Goal: Task Accomplishment & Management: Use online tool/utility

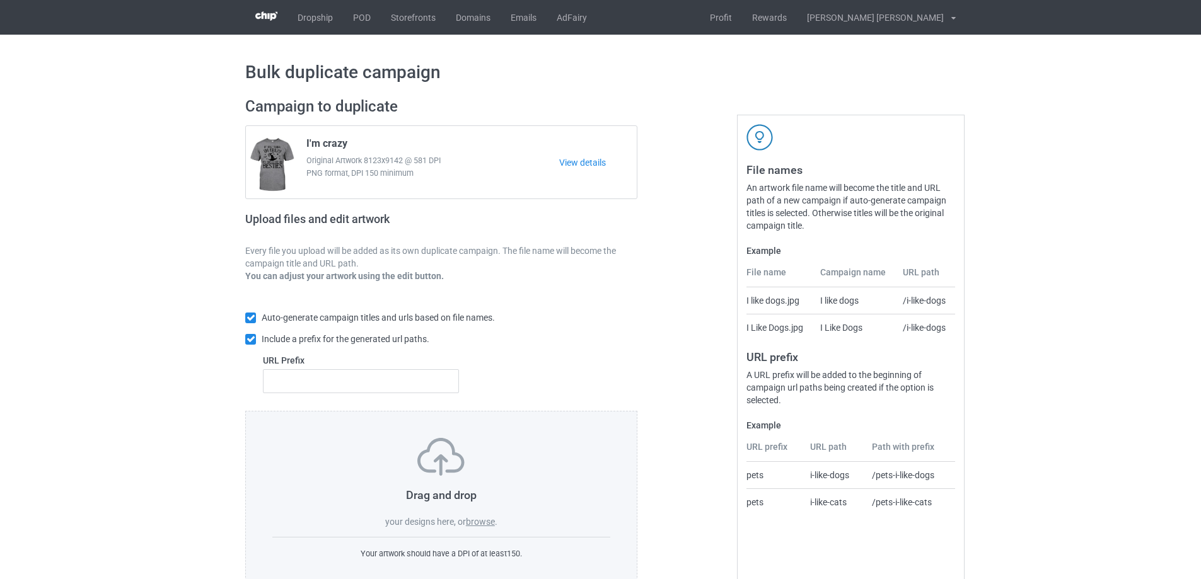
click at [488, 520] on label "browse" at bounding box center [480, 522] width 29 height 10
click at [0, 0] on input "browse" at bounding box center [0, 0] width 0 height 0
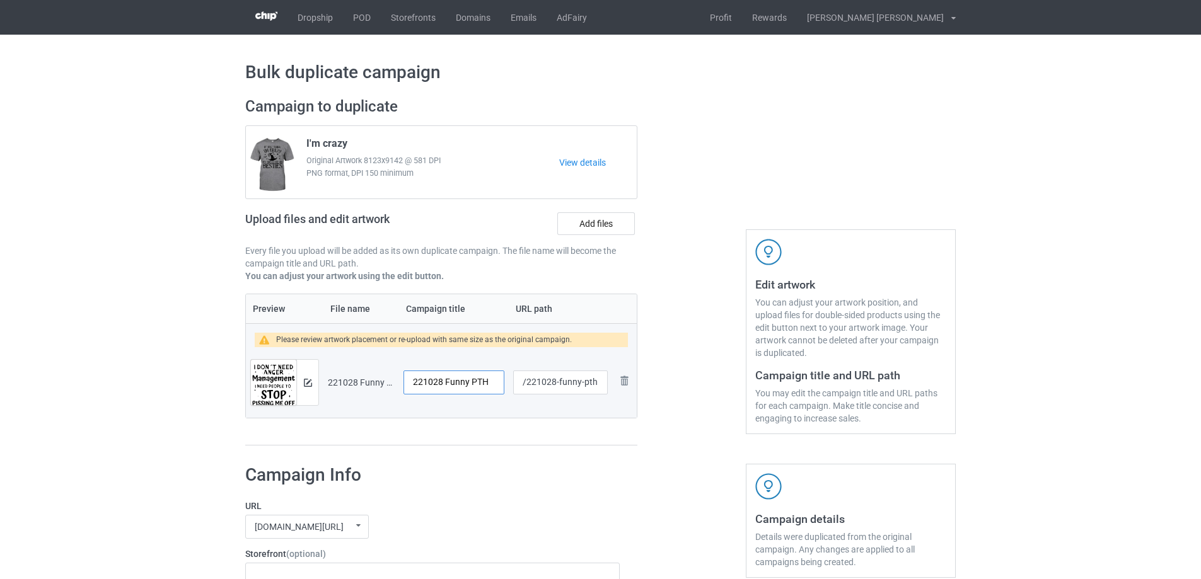
click at [477, 386] on input "221028 Funny PTH" at bounding box center [454, 383] width 101 height 24
type input "I need"
drag, startPoint x: 559, startPoint y: 383, endPoint x: 599, endPoint y: 380, distance: 39.8
click at [599, 380] on input "/221028-funny-pth" at bounding box center [560, 383] width 95 height 24
type input "/221028-1"
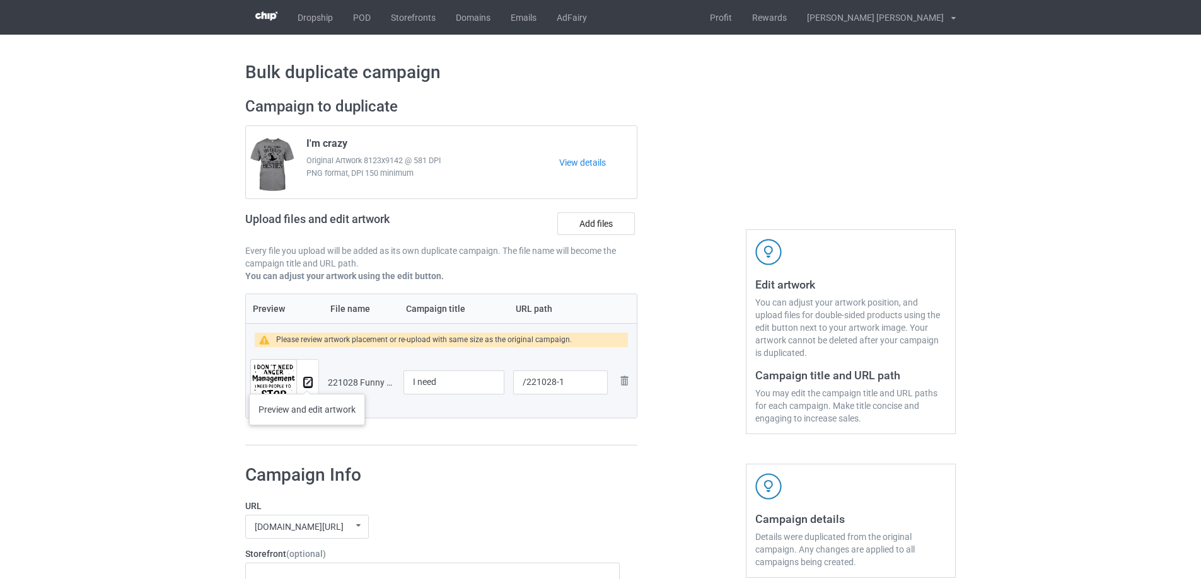
click at [307, 381] on img at bounding box center [308, 383] width 8 height 8
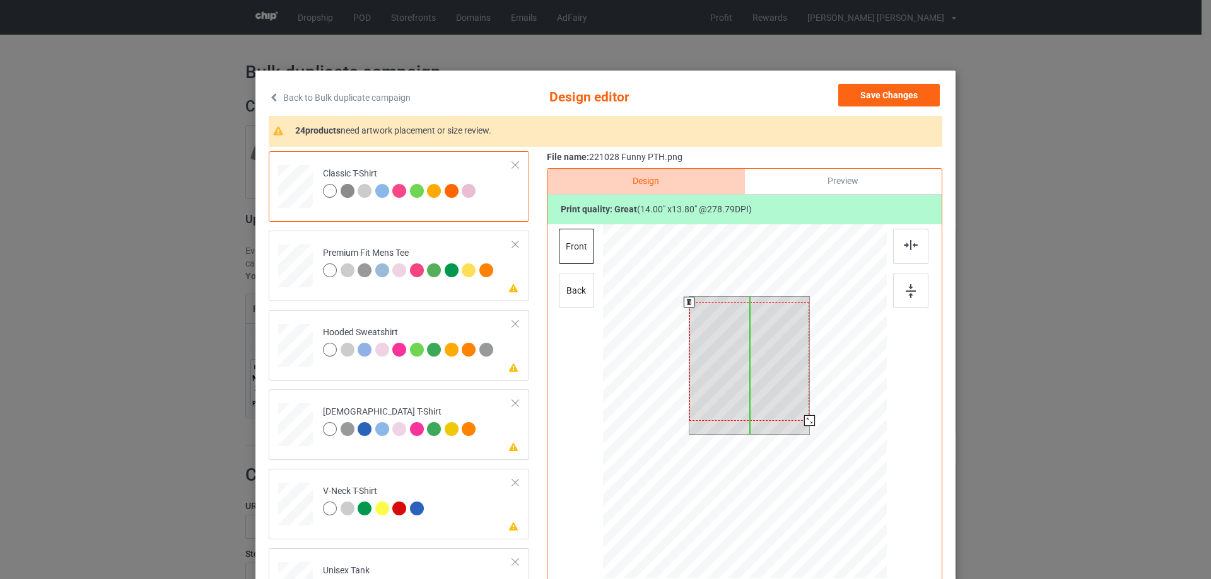
click at [755, 364] on div at bounding box center [749, 362] width 120 height 119
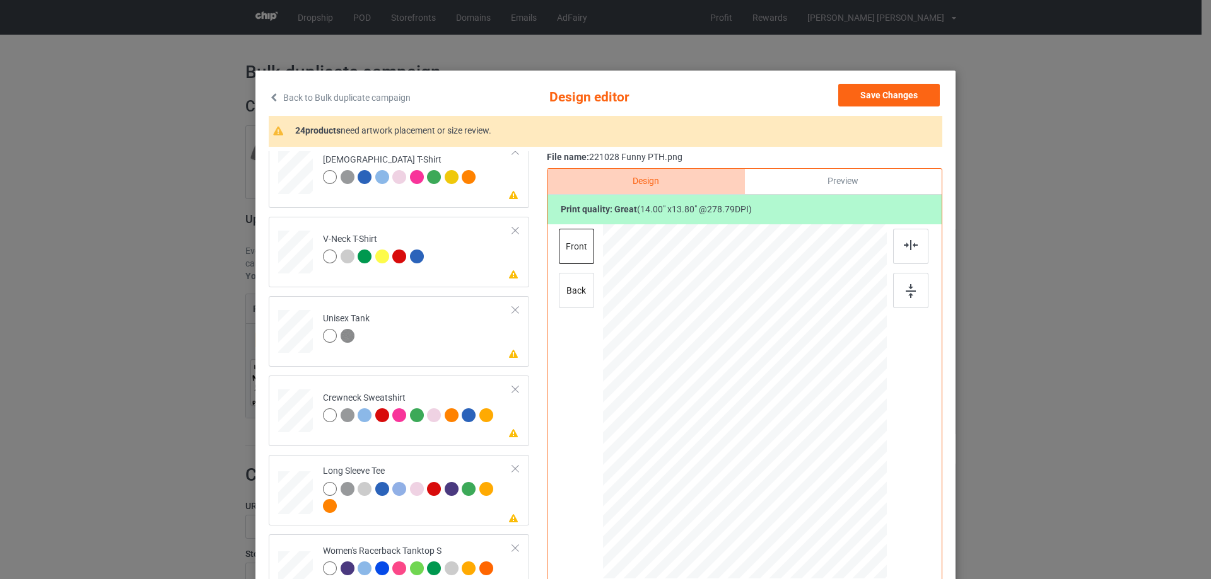
scroll to position [441, 0]
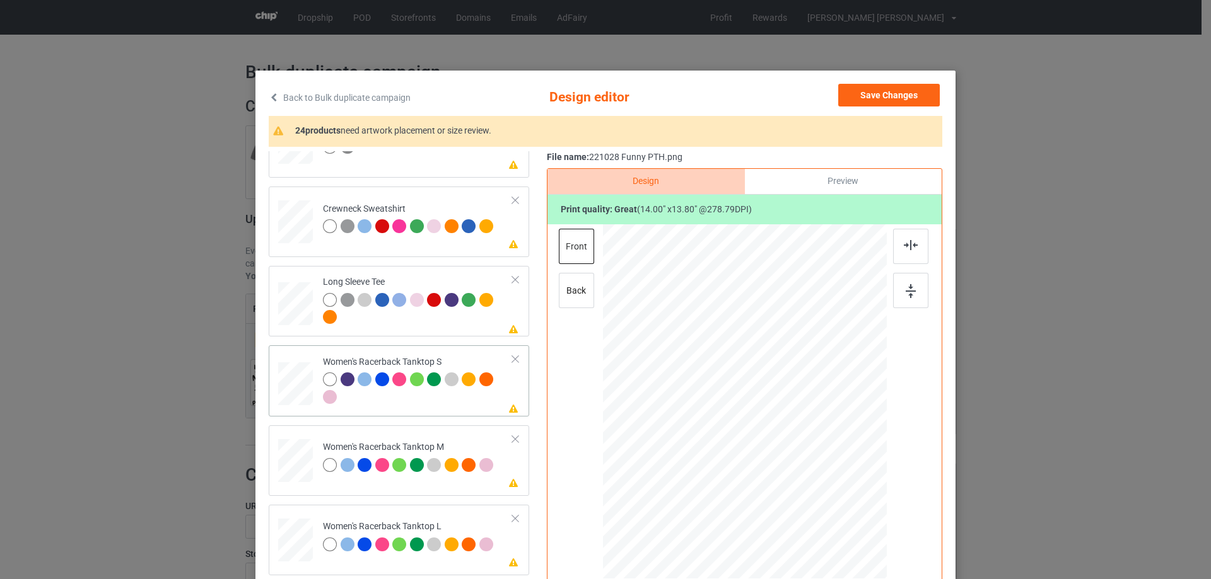
drag, startPoint x: 291, startPoint y: 387, endPoint x: 441, endPoint y: 388, distance: 150.1
click at [291, 388] on div at bounding box center [296, 385] width 34 height 44
drag, startPoint x: 825, startPoint y: 484, endPoint x: 822, endPoint y: 474, distance: 10.8
click at [822, 474] on div at bounding box center [745, 401] width 276 height 355
drag, startPoint x: 794, startPoint y: 439, endPoint x: 796, endPoint y: 451, distance: 11.4
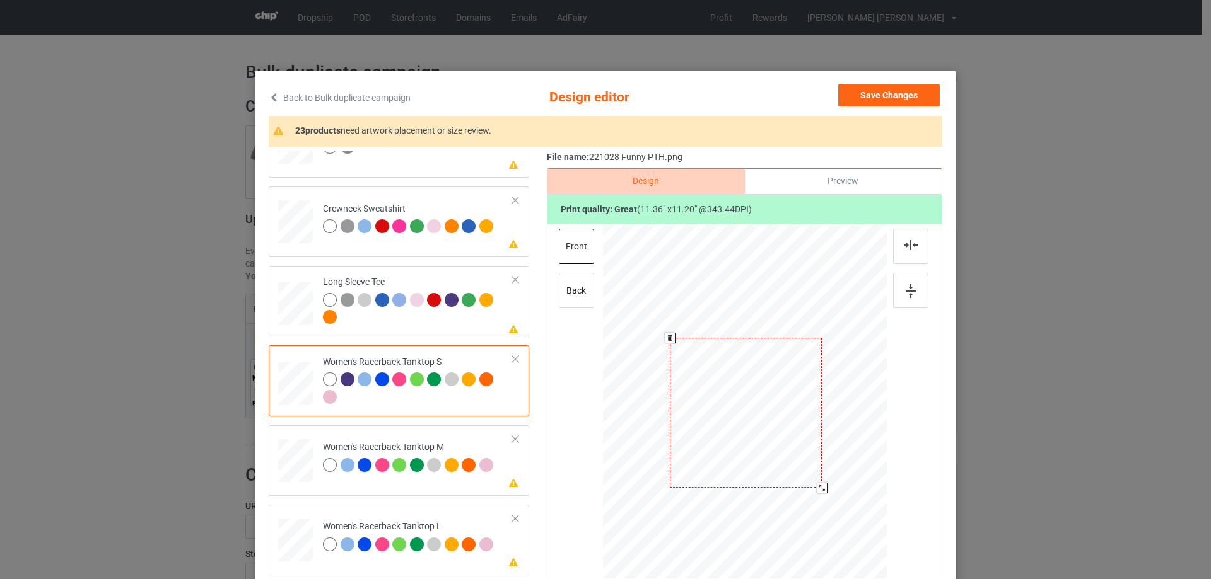
click at [796, 451] on div at bounding box center [746, 413] width 152 height 150
click at [904, 242] on img at bounding box center [910, 245] width 14 height 10
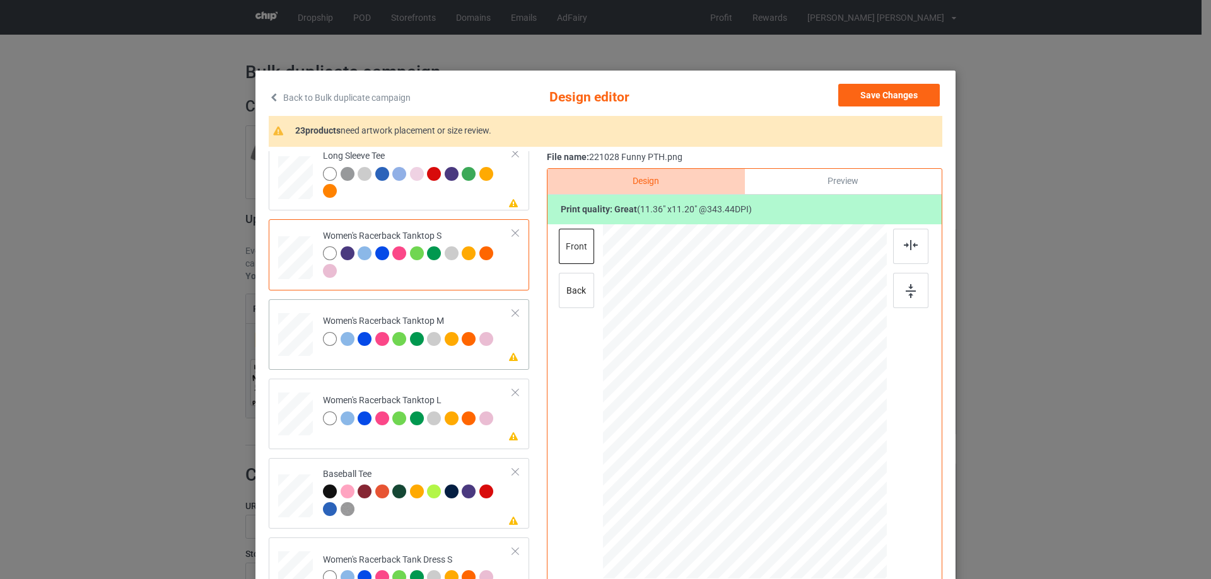
click at [309, 352] on td at bounding box center [297, 332] width 38 height 55
drag, startPoint x: 825, startPoint y: 489, endPoint x: 814, endPoint y: 472, distance: 19.9
click at [814, 472] on div at bounding box center [815, 472] width 11 height 11
drag, startPoint x: 776, startPoint y: 435, endPoint x: 785, endPoint y: 439, distance: 9.9
click at [776, 446] on div at bounding box center [744, 412] width 142 height 141
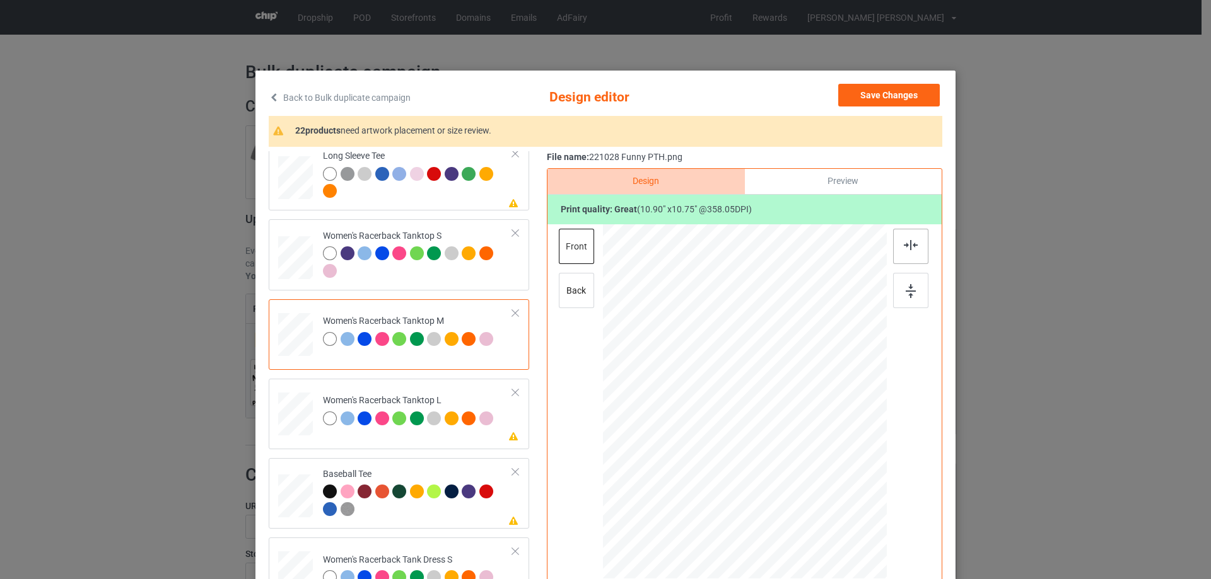
click at [910, 248] on img at bounding box center [910, 245] width 14 height 10
click at [295, 412] on div at bounding box center [295, 414] width 35 height 42
drag, startPoint x: 827, startPoint y: 490, endPoint x: 817, endPoint y: 470, distance: 22.6
click at [817, 470] on div at bounding box center [745, 402] width 284 height 339
drag, startPoint x: 760, startPoint y: 427, endPoint x: 760, endPoint y: 438, distance: 10.7
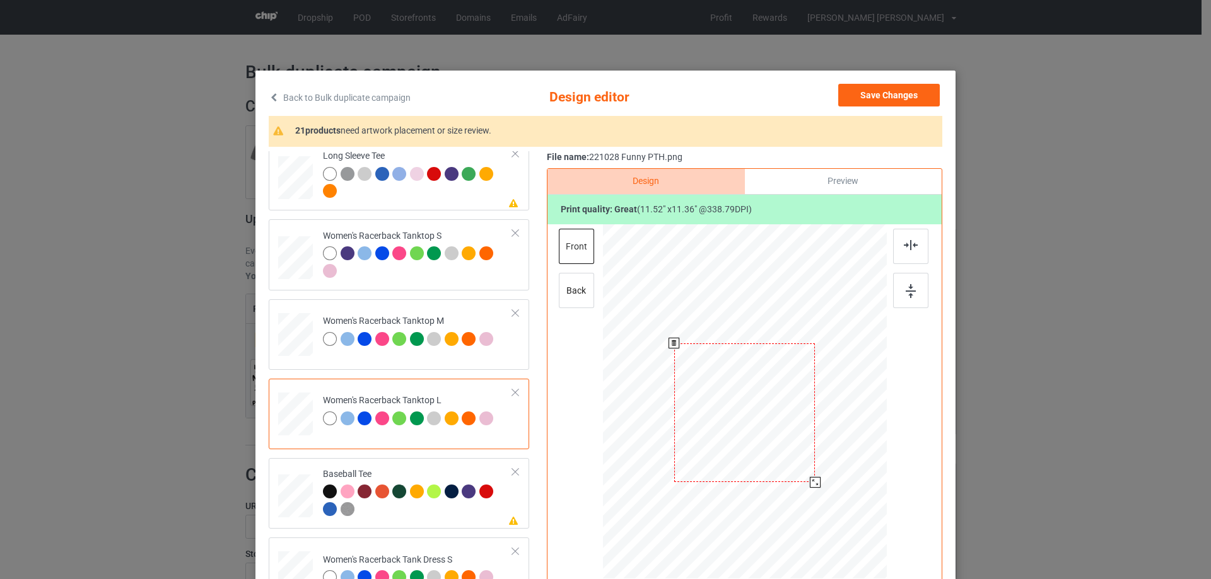
click at [760, 438] on div at bounding box center [744, 413] width 141 height 139
click at [913, 248] on img at bounding box center [910, 245] width 14 height 10
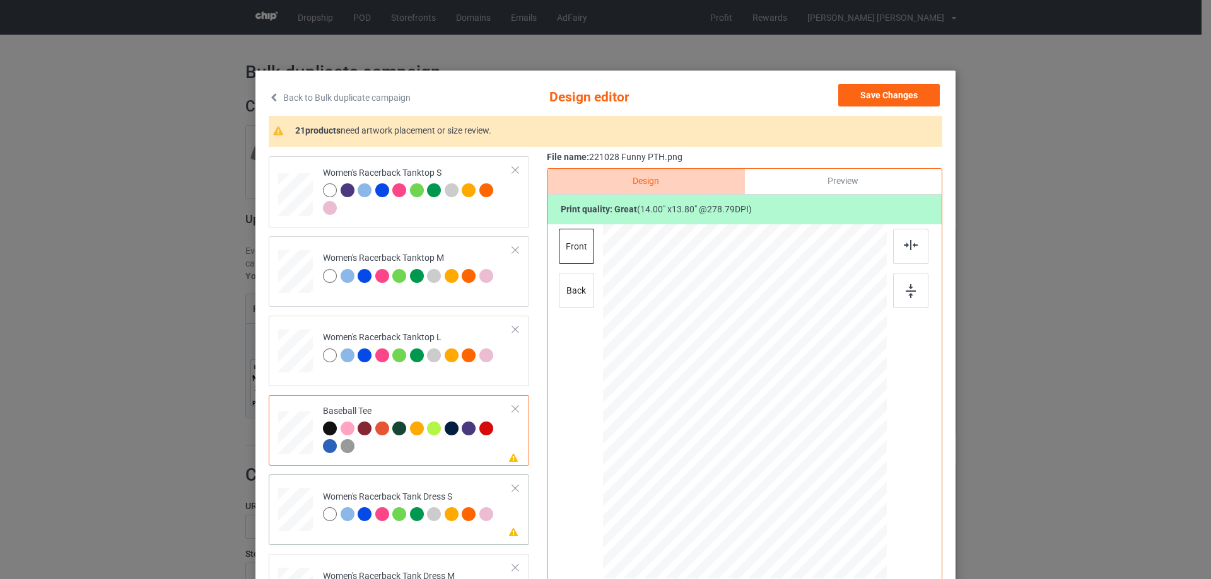
scroll to position [757, 0]
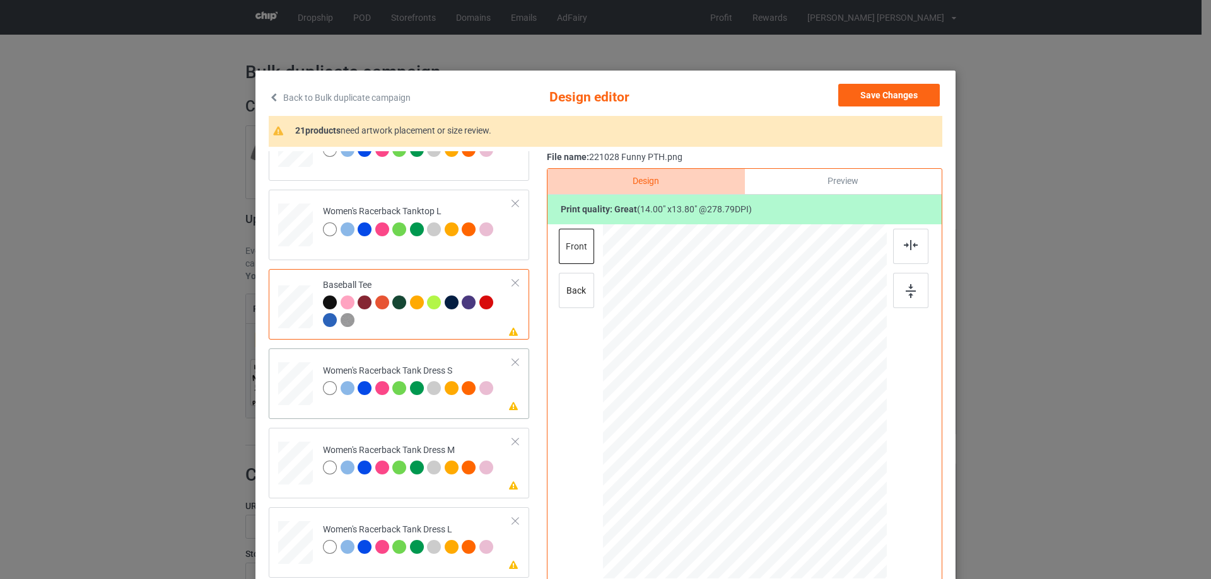
click at [290, 393] on div at bounding box center [295, 385] width 28 height 44
click at [323, 478] on div at bounding box center [332, 470] width 18 height 18
click at [301, 385] on div at bounding box center [295, 385] width 28 height 44
click at [303, 461] on div at bounding box center [295, 464] width 29 height 44
click at [292, 380] on div at bounding box center [295, 385] width 28 height 44
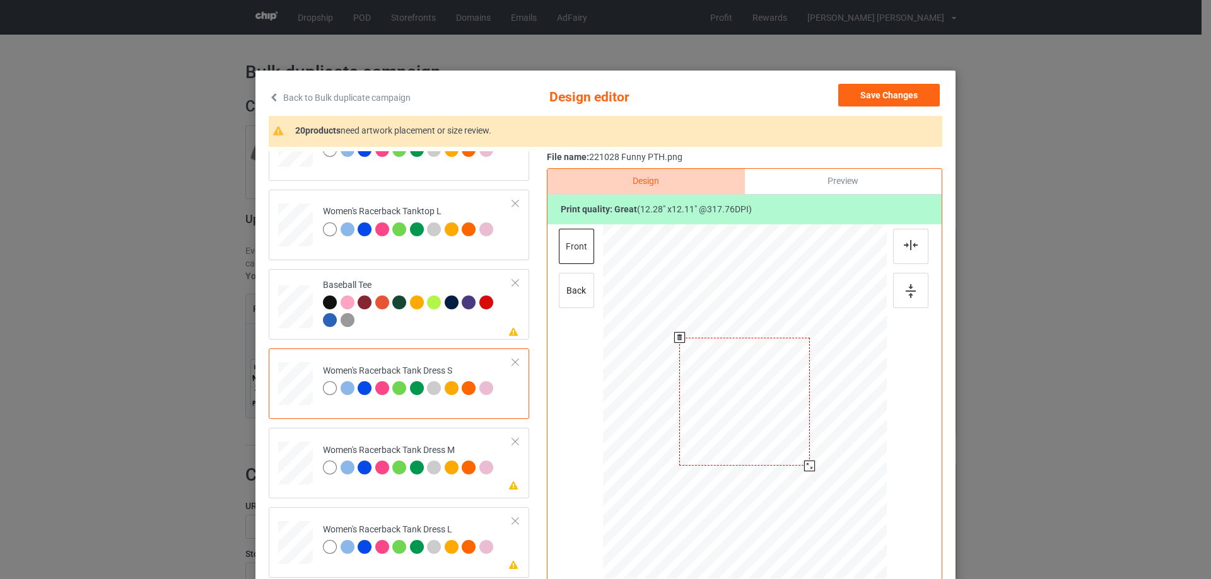
drag, startPoint x: 806, startPoint y: 471, endPoint x: 788, endPoint y: 458, distance: 22.6
click at [804, 464] on div at bounding box center [809, 466] width 11 height 11
drag, startPoint x: 787, startPoint y: 456, endPoint x: 787, endPoint y: 433, distance: 23.3
click at [787, 433] on div at bounding box center [744, 378] width 129 height 127
click at [910, 249] on img at bounding box center [910, 245] width 14 height 10
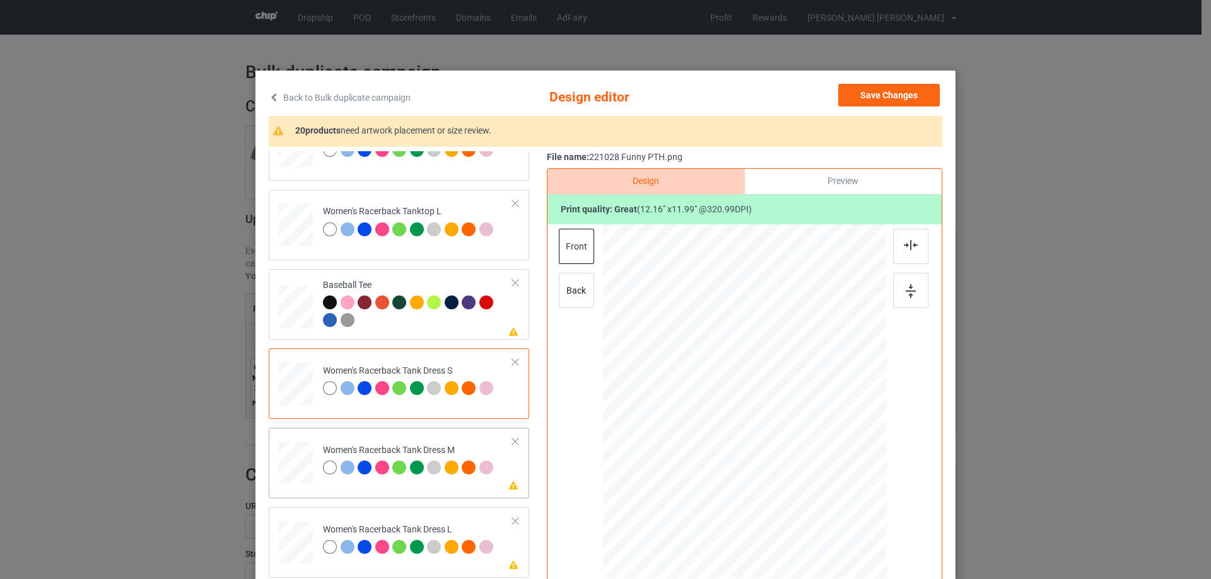
scroll to position [820, 0]
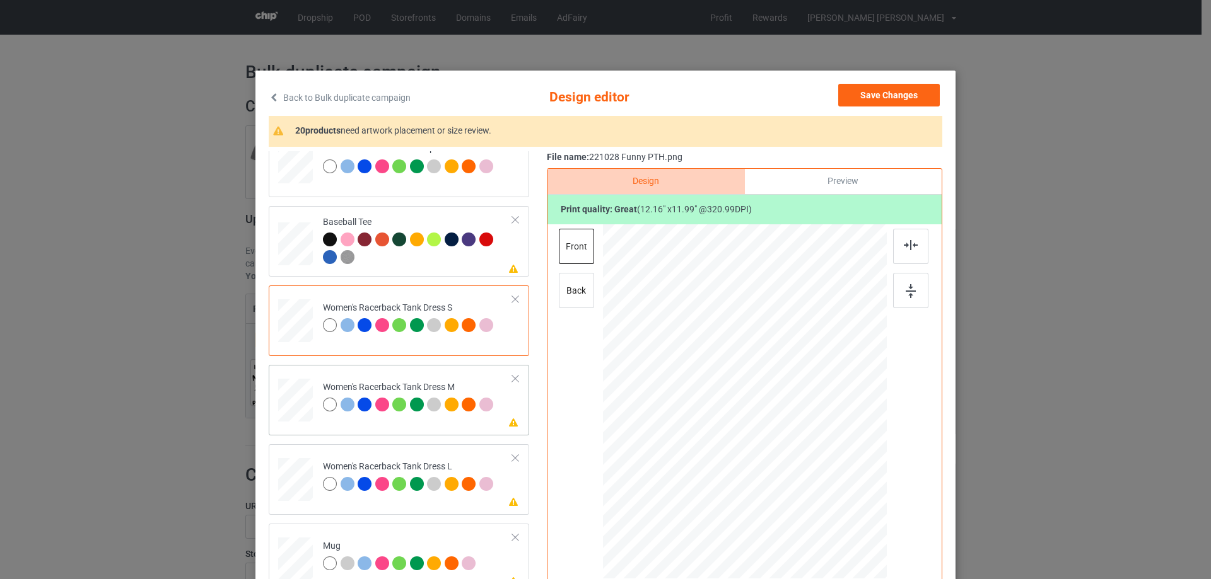
click at [301, 404] on div at bounding box center [295, 401] width 29 height 44
drag, startPoint x: 812, startPoint y: 473, endPoint x: 806, endPoint y: 462, distance: 13.5
click at [806, 462] on div at bounding box center [806, 463] width 11 height 11
click at [767, 415] on div at bounding box center [746, 378] width 125 height 124
click at [903, 241] on img at bounding box center [910, 245] width 14 height 10
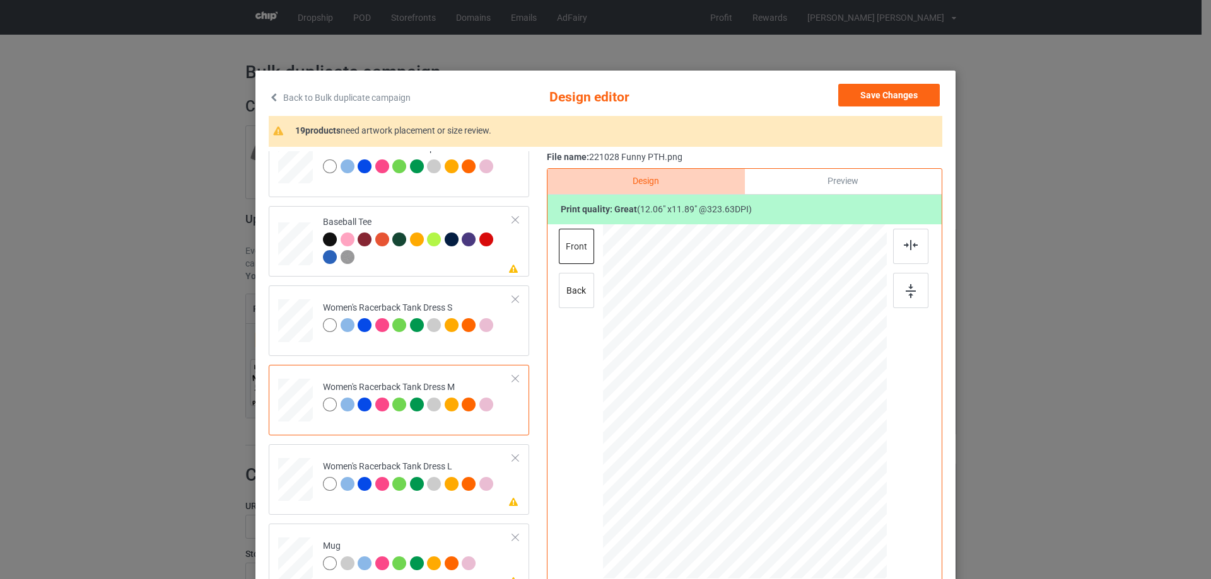
scroll to position [946, 0]
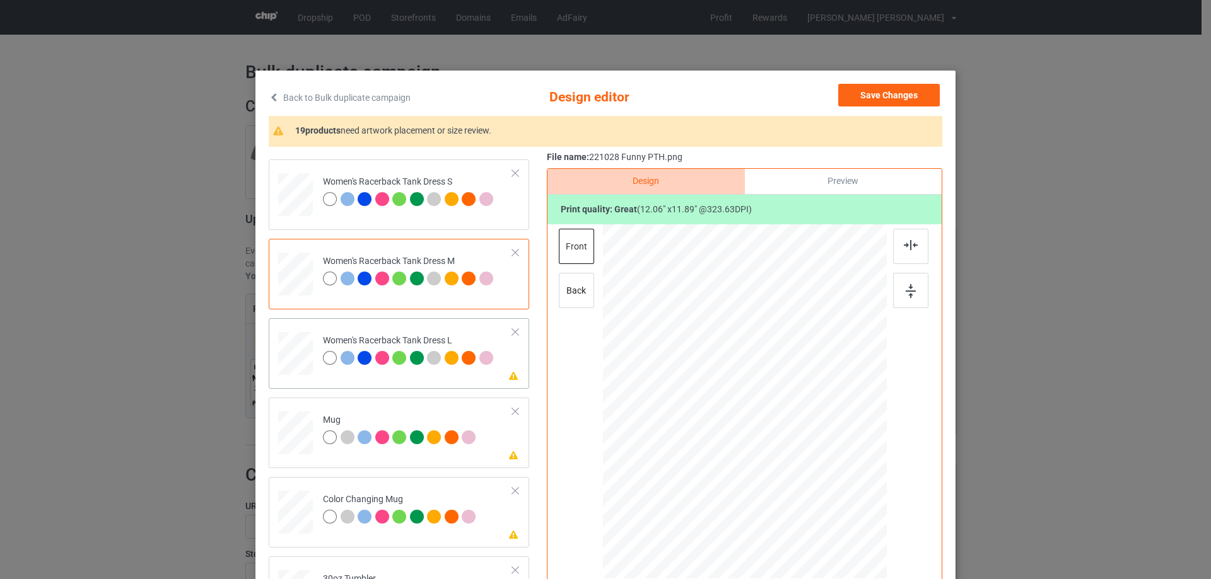
click at [291, 354] on div at bounding box center [295, 354] width 31 height 44
click at [811, 470] on div at bounding box center [813, 470] width 11 height 11
drag, startPoint x: 793, startPoint y: 456, endPoint x: 791, endPoint y: 438, distance: 17.8
click at [791, 438] on div at bounding box center [742, 384] width 135 height 133
click at [900, 252] on div at bounding box center [910, 246] width 35 height 35
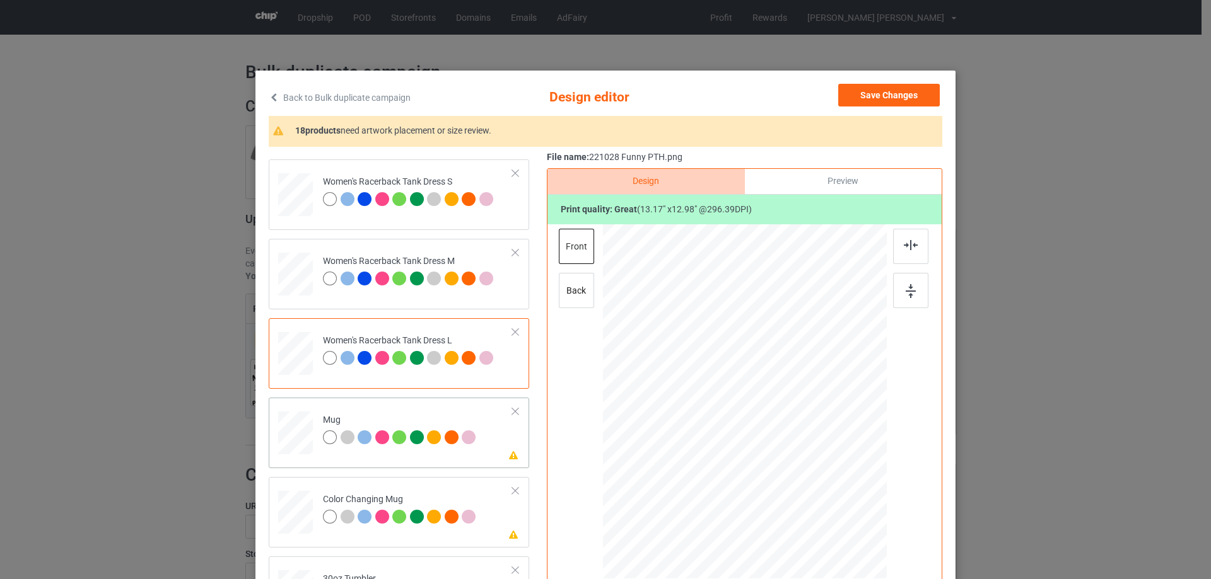
scroll to position [1009, 0]
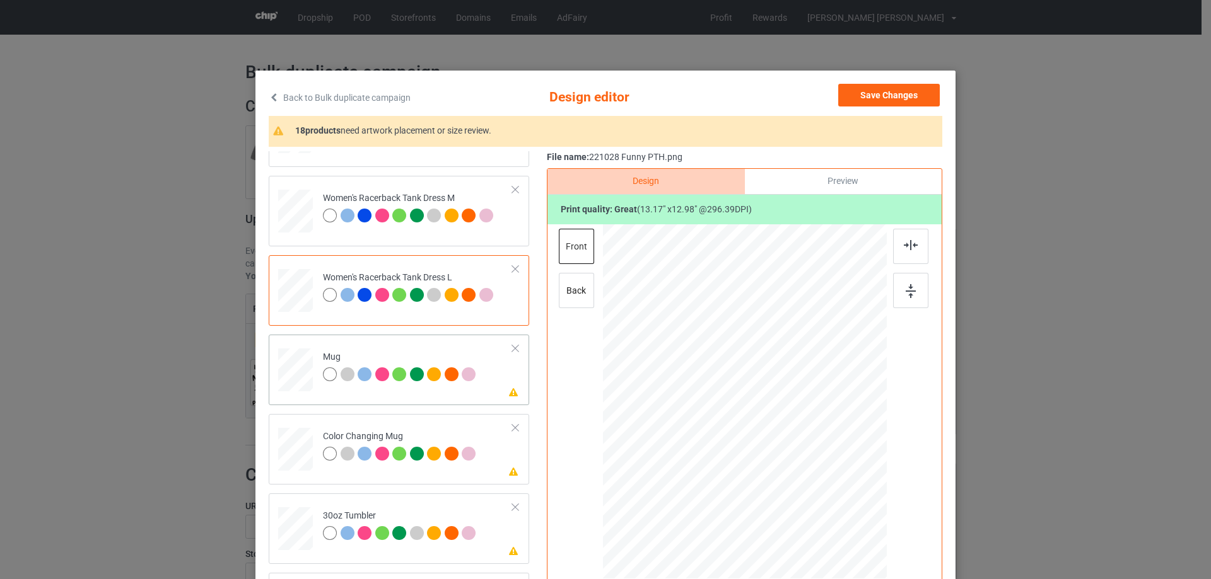
click at [298, 372] on div at bounding box center [295, 370] width 35 height 15
drag, startPoint x: 824, startPoint y: 488, endPoint x: 805, endPoint y: 448, distance: 44.6
click at [805, 448] on div at bounding box center [745, 401] width 284 height 118
drag, startPoint x: 706, startPoint y: 404, endPoint x: 782, endPoint y: 403, distance: 76.3
click at [782, 403] on div at bounding box center [820, 401] width 112 height 111
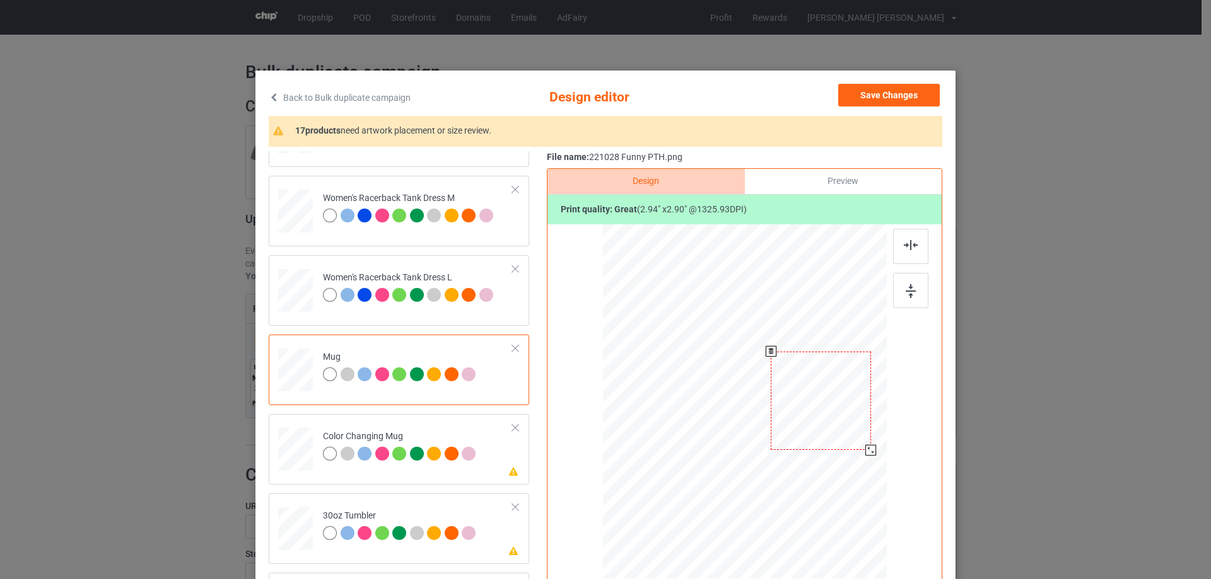
drag, startPoint x: 870, startPoint y: 454, endPoint x: 866, endPoint y: 446, distance: 8.8
click at [866, 446] on div at bounding box center [870, 450] width 11 height 11
click at [914, 294] on div at bounding box center [910, 290] width 35 height 35
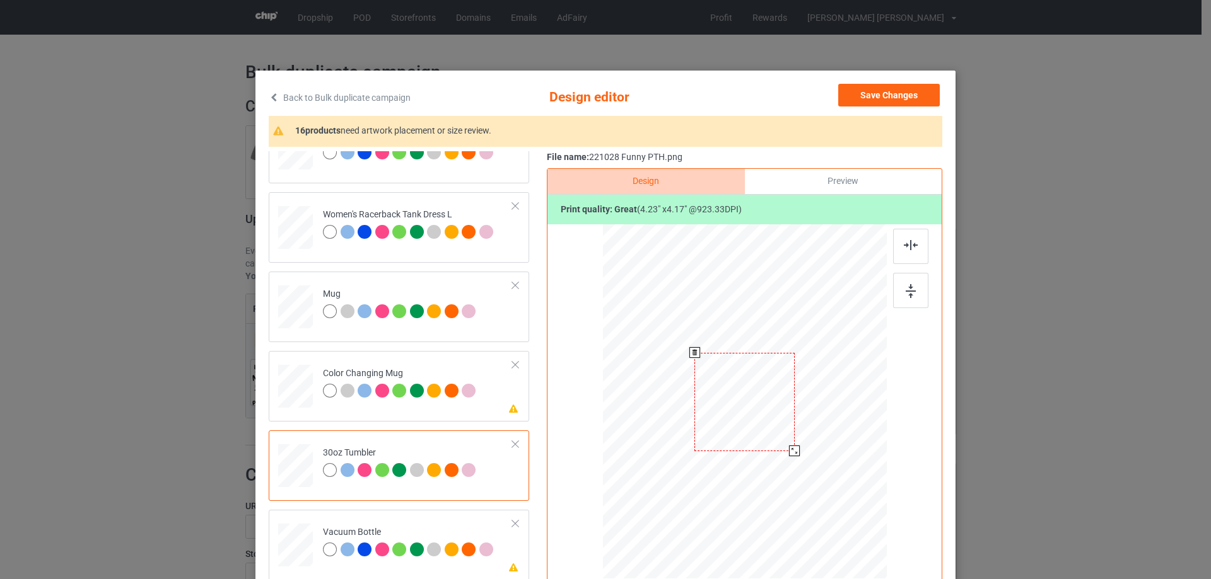
drag, startPoint x: 822, startPoint y: 487, endPoint x: 801, endPoint y: 439, distance: 51.9
click at [801, 439] on div at bounding box center [745, 402] width 276 height 153
drag, startPoint x: 786, startPoint y: 451, endPoint x: 756, endPoint y: 422, distance: 41.0
click at [783, 443] on div at bounding box center [788, 445] width 11 height 11
drag, startPoint x: 704, startPoint y: 420, endPoint x: 687, endPoint y: 415, distance: 18.4
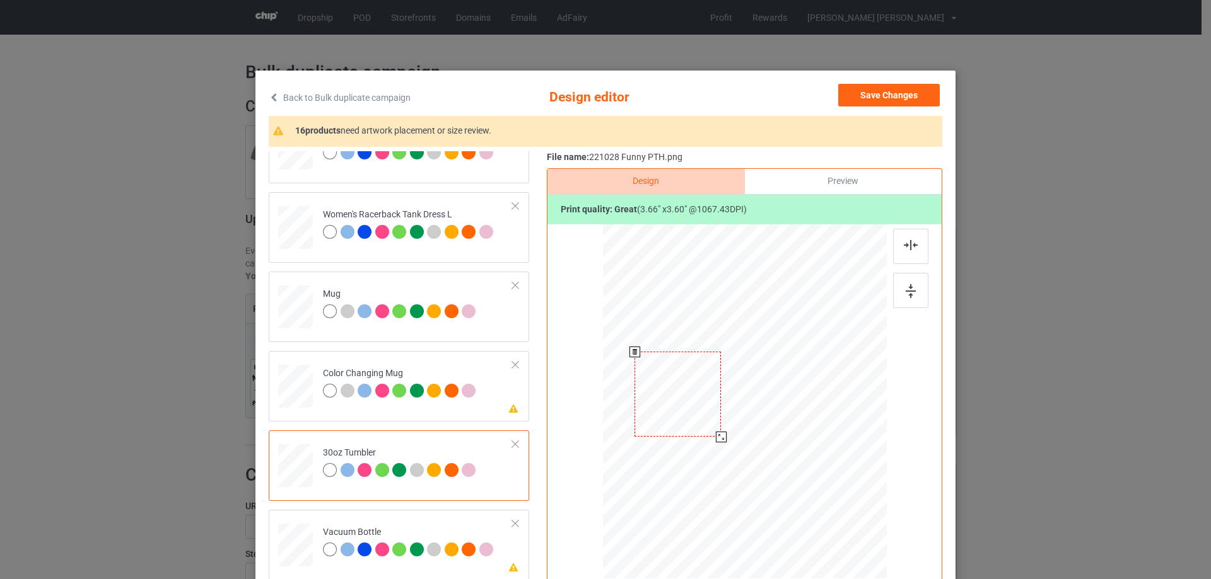
click at [687, 415] on div at bounding box center [677, 394] width 86 height 85
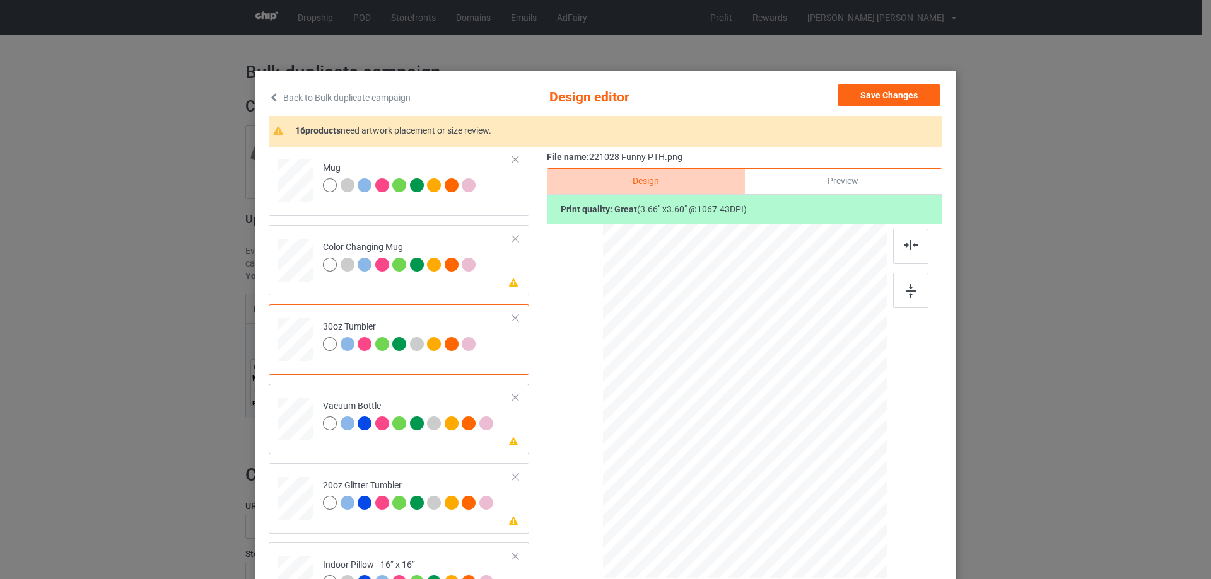
click at [291, 427] on div at bounding box center [295, 419] width 33 height 18
drag, startPoint x: 822, startPoint y: 483, endPoint x: 789, endPoint y: 444, distance: 50.1
click at [789, 444] on div at bounding box center [790, 447] width 11 height 11
drag, startPoint x: 719, startPoint y: 431, endPoint x: 711, endPoint y: 427, distance: 9.6
click at [711, 427] on div at bounding box center [679, 397] width 93 height 91
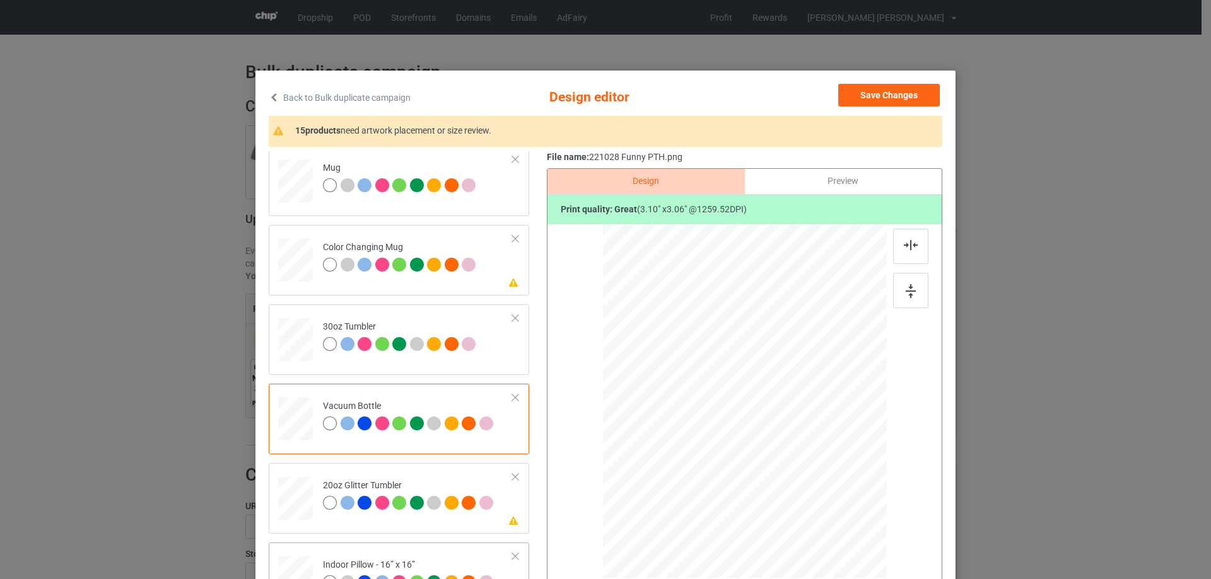
scroll to position [1324, 0]
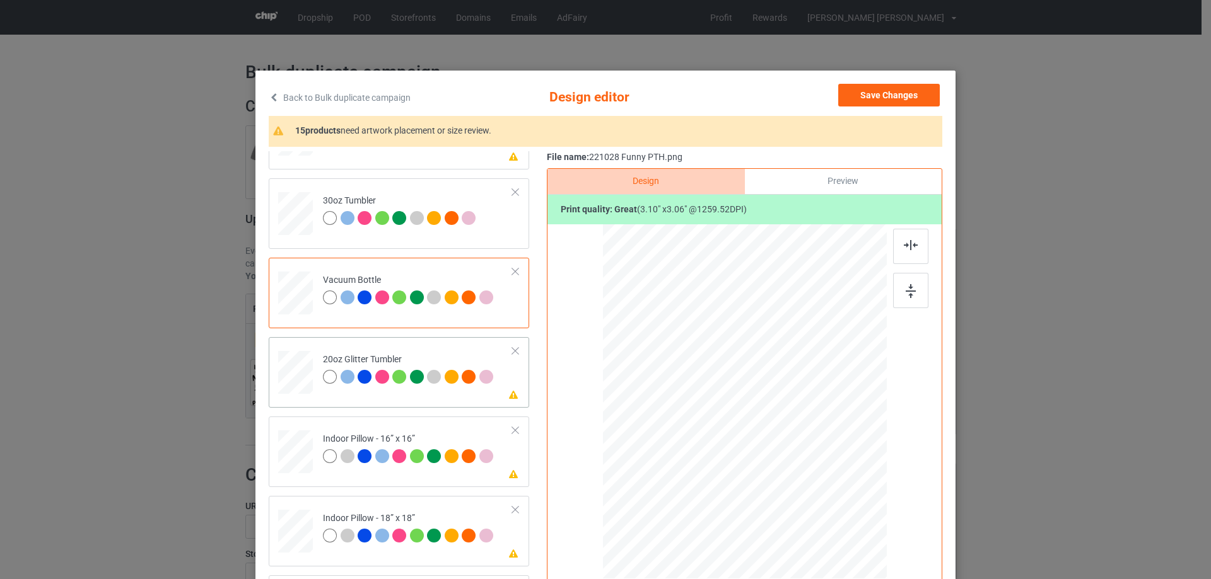
click at [281, 368] on div at bounding box center [295, 373] width 33 height 28
drag, startPoint x: 820, startPoint y: 482, endPoint x: 789, endPoint y: 450, distance: 44.6
click at [791, 451] on div at bounding box center [795, 452] width 11 height 11
drag, startPoint x: 761, startPoint y: 427, endPoint x: 699, endPoint y: 392, distance: 71.7
click at [699, 392] on div at bounding box center [682, 367] width 100 height 98
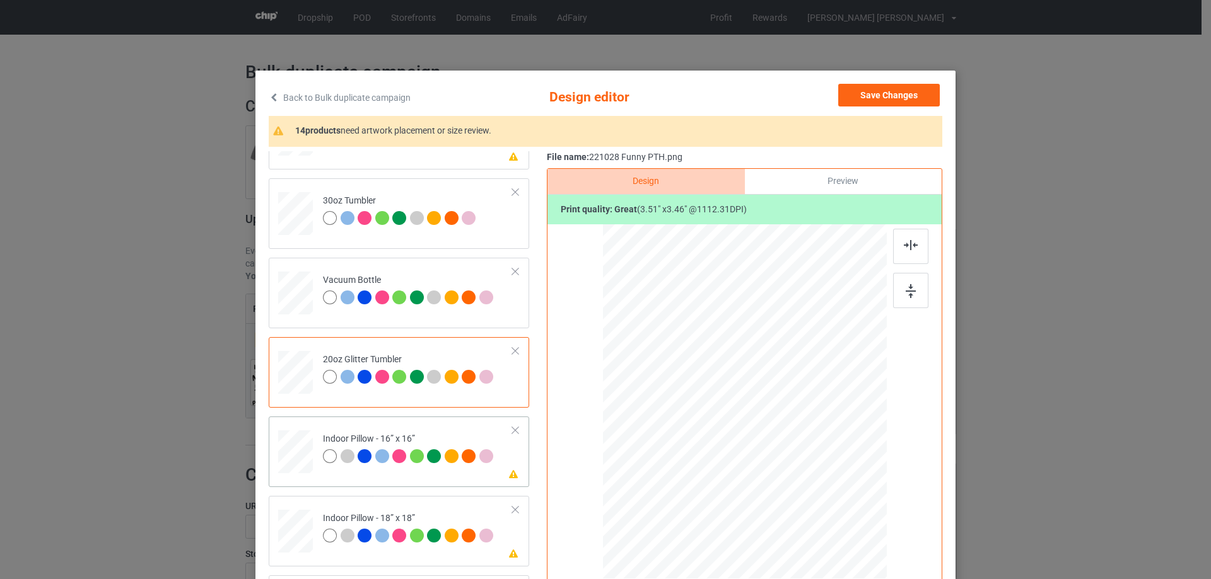
scroll to position [1387, 0]
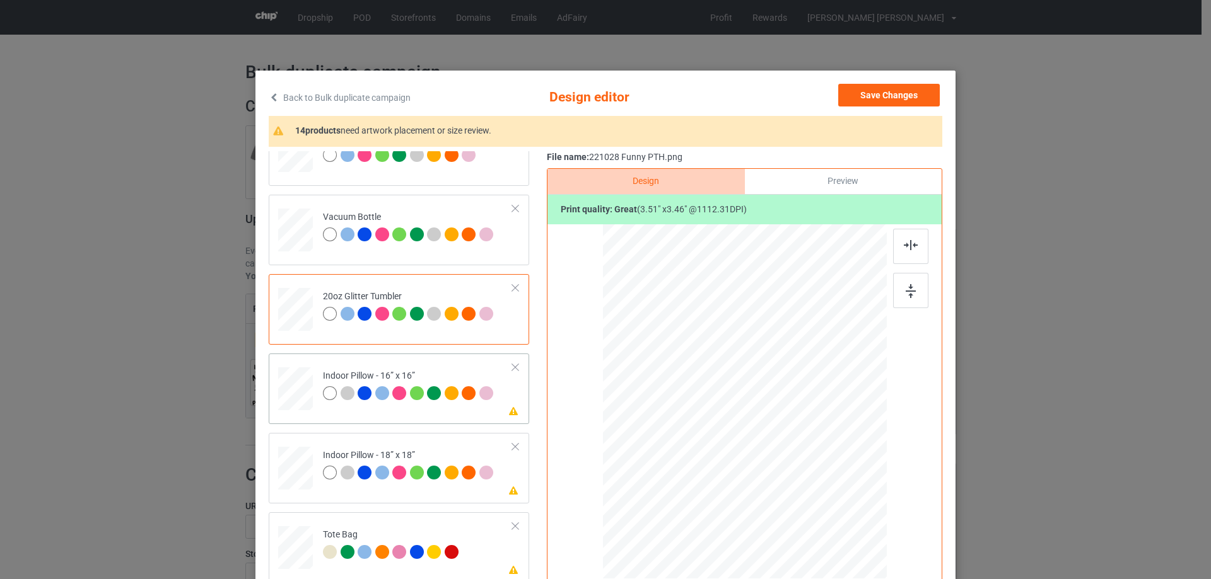
click at [294, 405] on div at bounding box center [295, 389] width 35 height 35
drag, startPoint x: 826, startPoint y: 489, endPoint x: 830, endPoint y: 496, distance: 7.9
click at [830, 496] on div at bounding box center [834, 490] width 11 height 11
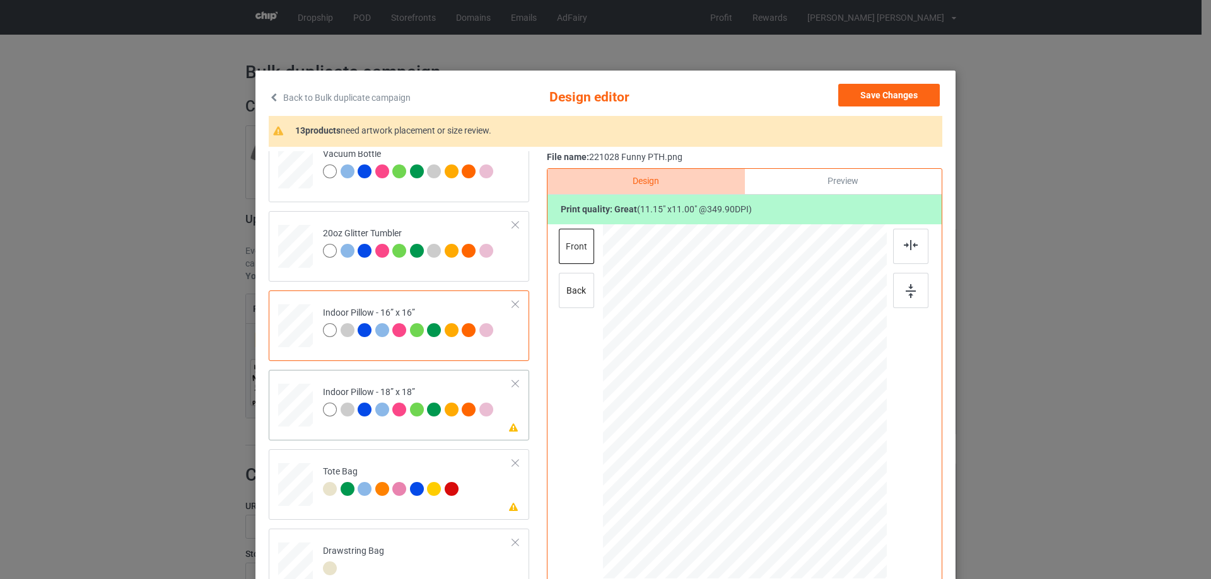
click at [290, 402] on div at bounding box center [295, 405] width 35 height 35
click at [828, 502] on div at bounding box center [744, 401] width 283 height 282
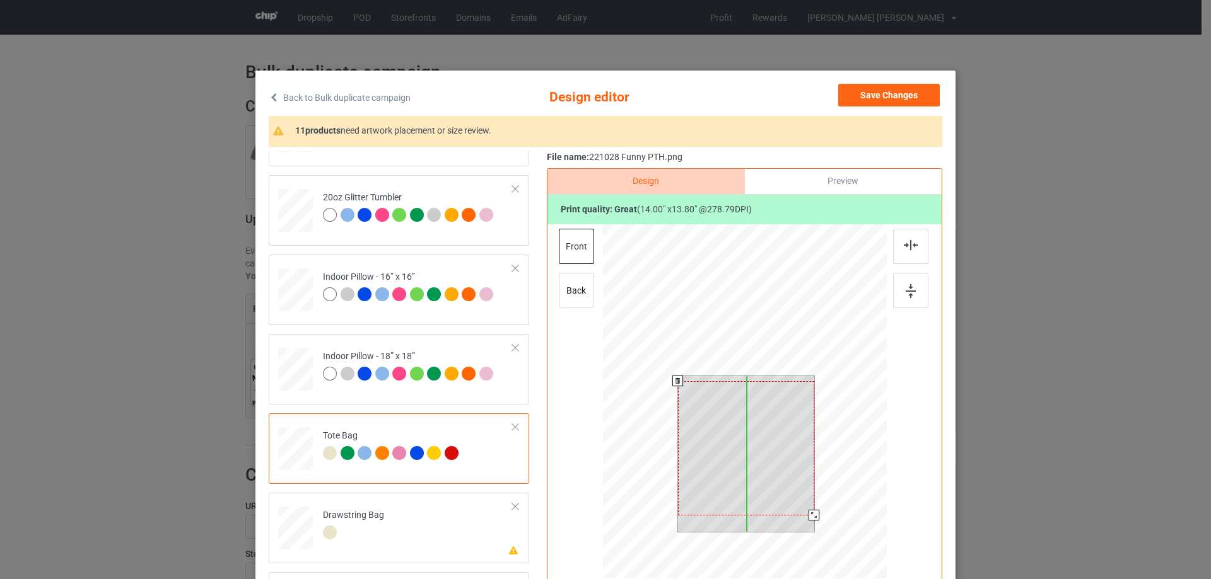
click at [769, 479] on div at bounding box center [746, 448] width 136 height 134
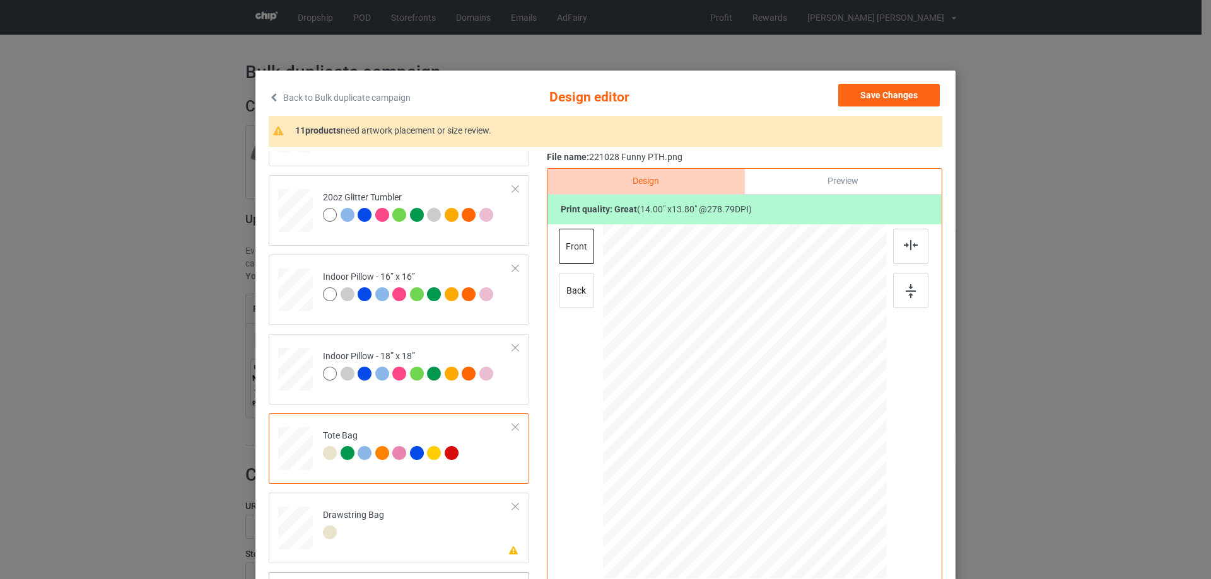
scroll to position [126, 0]
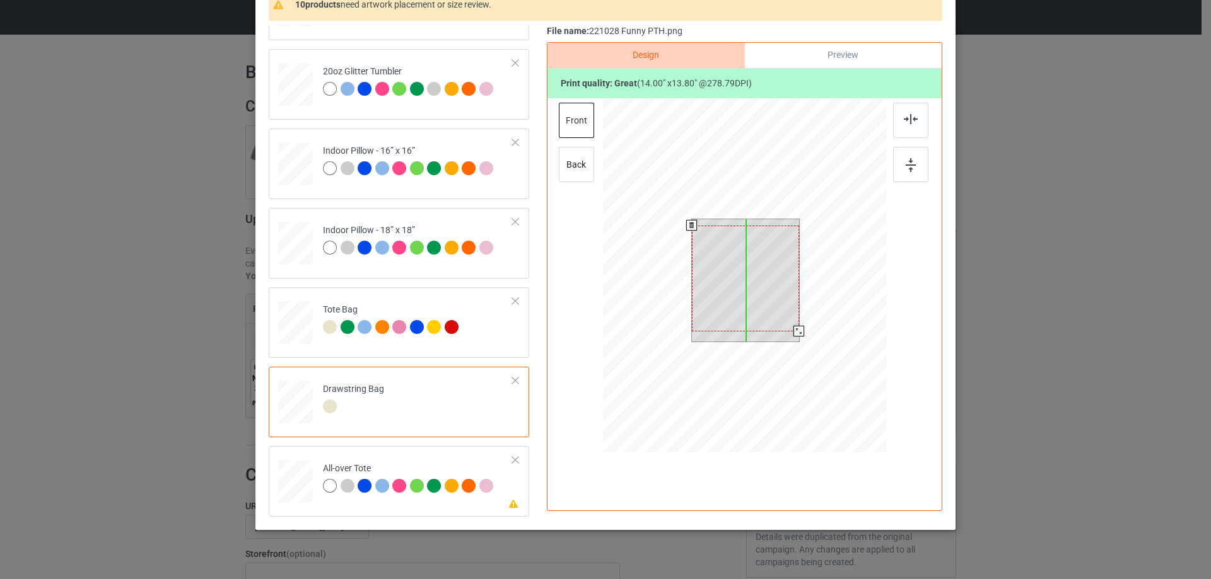
click at [769, 313] on div at bounding box center [745, 279] width 107 height 106
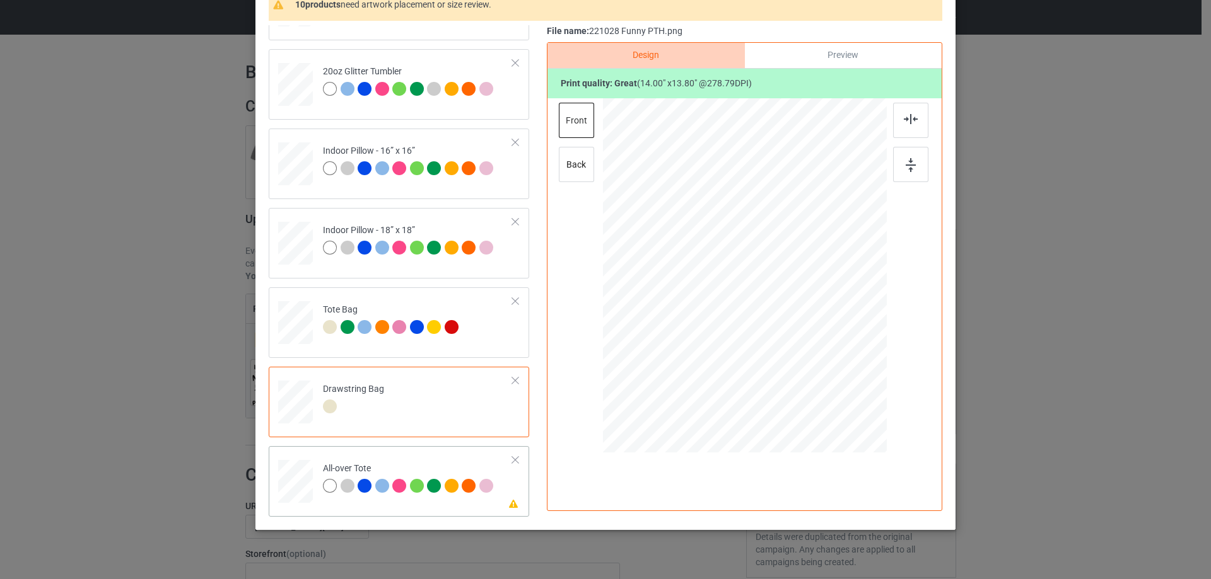
click at [301, 484] on div at bounding box center [295, 482] width 35 height 35
click at [826, 347] on div at bounding box center [745, 277] width 328 height 358
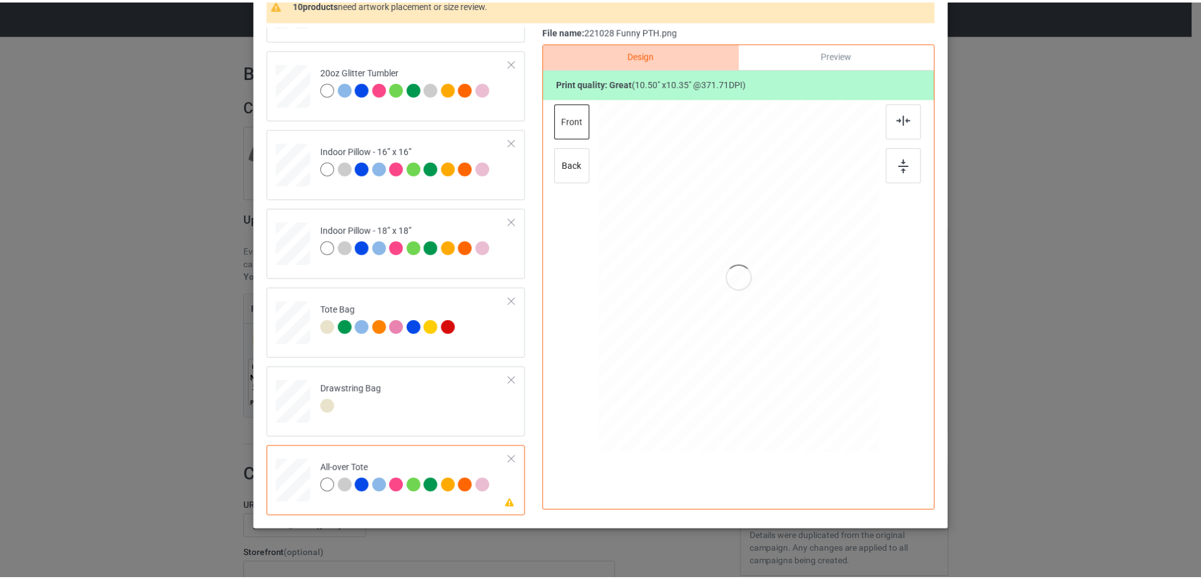
scroll to position [0, 0]
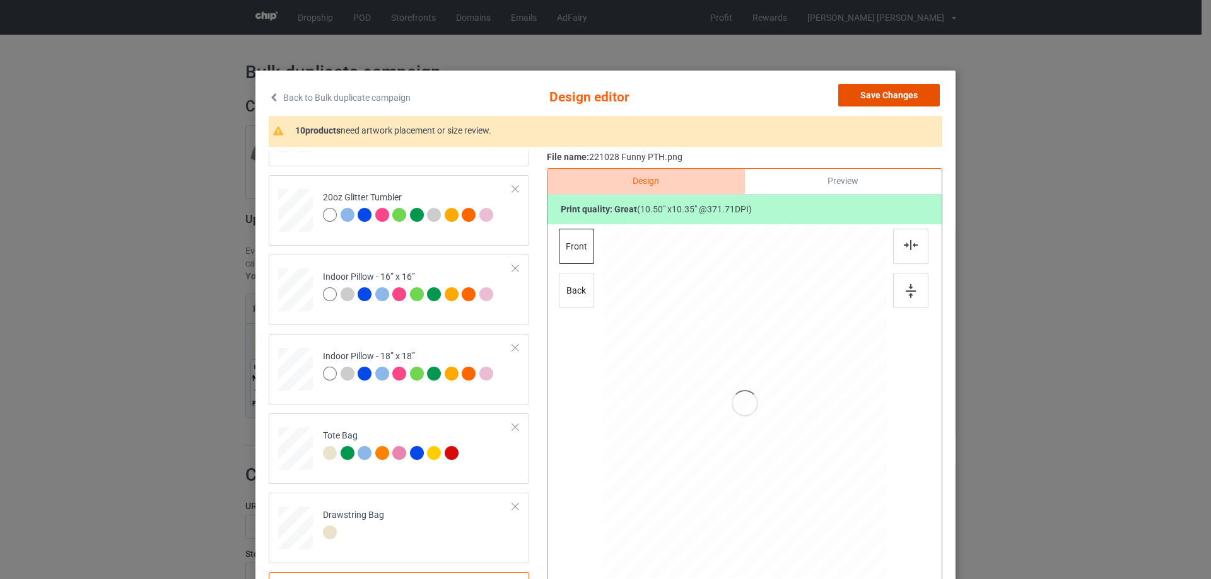
click at [909, 102] on button "Save Changes" at bounding box center [889, 95] width 102 height 23
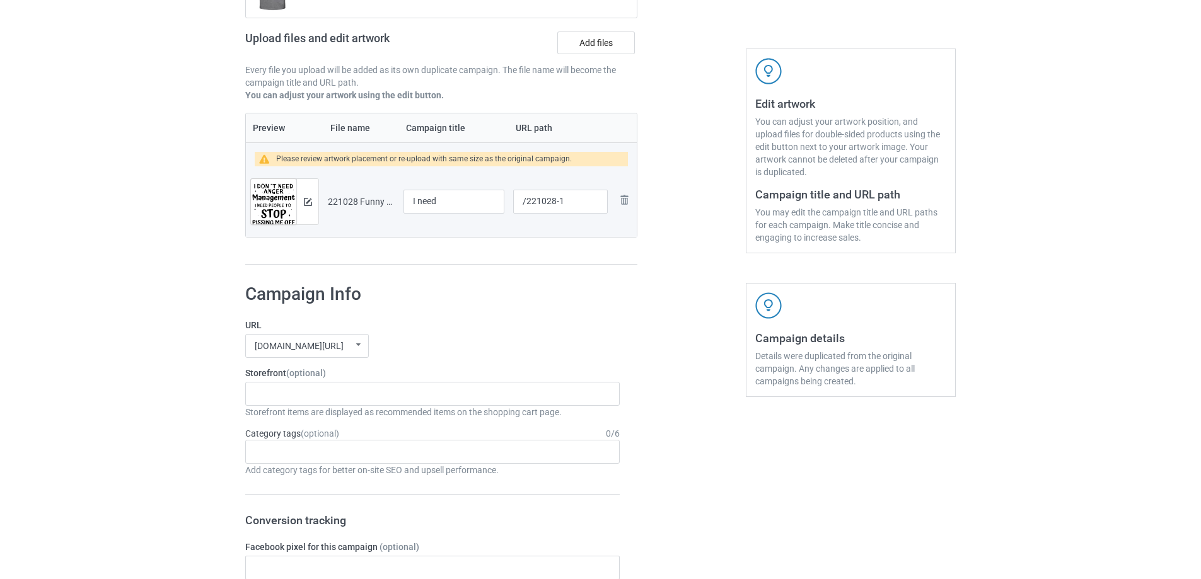
scroll to position [1050, 0]
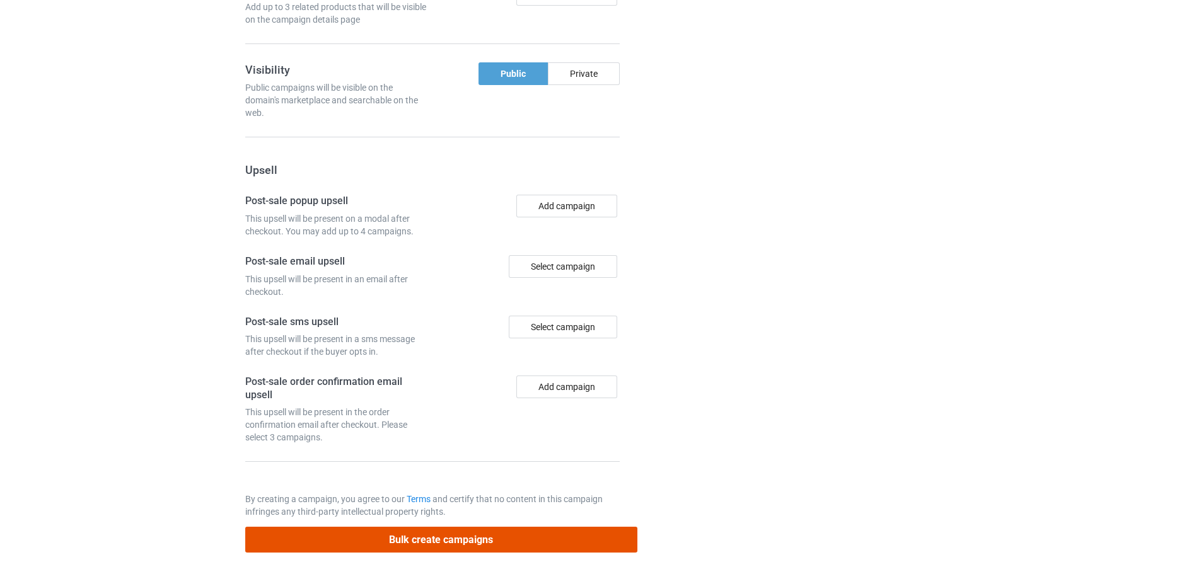
click at [467, 538] on button "Bulk create campaigns" at bounding box center [441, 540] width 392 height 26
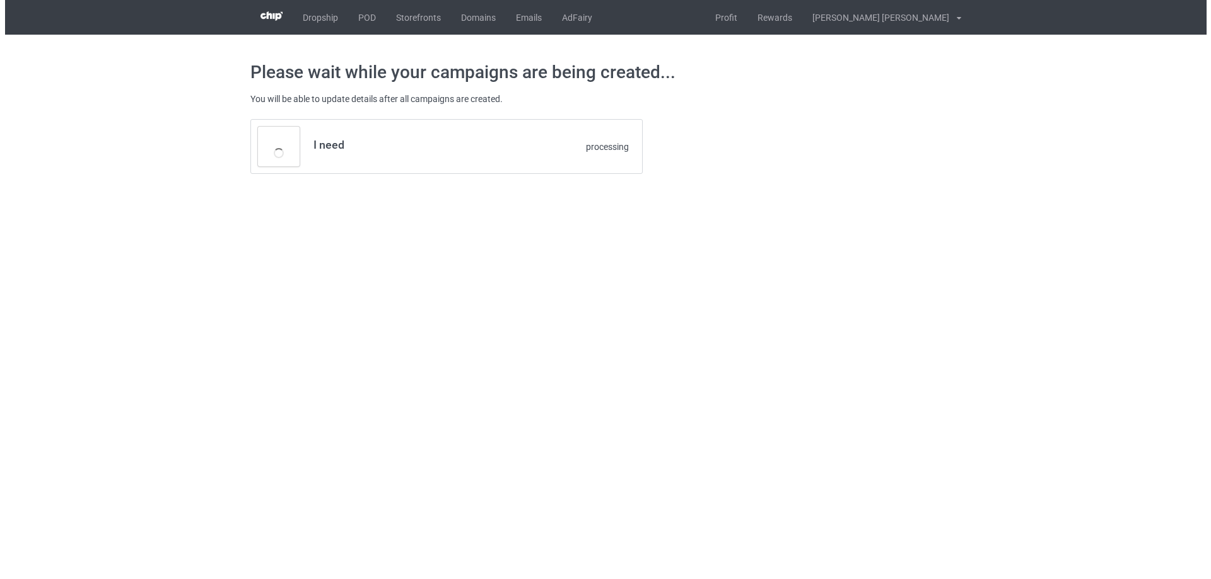
scroll to position [0, 0]
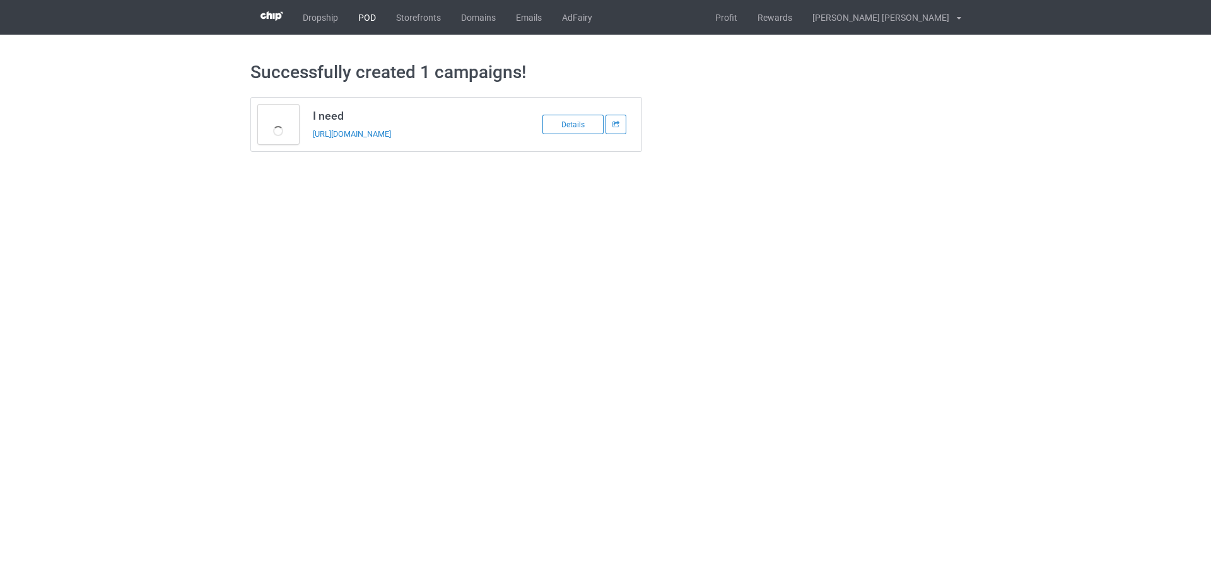
click at [364, 17] on link "POD" at bounding box center [367, 17] width 38 height 35
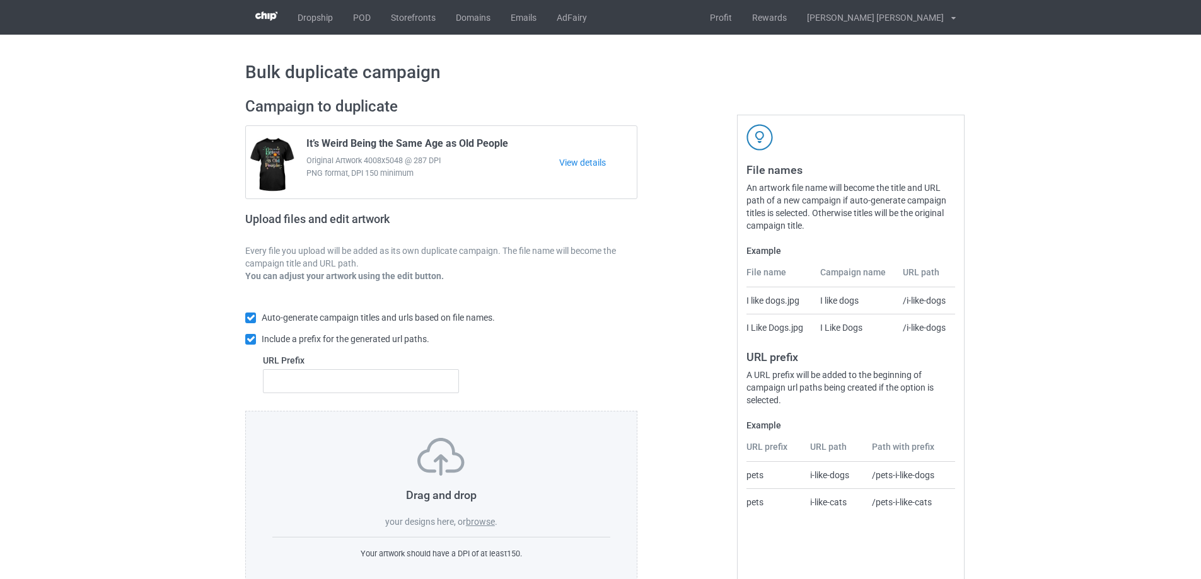
click at [485, 522] on label "browse" at bounding box center [480, 522] width 29 height 10
click at [0, 0] on input "browse" at bounding box center [0, 0] width 0 height 0
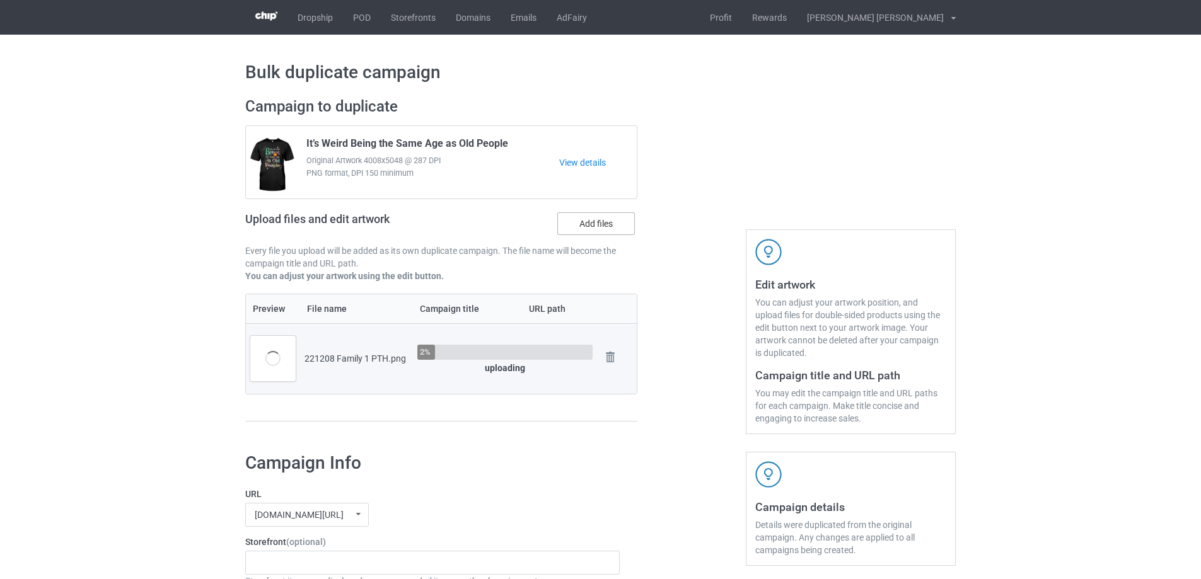
click at [587, 224] on label "Add files" at bounding box center [596, 223] width 78 height 23
click at [0, 0] on input "Add files" at bounding box center [0, 0] width 0 height 0
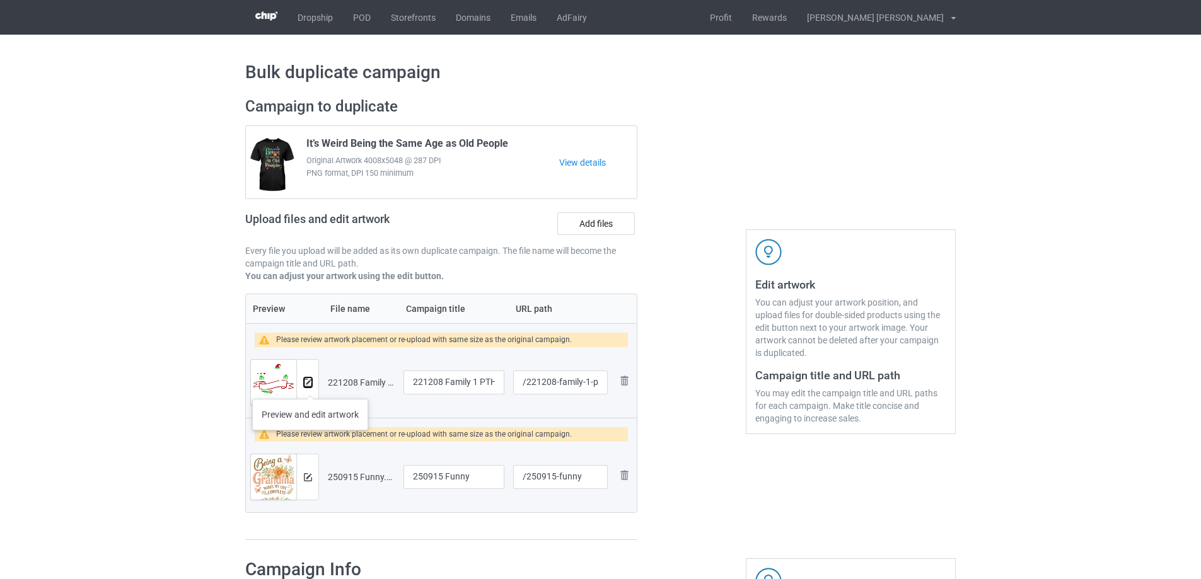
click at [310, 386] on img at bounding box center [308, 383] width 8 height 8
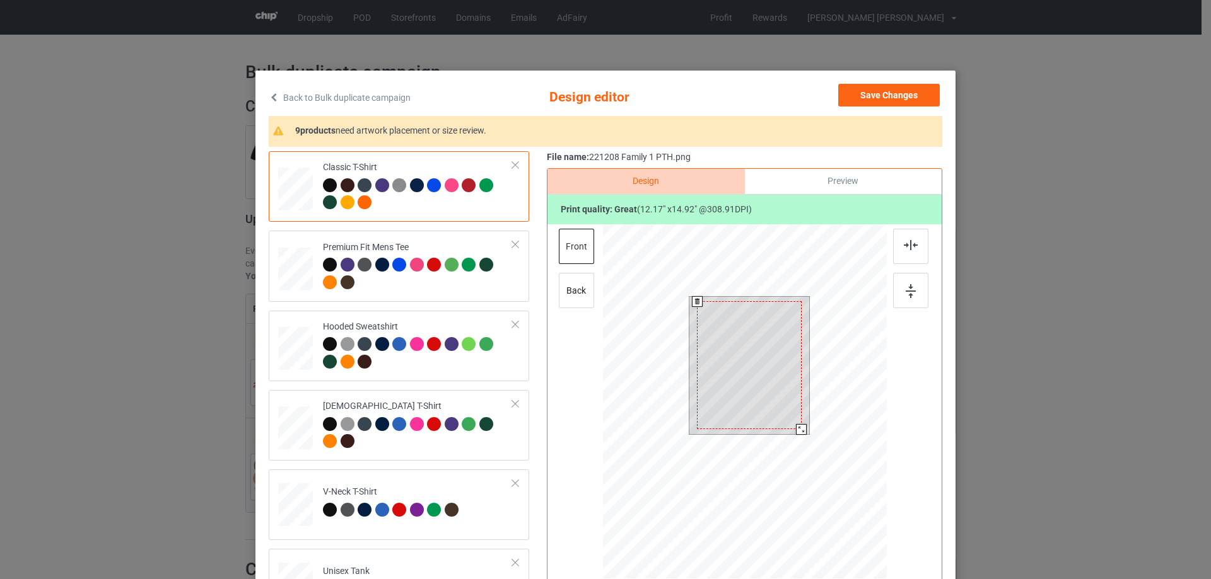
click at [796, 422] on div at bounding box center [749, 365] width 105 height 128
click at [772, 404] on div at bounding box center [749, 362] width 105 height 128
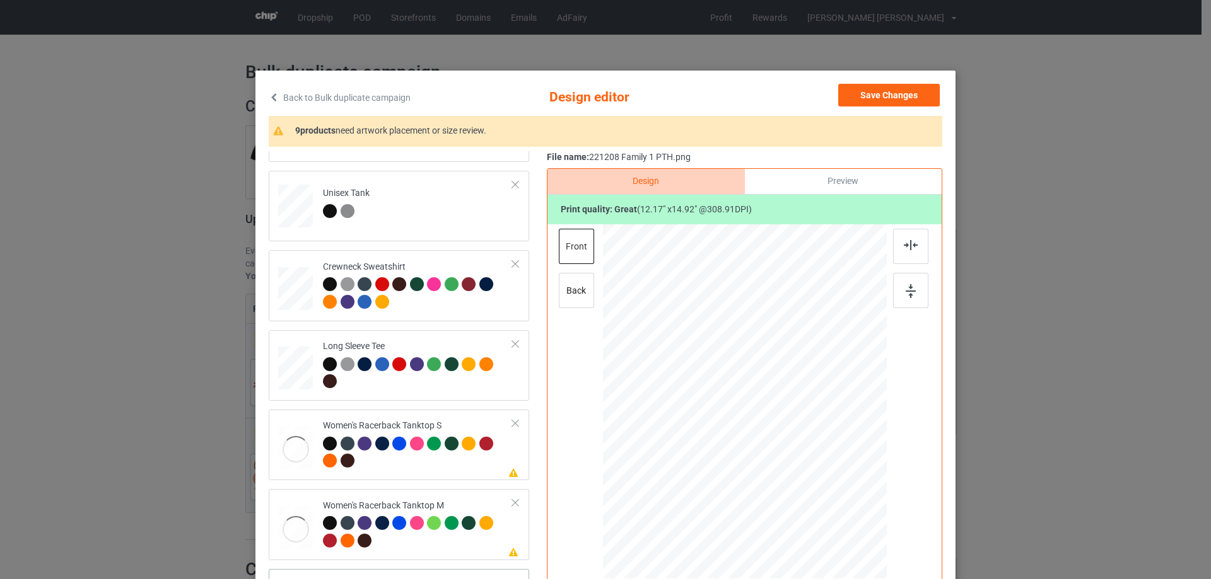
scroll to position [567, 0]
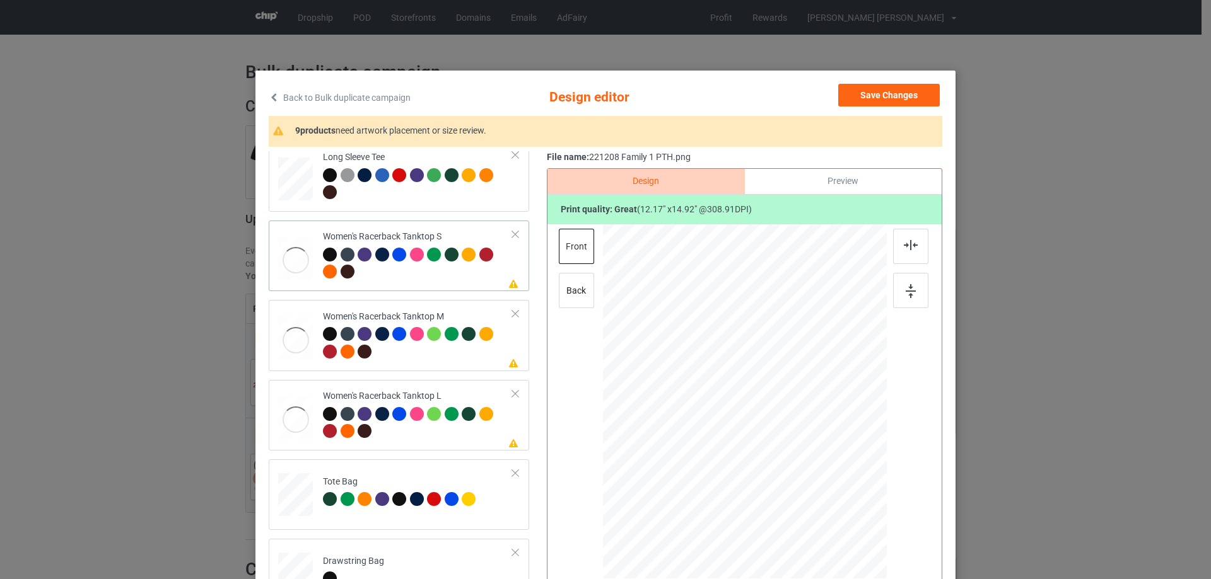
click at [278, 267] on div at bounding box center [295, 260] width 35 height 47
drag, startPoint x: 825, startPoint y: 509, endPoint x: 813, endPoint y: 466, distance: 44.5
click at [814, 467] on div at bounding box center [745, 401] width 276 height 355
drag, startPoint x: 779, startPoint y: 438, endPoint x: 778, endPoint y: 446, distance: 8.2
click at [778, 446] on div at bounding box center [744, 410] width 119 height 146
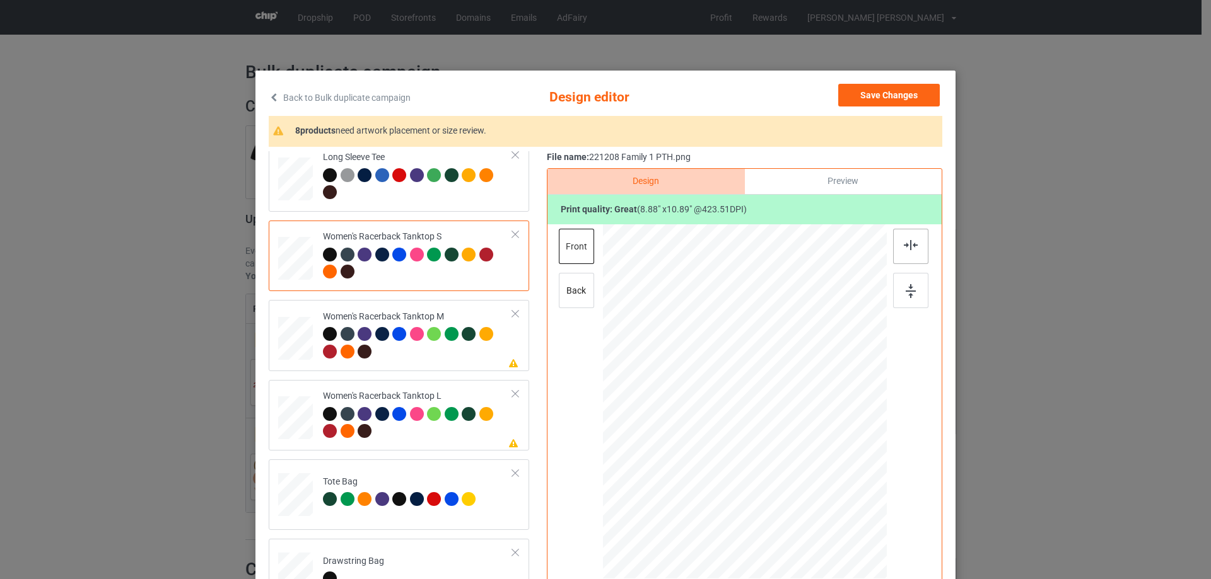
click at [903, 243] on img at bounding box center [910, 245] width 14 height 10
click at [903, 246] on img at bounding box center [910, 245] width 14 height 10
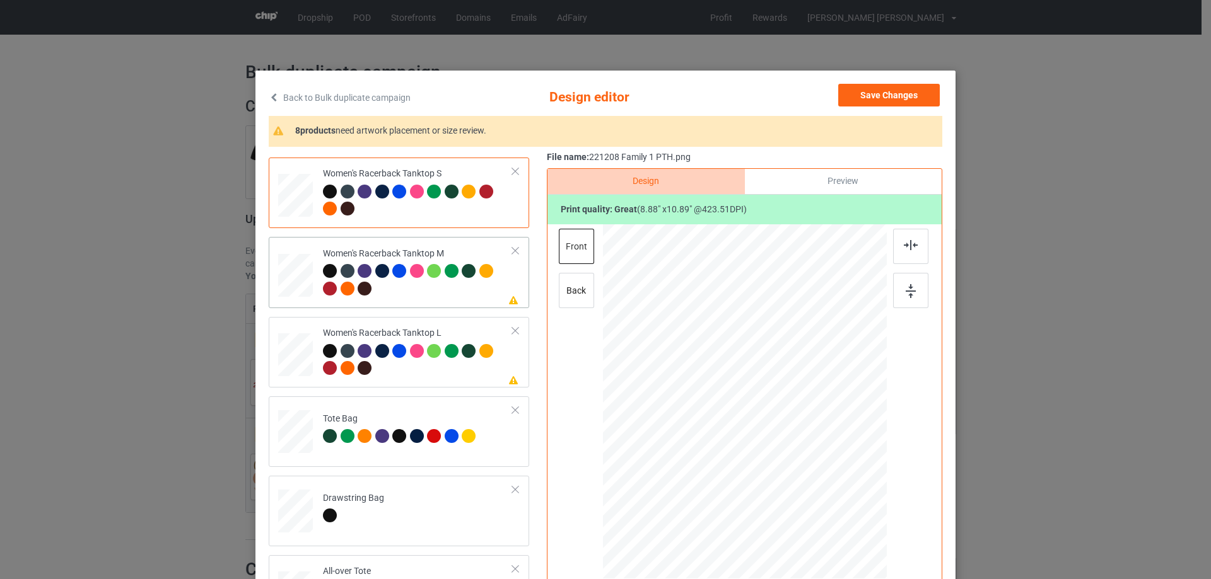
click at [287, 293] on div at bounding box center [295, 276] width 35 height 44
drag, startPoint x: 824, startPoint y: 508, endPoint x: 813, endPoint y: 473, distance: 37.1
click at [813, 473] on div at bounding box center [745, 401] width 284 height 355
drag, startPoint x: 781, startPoint y: 431, endPoint x: 780, endPoint y: 444, distance: 13.3
click at [780, 444] on div at bounding box center [743, 415] width 127 height 156
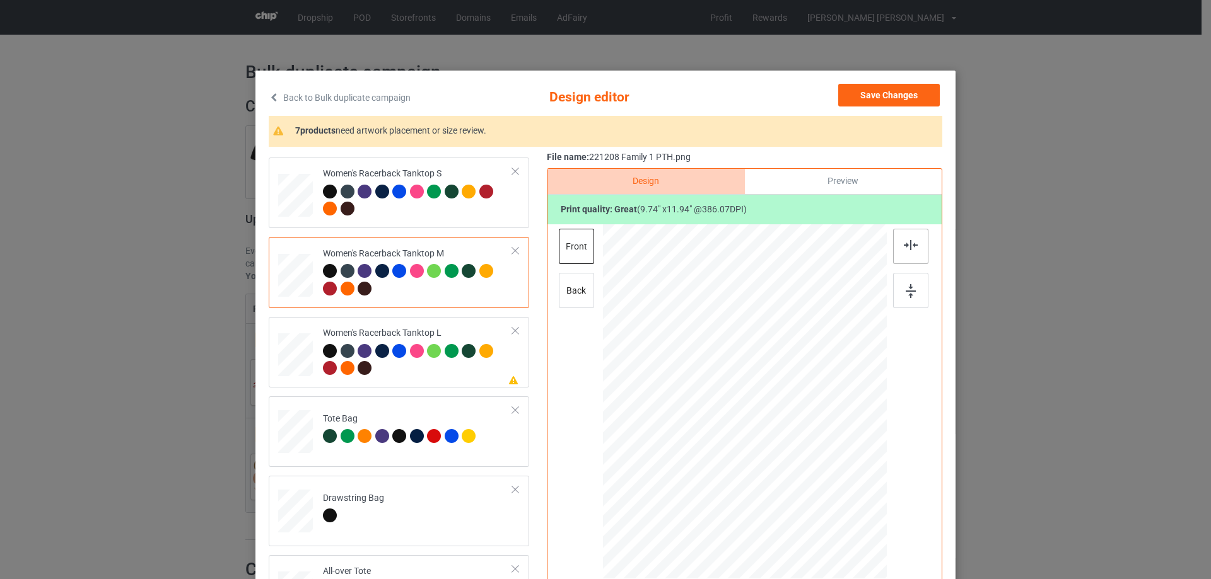
click at [906, 235] on div at bounding box center [910, 246] width 35 height 35
click at [278, 357] on div at bounding box center [295, 356] width 35 height 42
click at [783, 473] on div at bounding box center [745, 403] width 328 height 358
drag, startPoint x: 825, startPoint y: 506, endPoint x: 812, endPoint y: 474, distance: 34.2
click at [812, 474] on div at bounding box center [745, 402] width 284 height 339
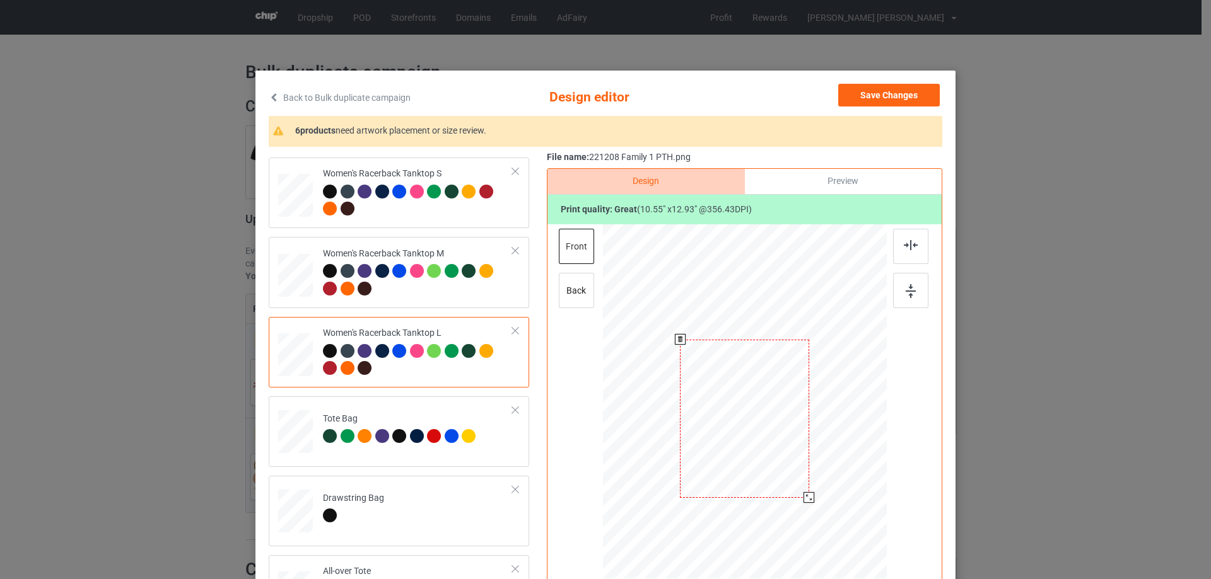
drag, startPoint x: 793, startPoint y: 430, endPoint x: 793, endPoint y: 446, distance: 16.4
click at [793, 446] on div at bounding box center [744, 419] width 129 height 158
click at [907, 247] on img at bounding box center [910, 245] width 14 height 10
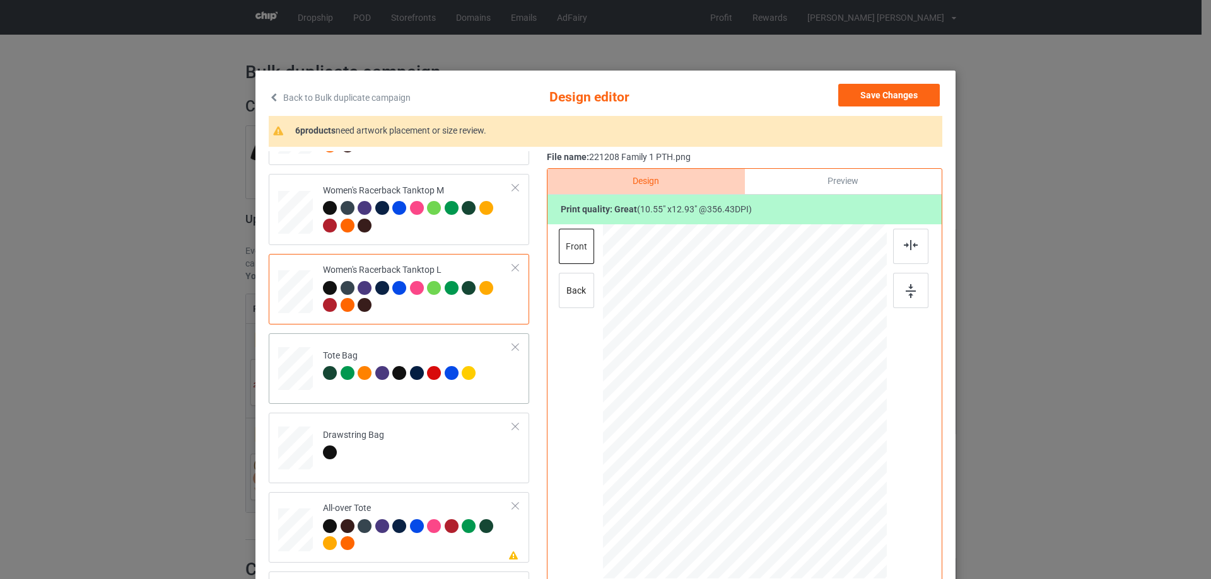
drag, startPoint x: 292, startPoint y: 372, endPoint x: 331, endPoint y: 391, distance: 43.4
click at [291, 372] on div at bounding box center [295, 375] width 16 height 19
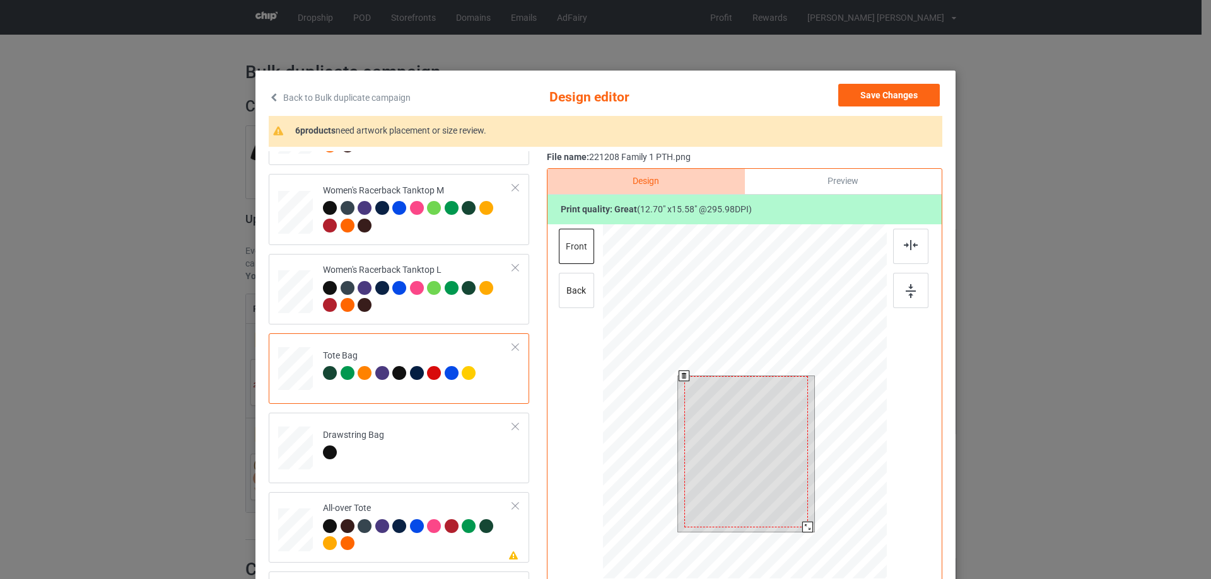
click at [808, 542] on div at bounding box center [745, 403] width 284 height 358
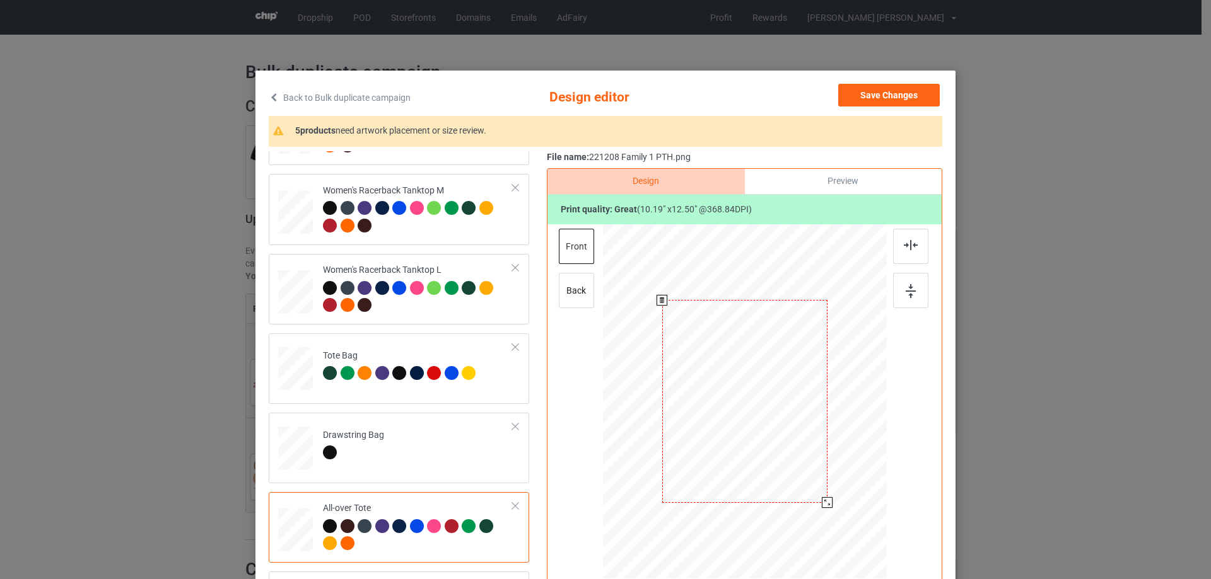
click at [824, 501] on div at bounding box center [827, 502] width 11 height 11
click at [801, 478] on div at bounding box center [744, 398] width 165 height 202
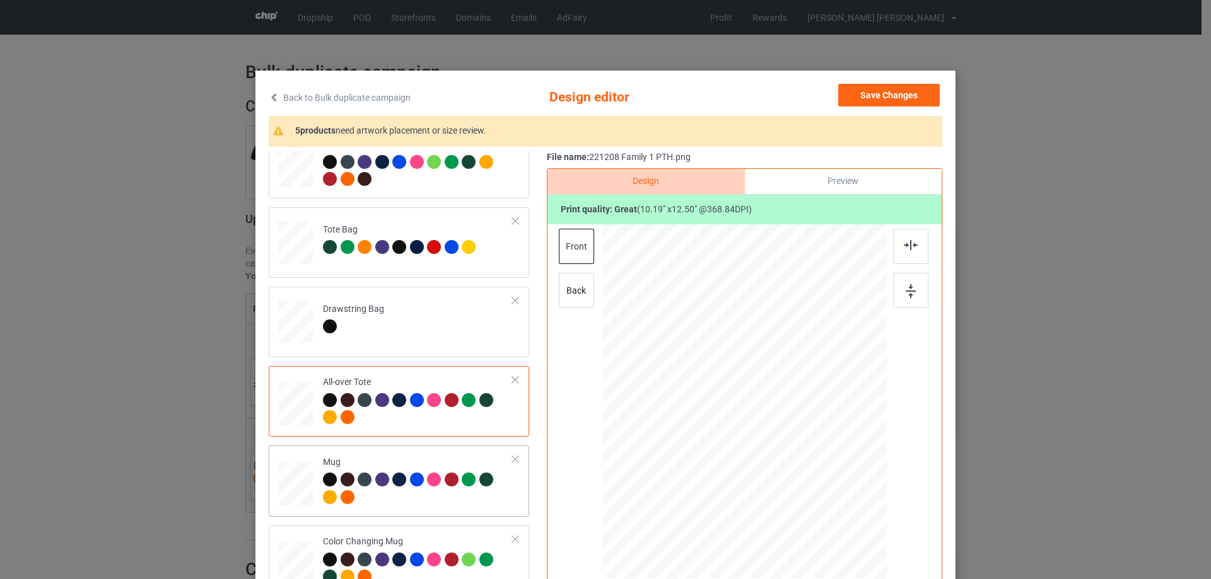
drag, startPoint x: 295, startPoint y: 484, endPoint x: 307, endPoint y: 484, distance: 12.0
click at [296, 484] on div at bounding box center [295, 484] width 35 height 15
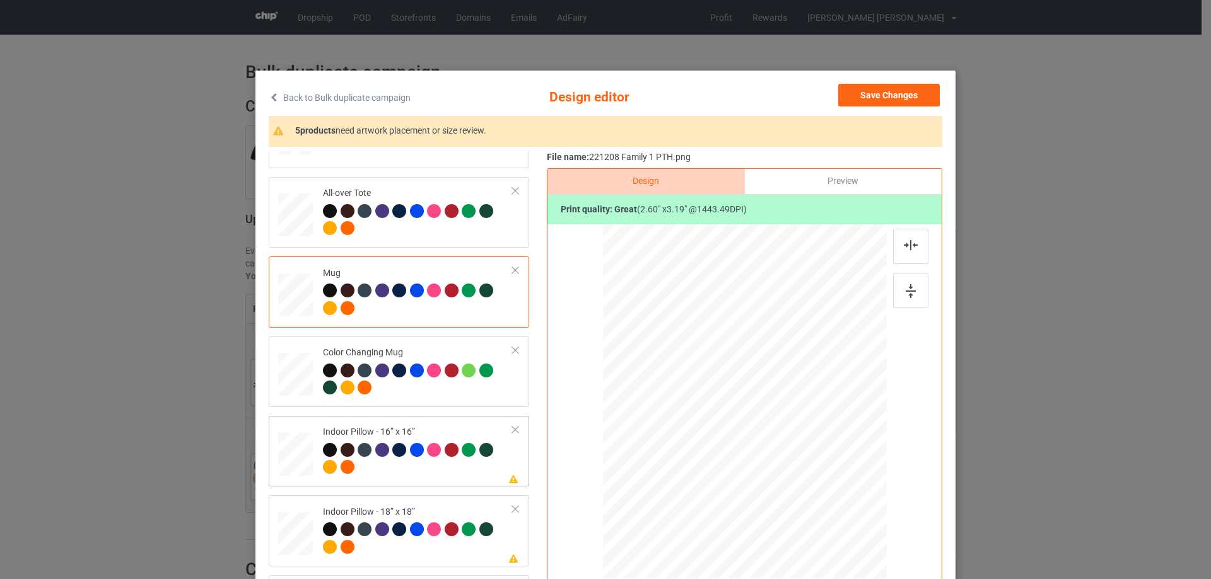
scroll to position [1072, 0]
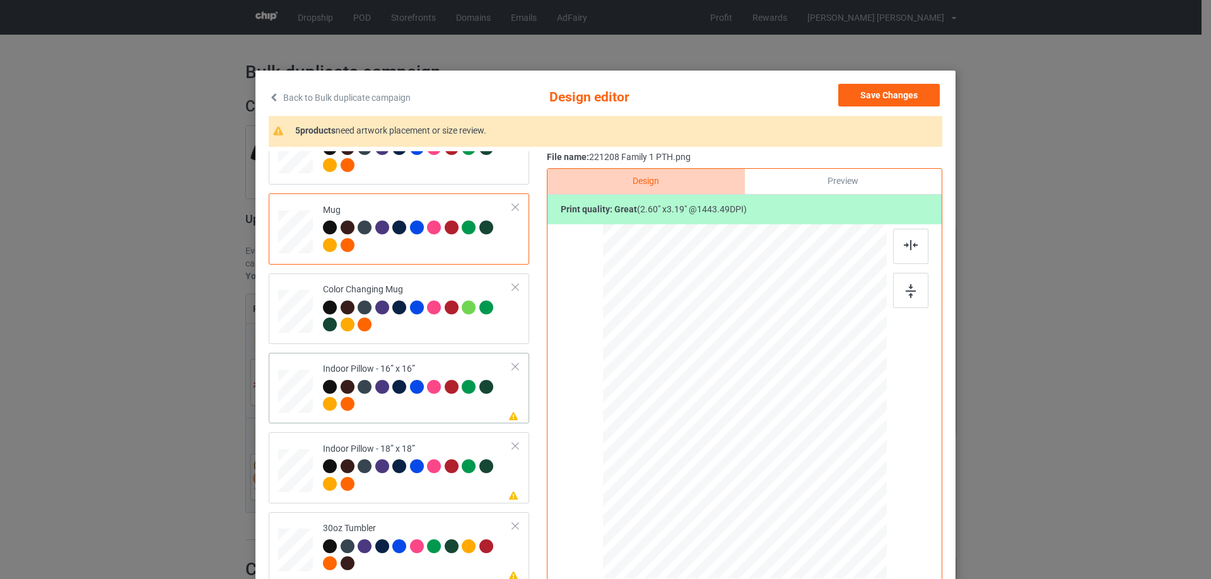
click at [285, 385] on div at bounding box center [295, 391] width 35 height 35
drag, startPoint x: 825, startPoint y: 509, endPoint x: 824, endPoint y: 499, distance: 9.5
click at [824, 499] on div at bounding box center [824, 499] width 11 height 11
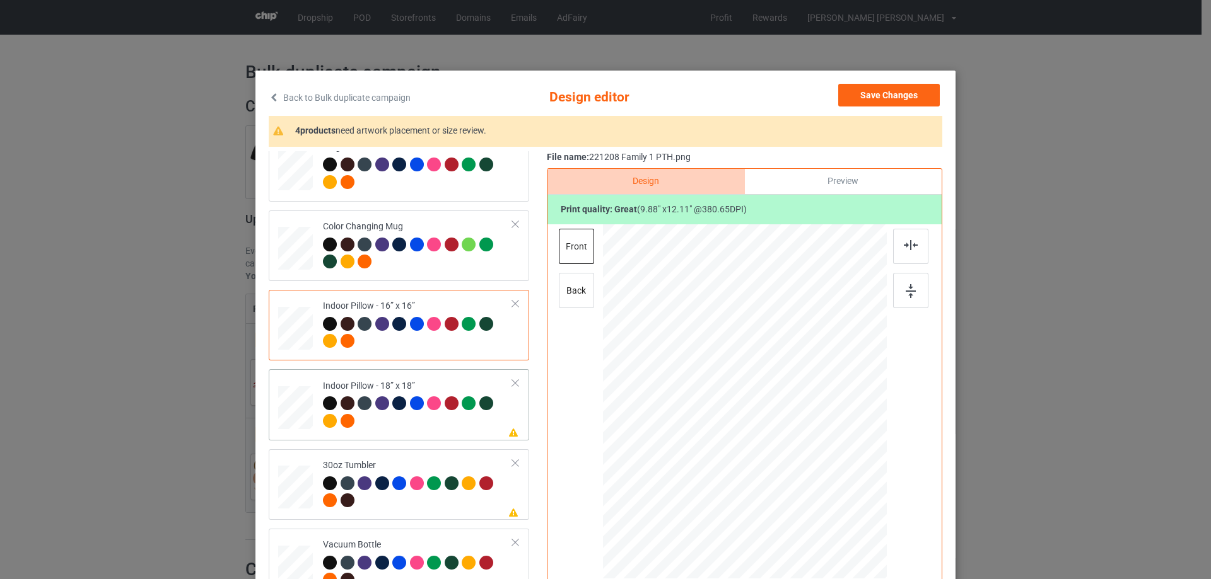
click at [301, 410] on div at bounding box center [295, 408] width 35 height 35
drag, startPoint x: 824, startPoint y: 508, endPoint x: 824, endPoint y: 500, distance: 8.2
click at [824, 500] on div at bounding box center [825, 501] width 11 height 11
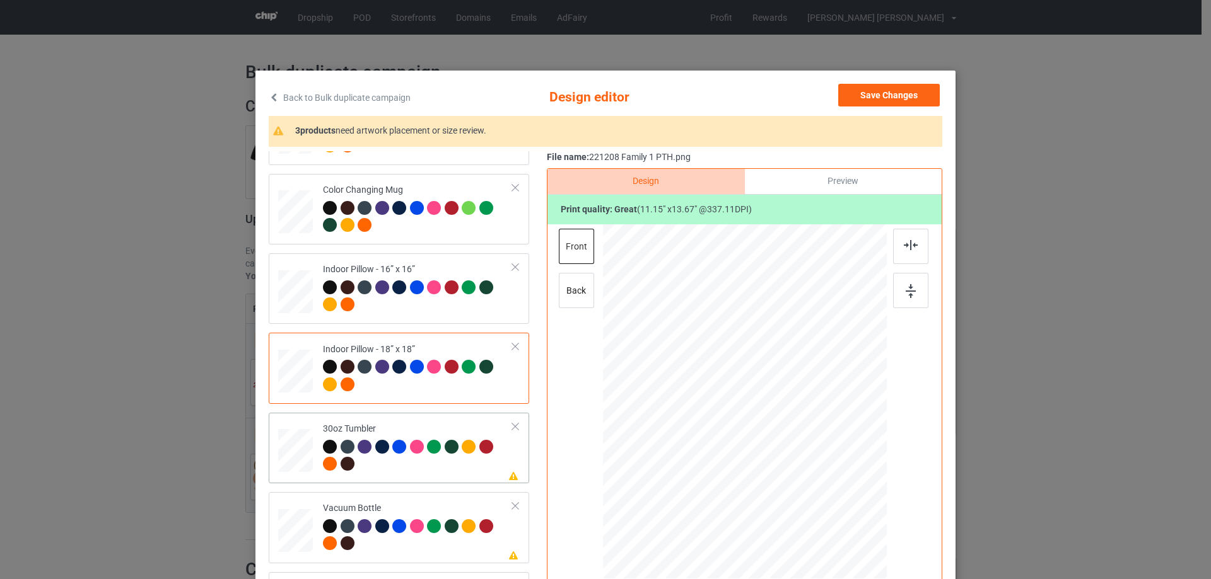
click at [291, 448] on div at bounding box center [295, 451] width 33 height 19
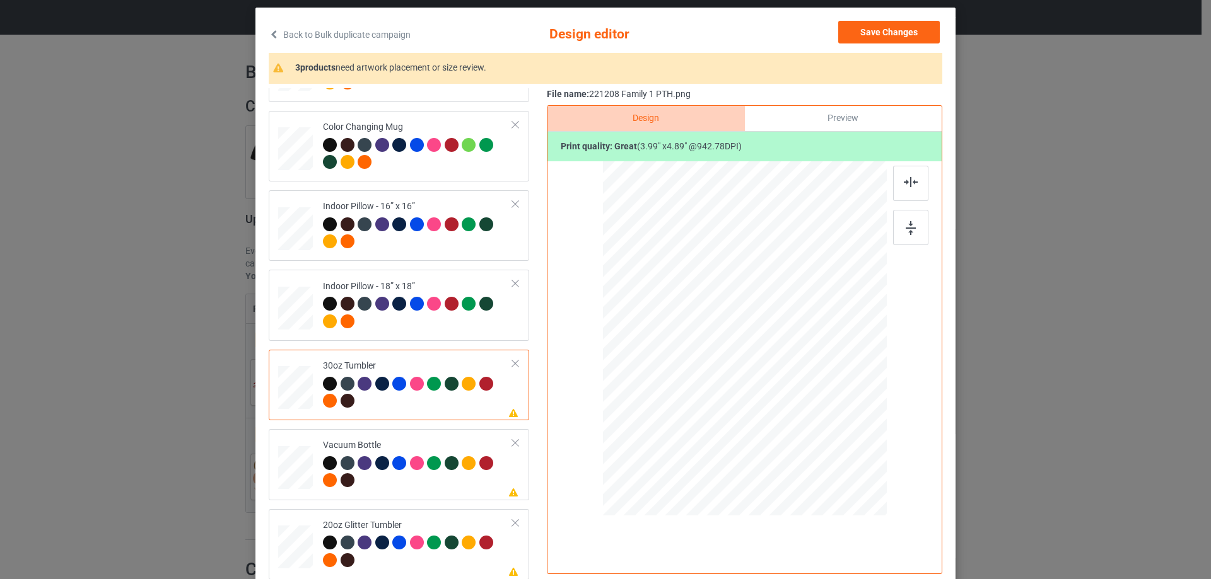
click at [294, 395] on div at bounding box center [295, 388] width 33 height 19
click at [305, 473] on div at bounding box center [295, 468] width 33 height 18
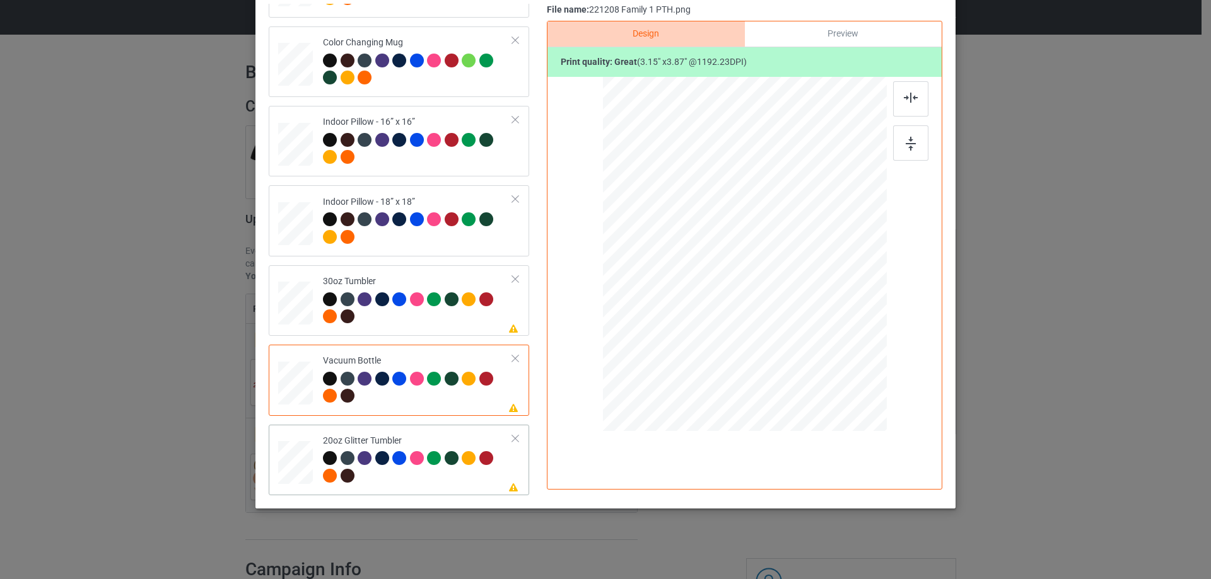
click at [305, 462] on div at bounding box center [295, 463] width 33 height 28
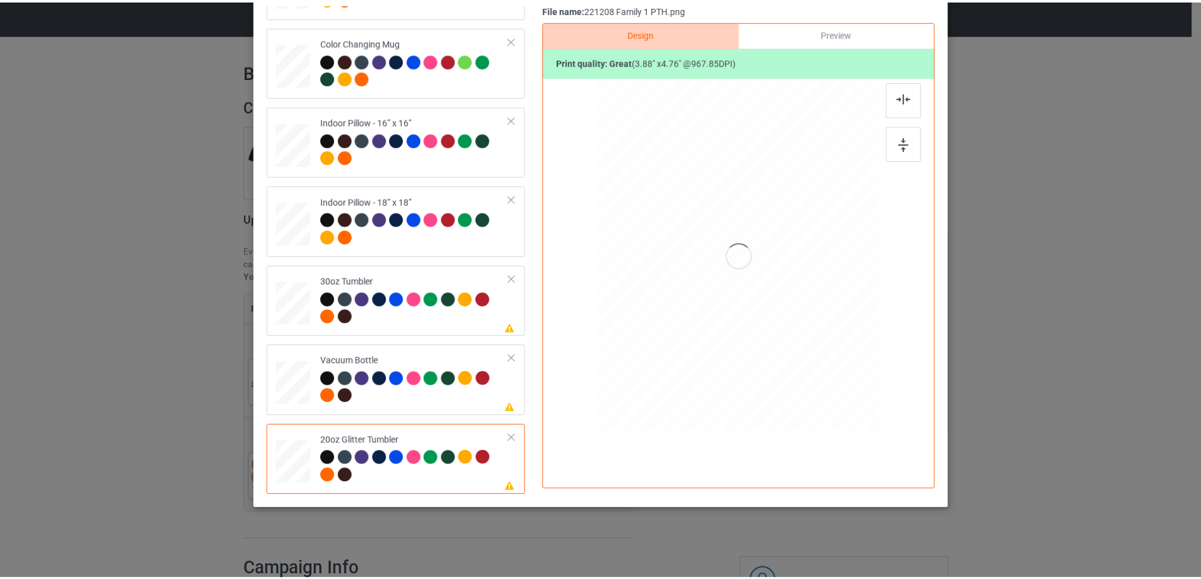
scroll to position [0, 0]
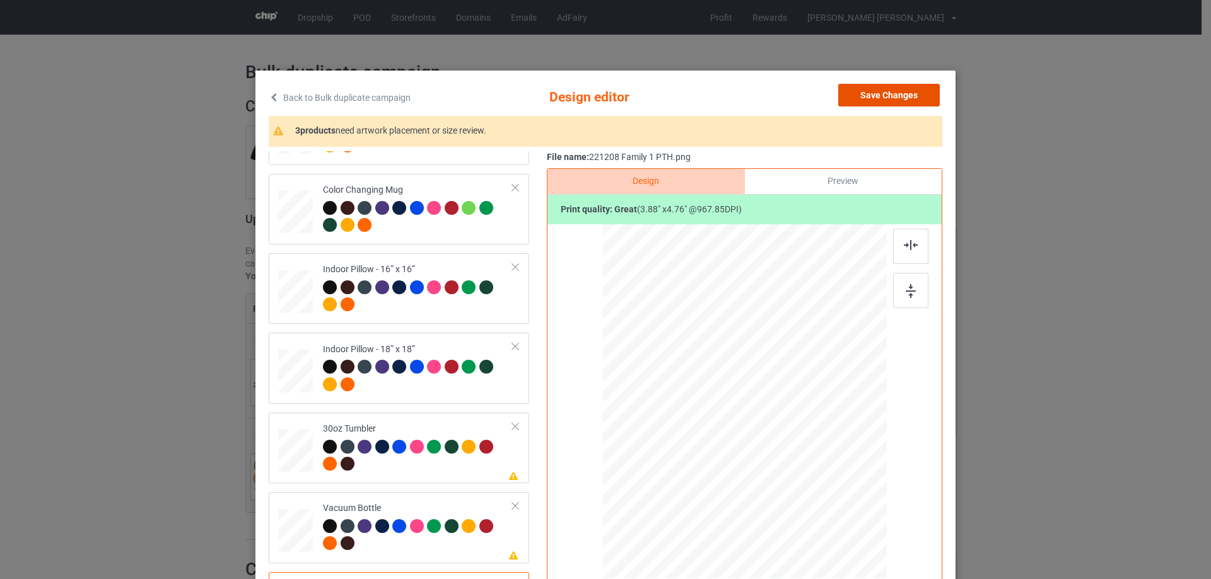
click at [899, 92] on button "Save Changes" at bounding box center [889, 95] width 102 height 23
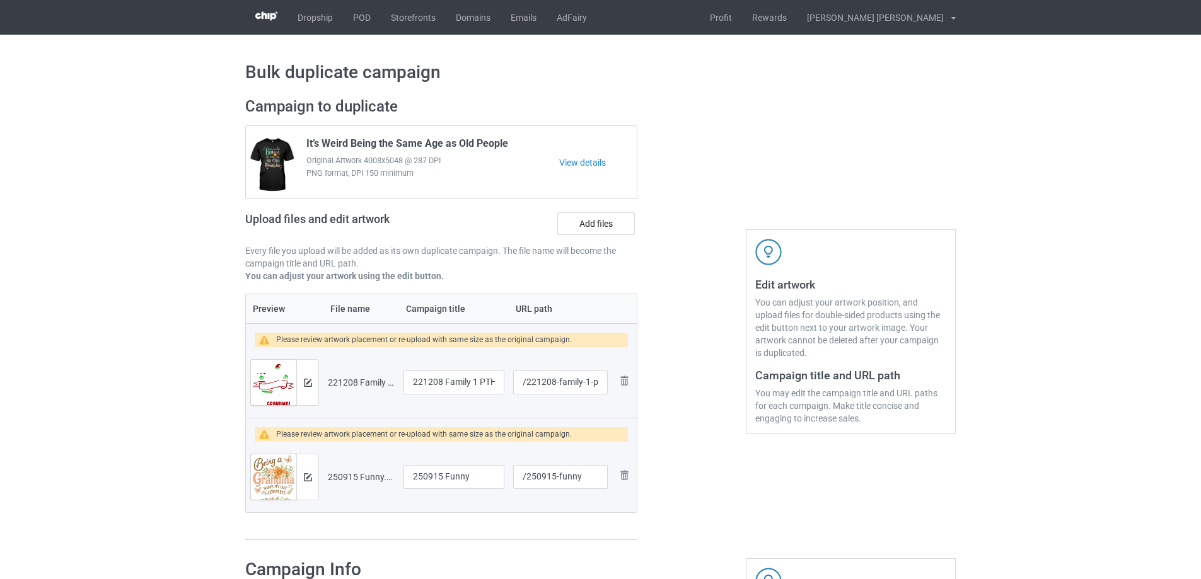
click at [282, 386] on img at bounding box center [273, 389] width 45 height 59
click at [311, 382] on img at bounding box center [308, 383] width 8 height 8
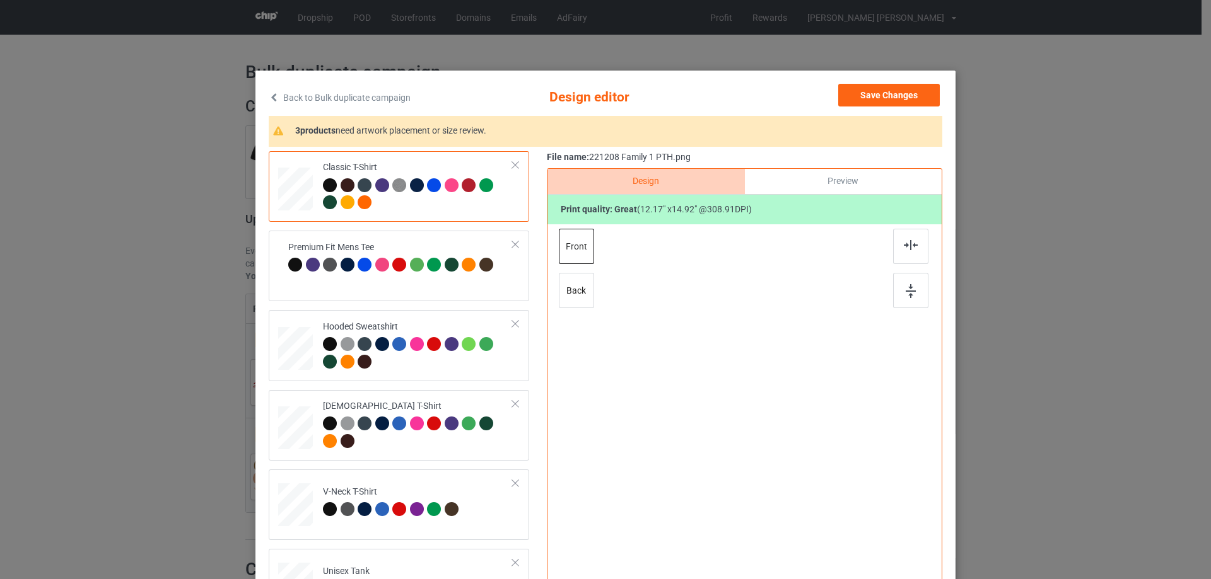
click at [324, 186] on div at bounding box center [330, 185] width 14 height 14
click at [839, 184] on div "Preview" at bounding box center [843, 181] width 197 height 25
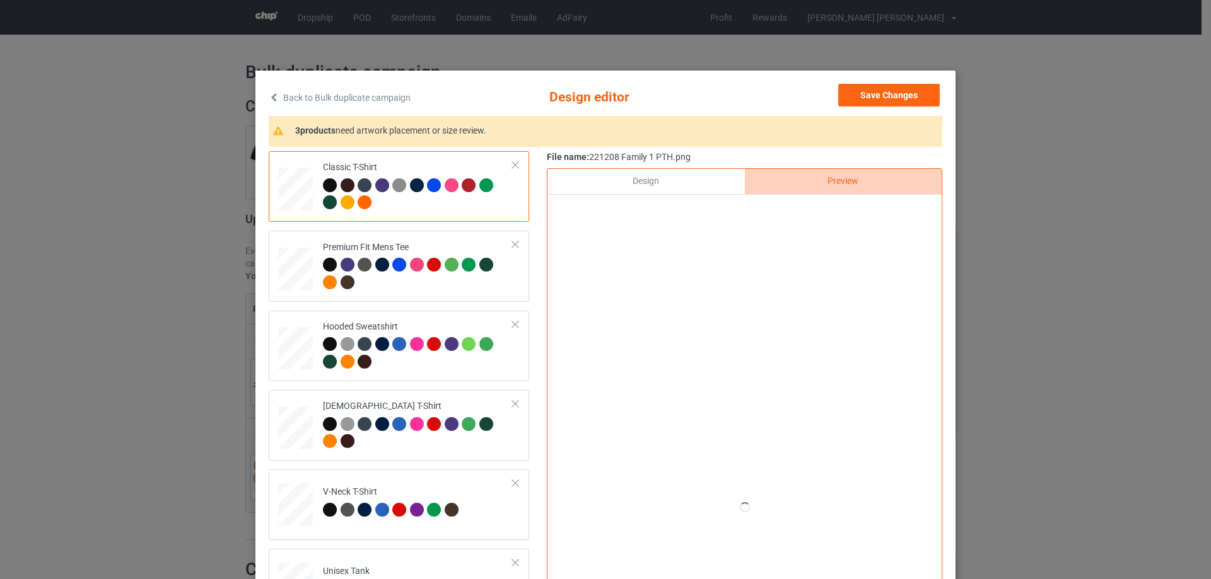
click at [659, 186] on div "Design" at bounding box center [645, 181] width 197 height 25
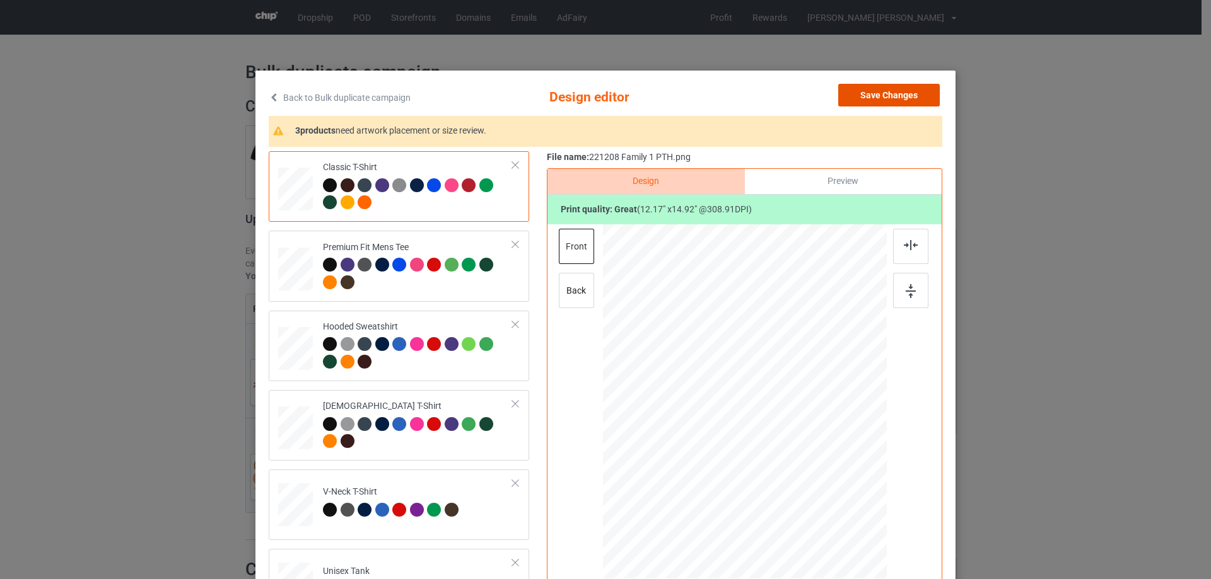
click at [912, 98] on button "Save Changes" at bounding box center [889, 95] width 102 height 23
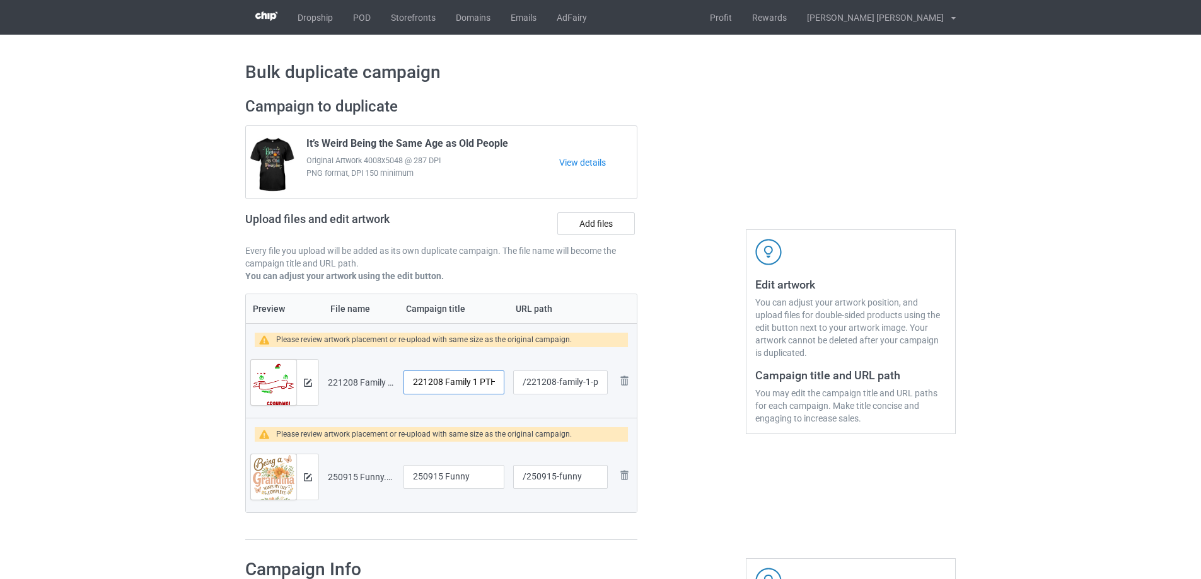
click at [458, 387] on input "221208 Family 1 PTH" at bounding box center [454, 383] width 101 height 24
click at [305, 383] on img at bounding box center [308, 383] width 8 height 8
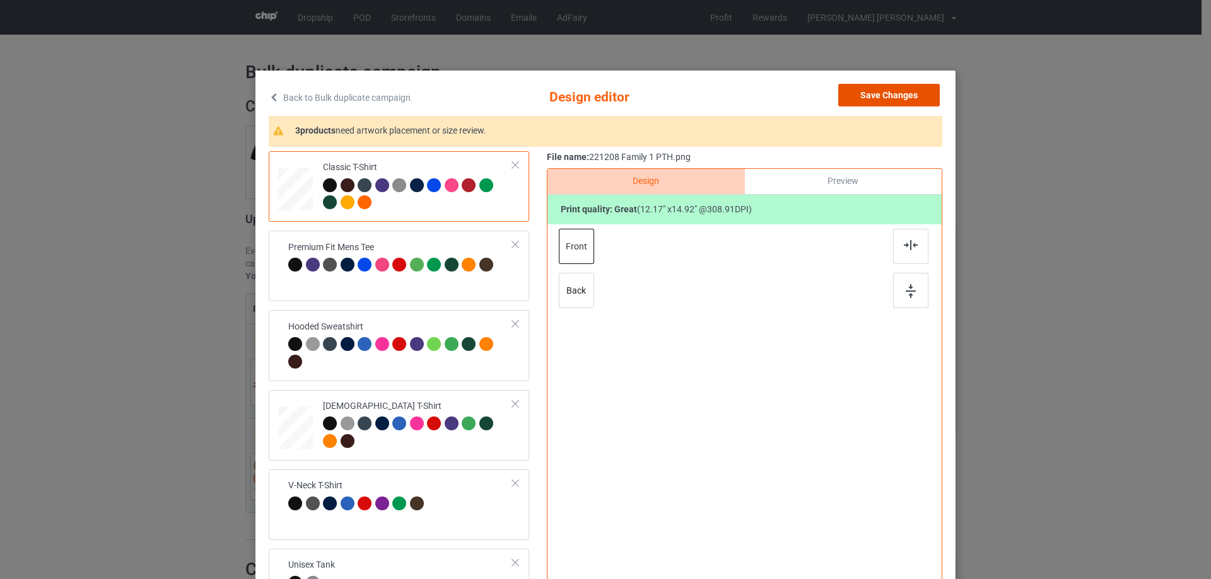
click at [900, 99] on button "Save Changes" at bounding box center [889, 95] width 102 height 23
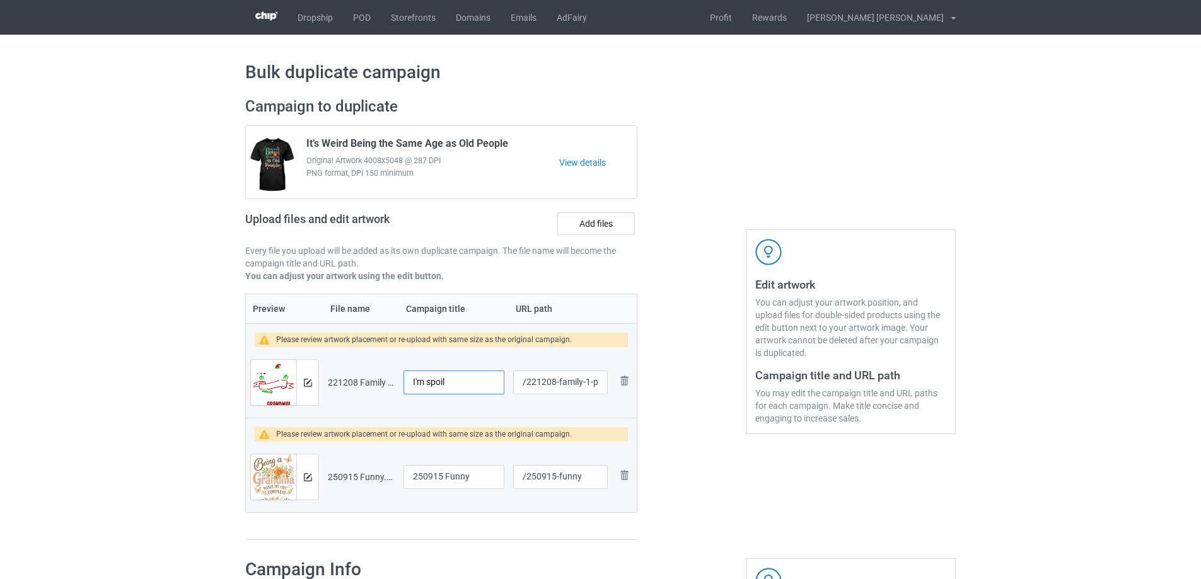
click at [462, 381] on input "I'm spoil" at bounding box center [454, 383] width 101 height 24
type input "I'm spoiled"
drag, startPoint x: 557, startPoint y: 383, endPoint x: 597, endPoint y: 383, distance: 39.7
click at [597, 383] on input "/221208-family-1-pth" at bounding box center [560, 383] width 95 height 24
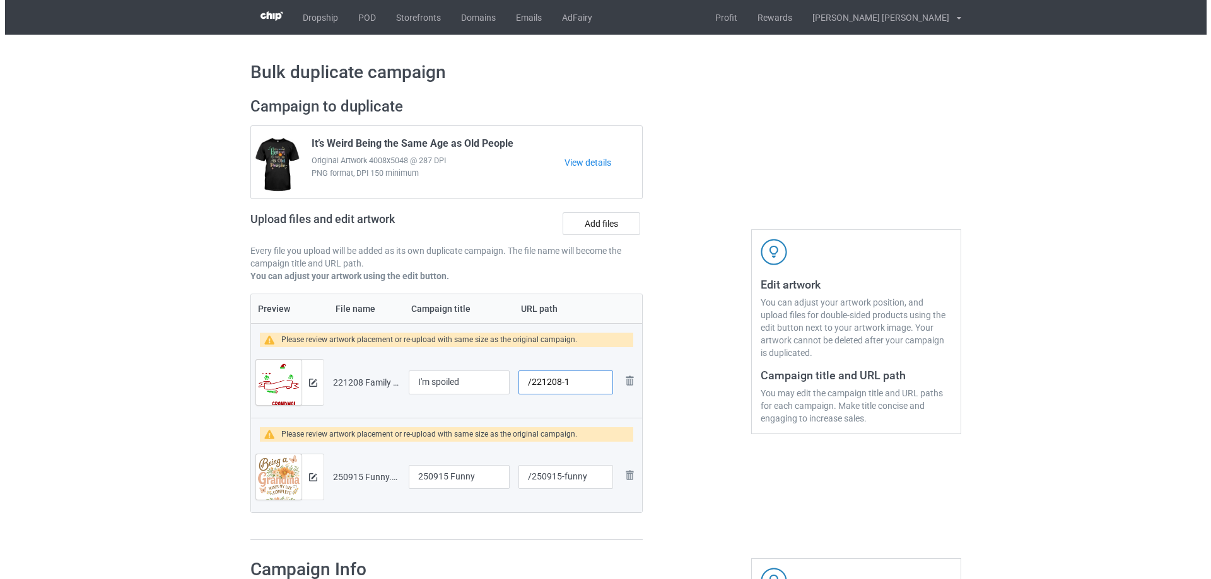
scroll to position [0, 0]
type input "/221208-1"
drag, startPoint x: 477, startPoint y: 479, endPoint x: 375, endPoint y: 480, distance: 102.8
click at [375, 480] on tr "Preview and edit artwork 250915 Funny.png 250915 Funny /250915-funny Remove file" at bounding box center [441, 477] width 391 height 71
click at [306, 479] on img at bounding box center [308, 477] width 8 height 8
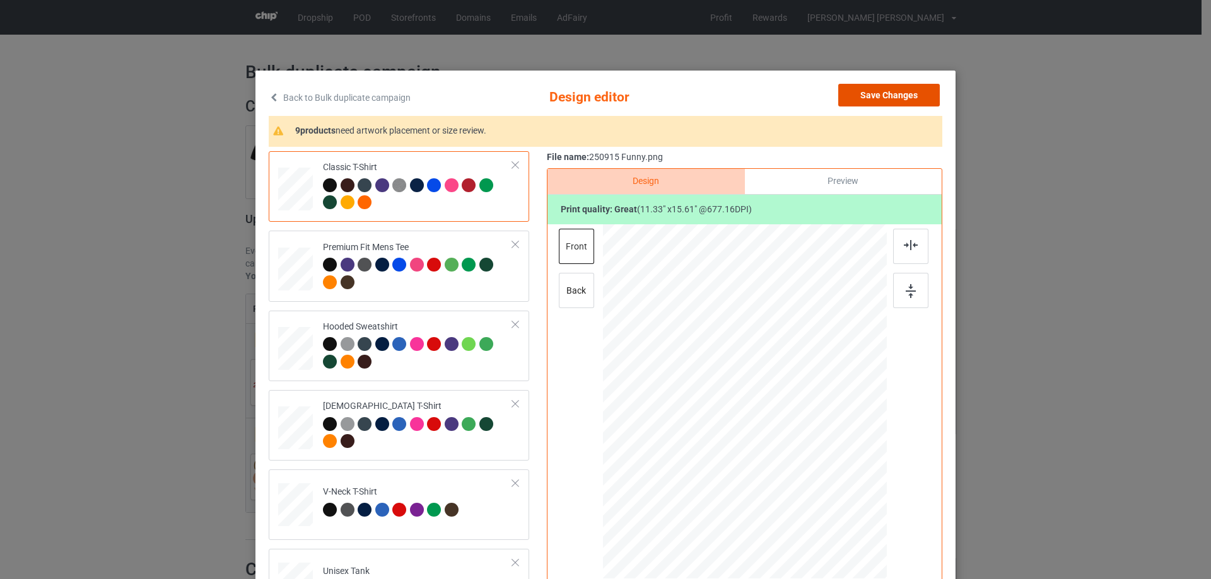
click at [875, 94] on button "Save Changes" at bounding box center [889, 95] width 102 height 23
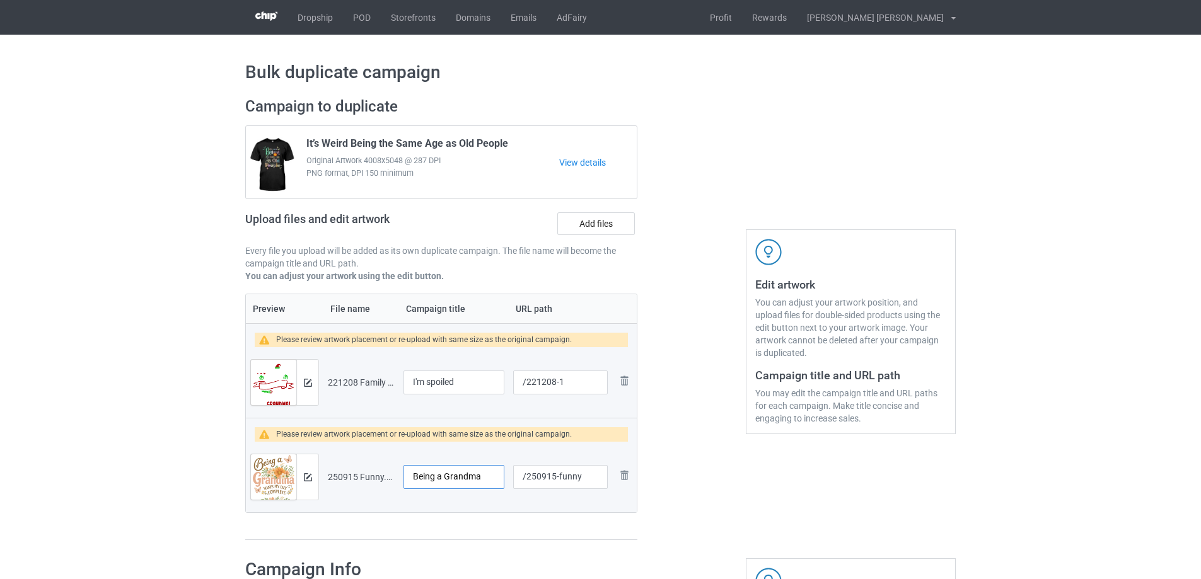
type input "Being a Grandma"
drag, startPoint x: 559, startPoint y: 478, endPoint x: 593, endPoint y: 477, distance: 34.1
click at [593, 477] on input "/250915-funny" at bounding box center [560, 477] width 95 height 24
type input "/250915-1"
click at [306, 480] on img at bounding box center [308, 477] width 8 height 8
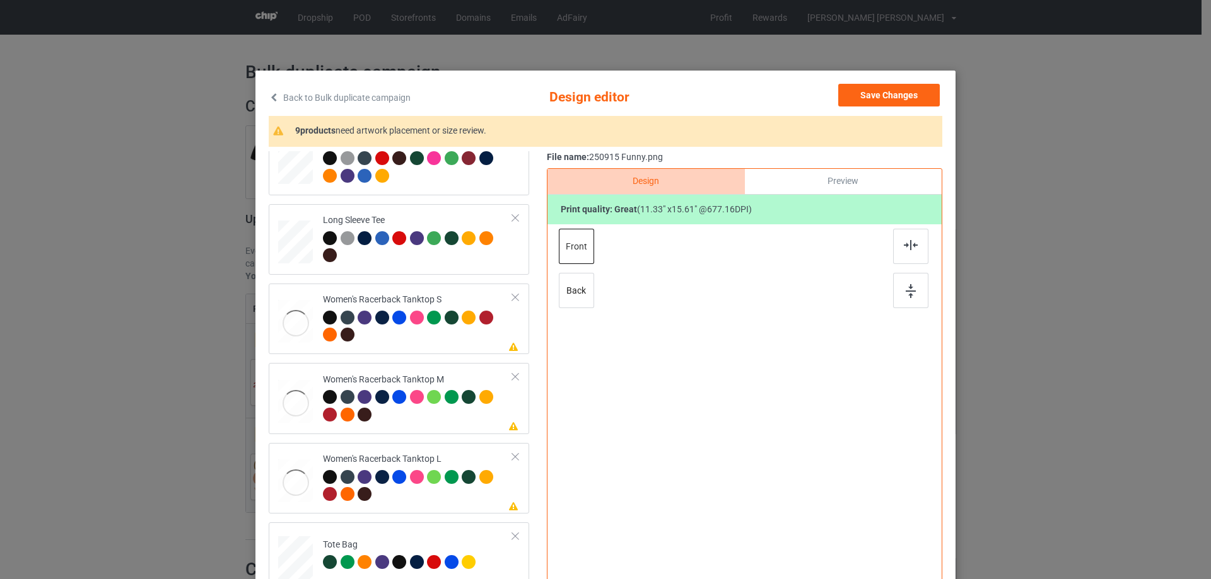
scroll to position [1171, 0]
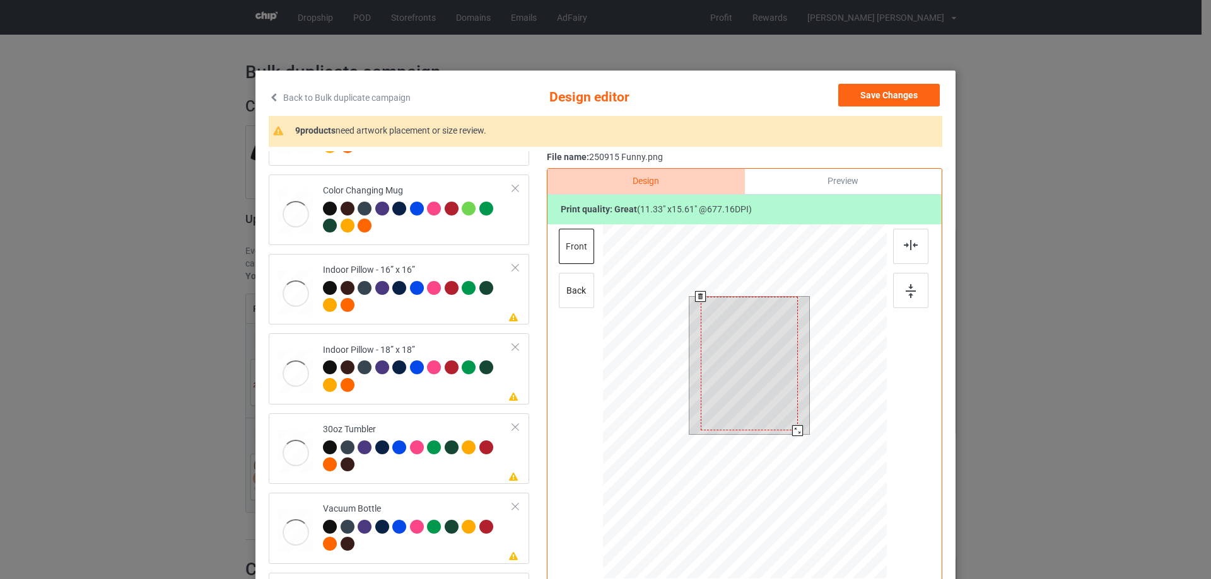
click at [709, 400] on div at bounding box center [748, 364] width 97 height 134
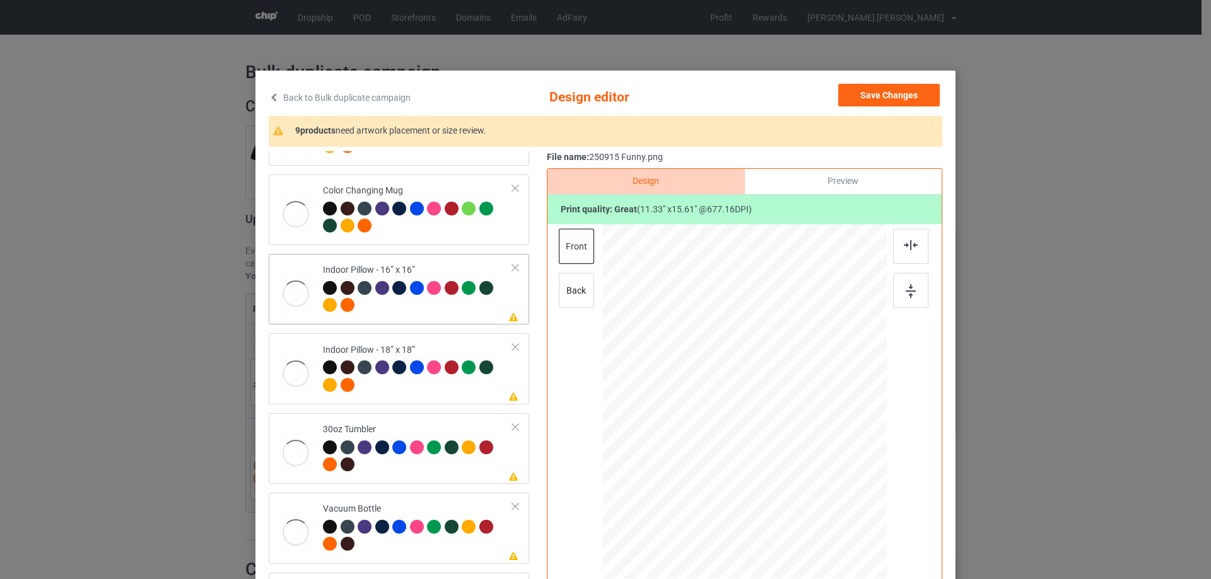
click at [282, 292] on div at bounding box center [295, 294] width 35 height 47
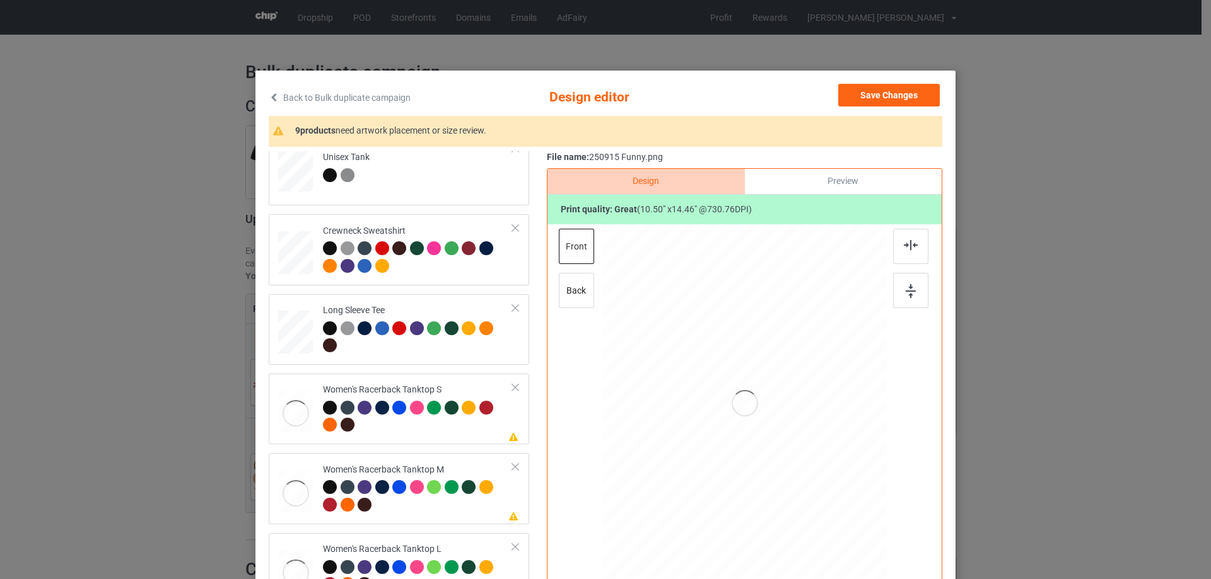
scroll to position [477, 0]
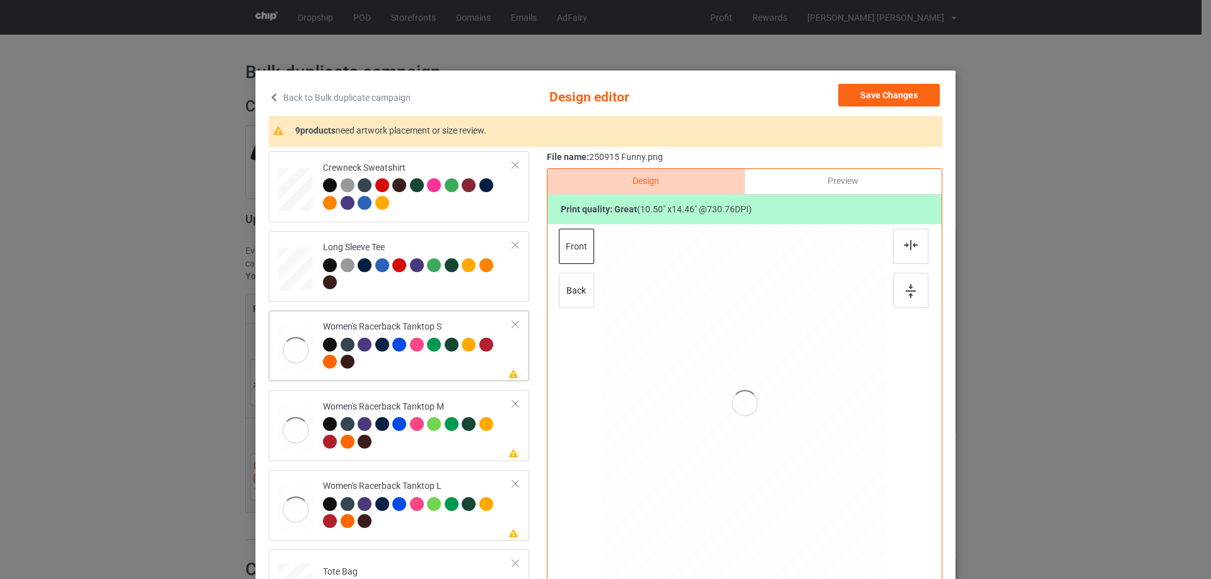
click at [284, 346] on div at bounding box center [295, 350] width 35 height 47
drag, startPoint x: 823, startPoint y: 518, endPoint x: 808, endPoint y: 478, distance: 42.3
click at [808, 478] on div at bounding box center [745, 401] width 276 height 355
click at [791, 473] on div at bounding box center [747, 419] width 119 height 164
click at [906, 247] on img at bounding box center [910, 245] width 14 height 10
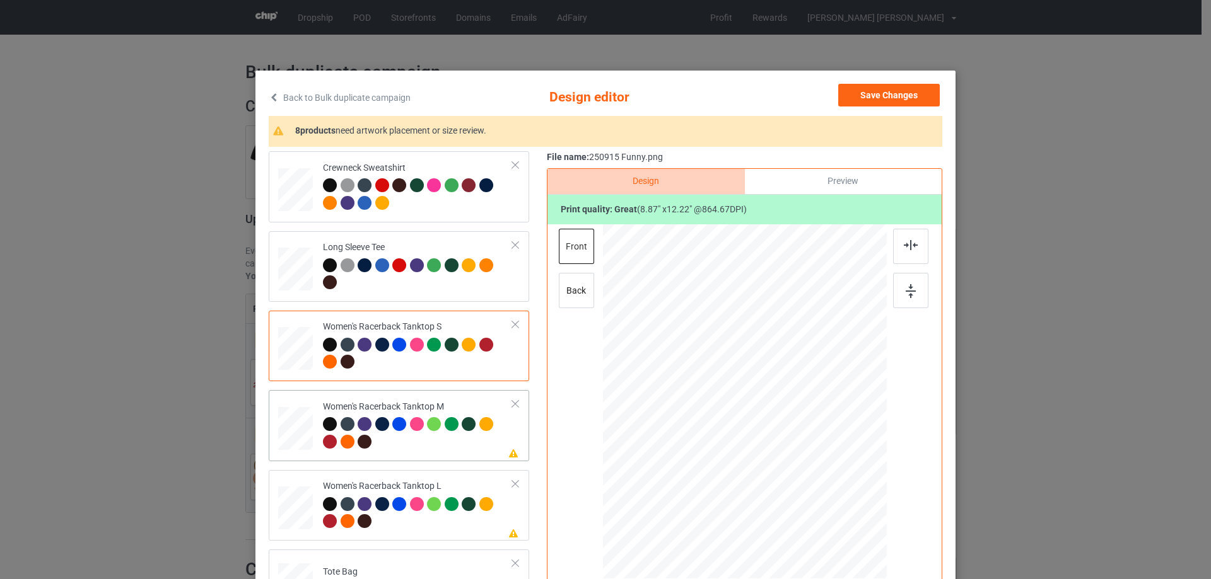
scroll to position [540, 0]
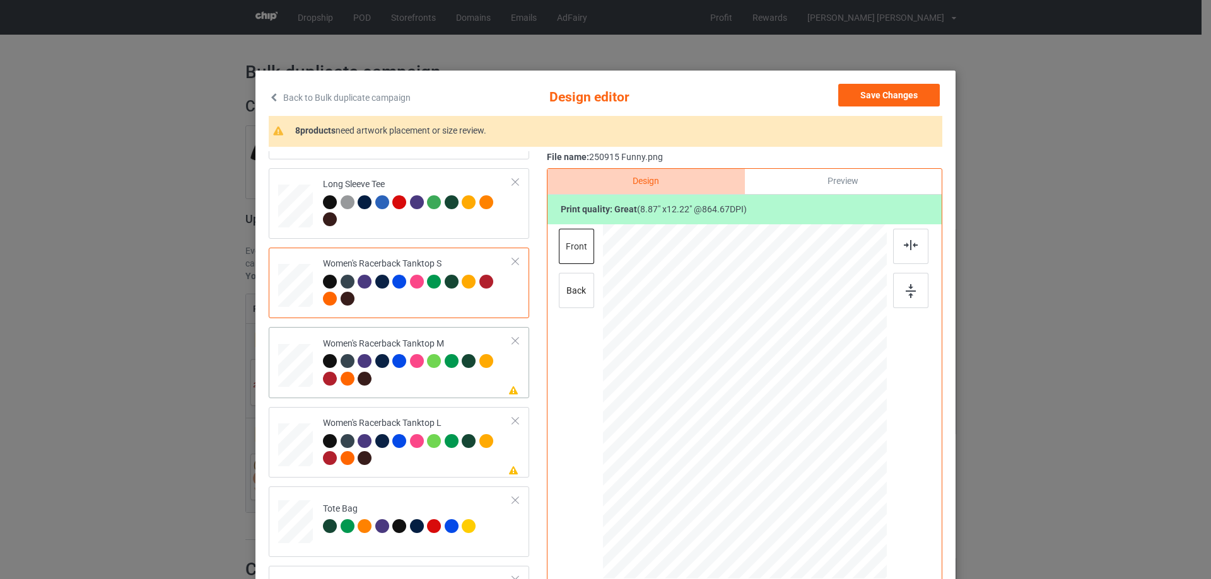
click at [284, 378] on div at bounding box center [295, 366] width 35 height 44
click at [781, 482] on div at bounding box center [745, 403] width 328 height 358
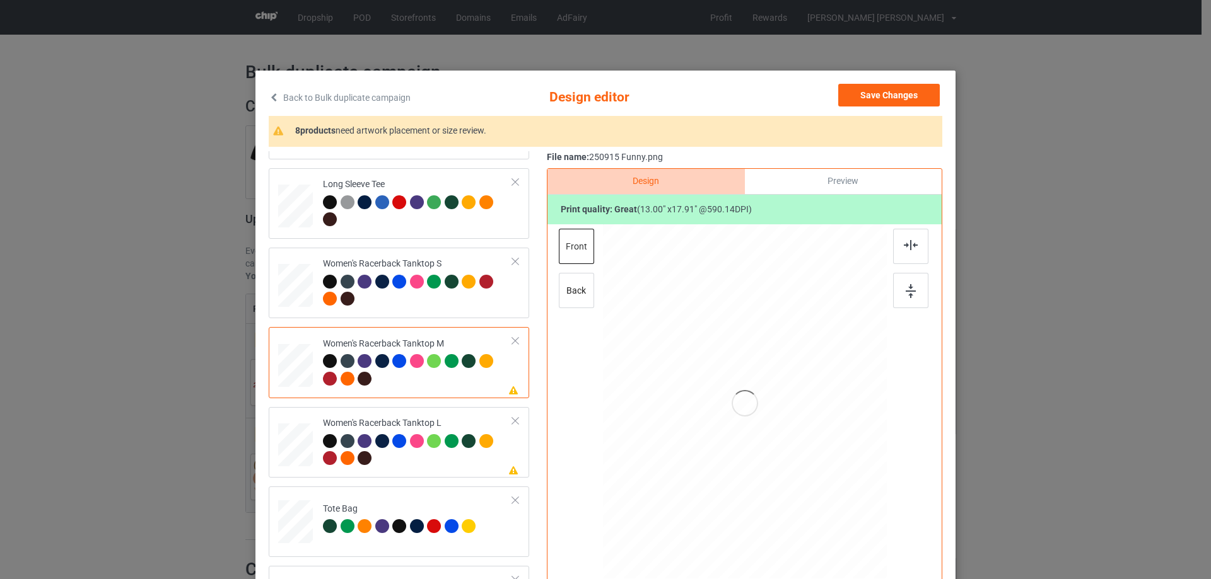
click at [781, 482] on div at bounding box center [745, 403] width 328 height 358
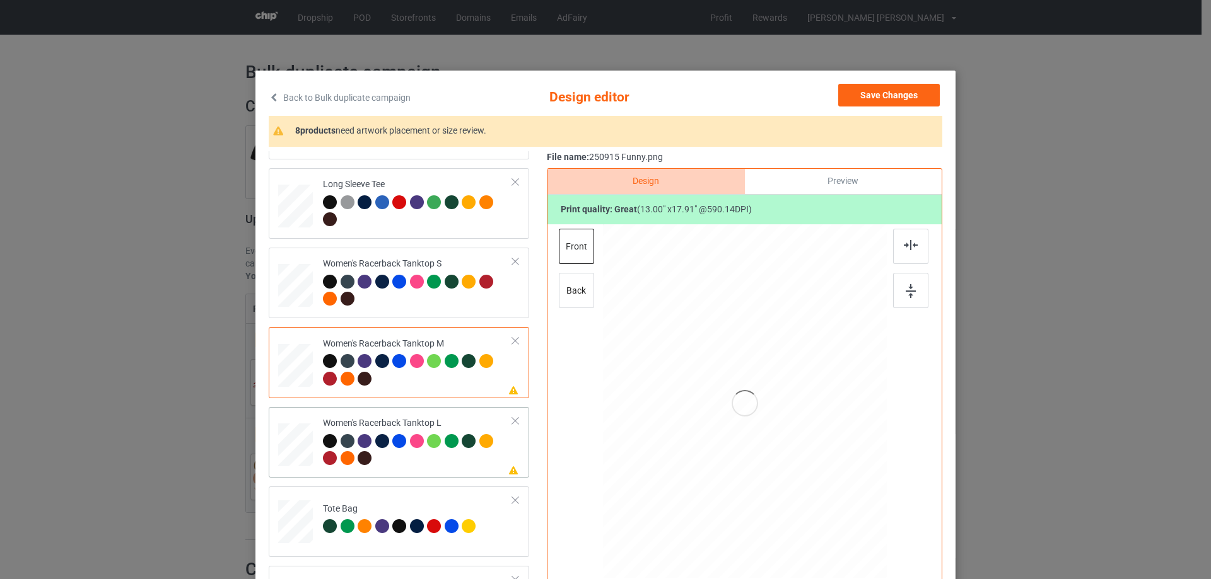
click at [415, 463] on div at bounding box center [418, 451] width 190 height 35
click at [436, 378] on div at bounding box center [418, 371] width 190 height 35
drag, startPoint x: 820, startPoint y: 520, endPoint x: 810, endPoint y: 484, distance: 38.1
click at [810, 484] on div at bounding box center [745, 401] width 284 height 355
click at [799, 485] on div at bounding box center [804, 485] width 11 height 11
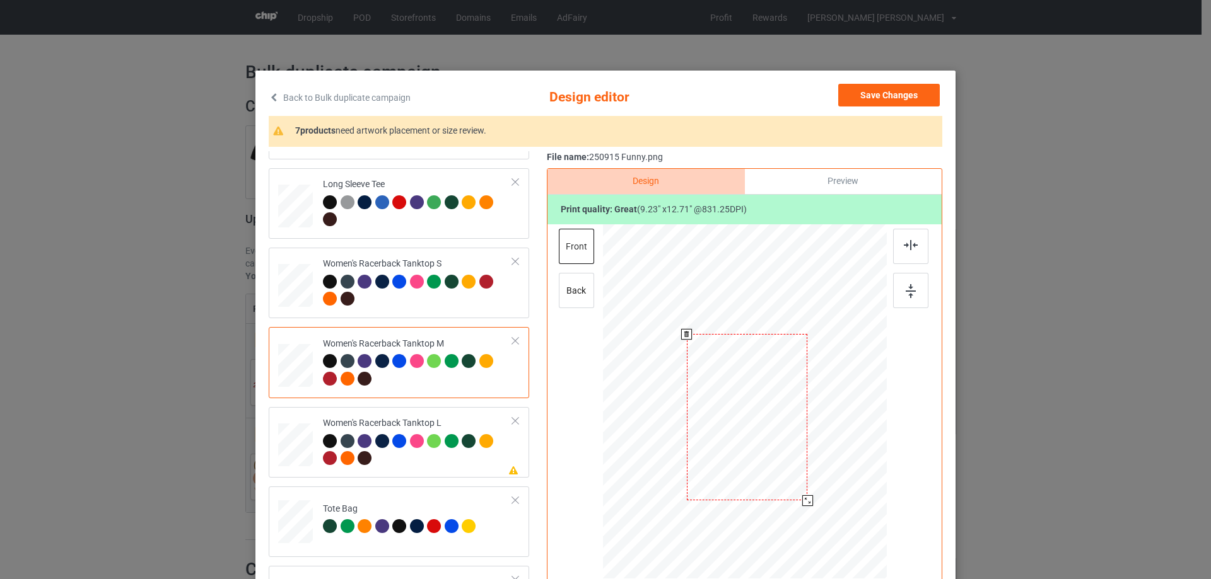
drag, startPoint x: 780, startPoint y: 450, endPoint x: 782, endPoint y: 465, distance: 16.0
click at [782, 465] on div at bounding box center [747, 417] width 121 height 166
click at [911, 246] on img at bounding box center [910, 245] width 14 height 10
drag, startPoint x: 303, startPoint y: 442, endPoint x: 296, endPoint y: 448, distance: 8.5
click at [301, 444] on div at bounding box center [295, 446] width 35 height 42
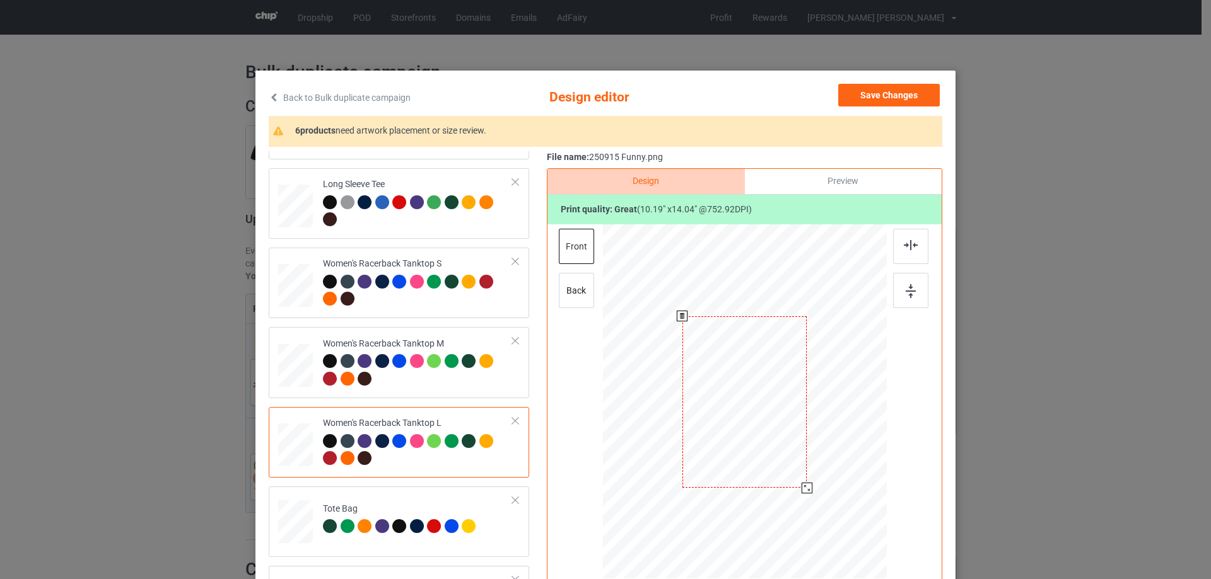
drag, startPoint x: 827, startPoint y: 524, endPoint x: 813, endPoint y: 484, distance: 42.1
click at [813, 484] on div at bounding box center [745, 402] width 284 height 339
drag, startPoint x: 784, startPoint y: 435, endPoint x: 787, endPoint y: 452, distance: 17.3
click at [787, 452] on div at bounding box center [747, 419] width 125 height 171
click at [903, 253] on div at bounding box center [910, 246] width 35 height 35
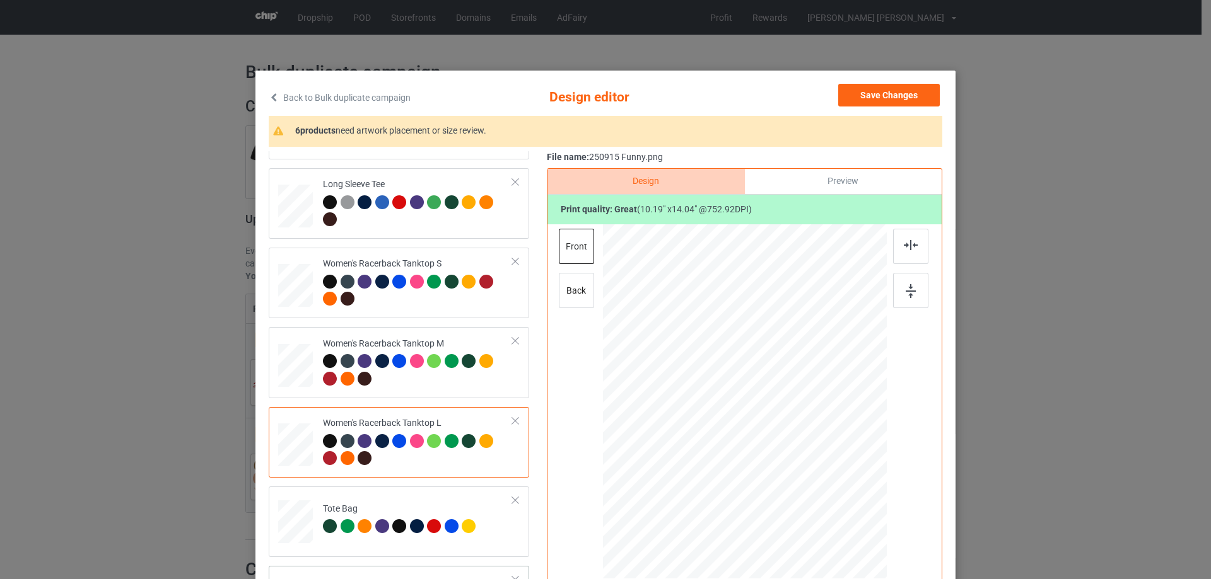
scroll to position [666, 0]
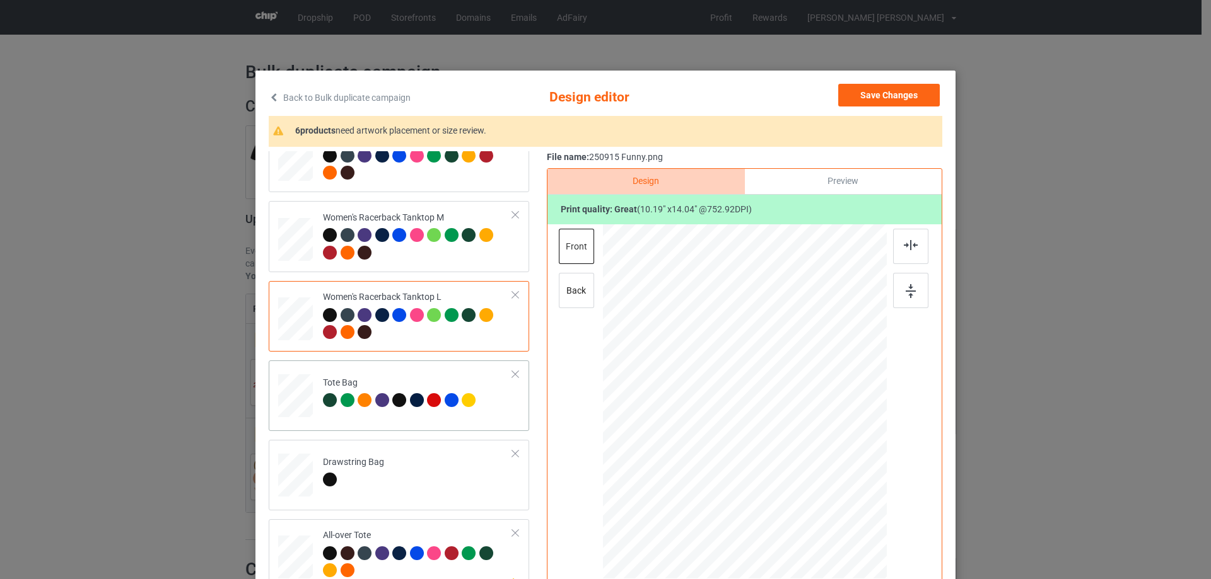
click at [284, 371] on td at bounding box center [297, 393] width 38 height 55
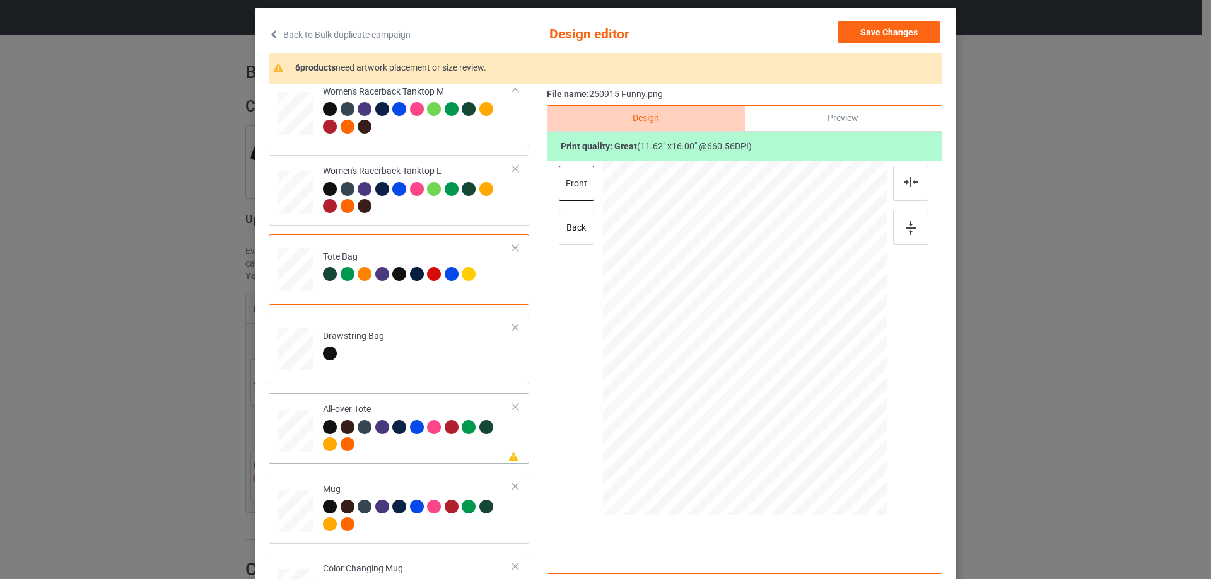
click at [294, 439] on div at bounding box center [295, 431] width 35 height 35
click at [753, 373] on div at bounding box center [745, 340] width 328 height 358
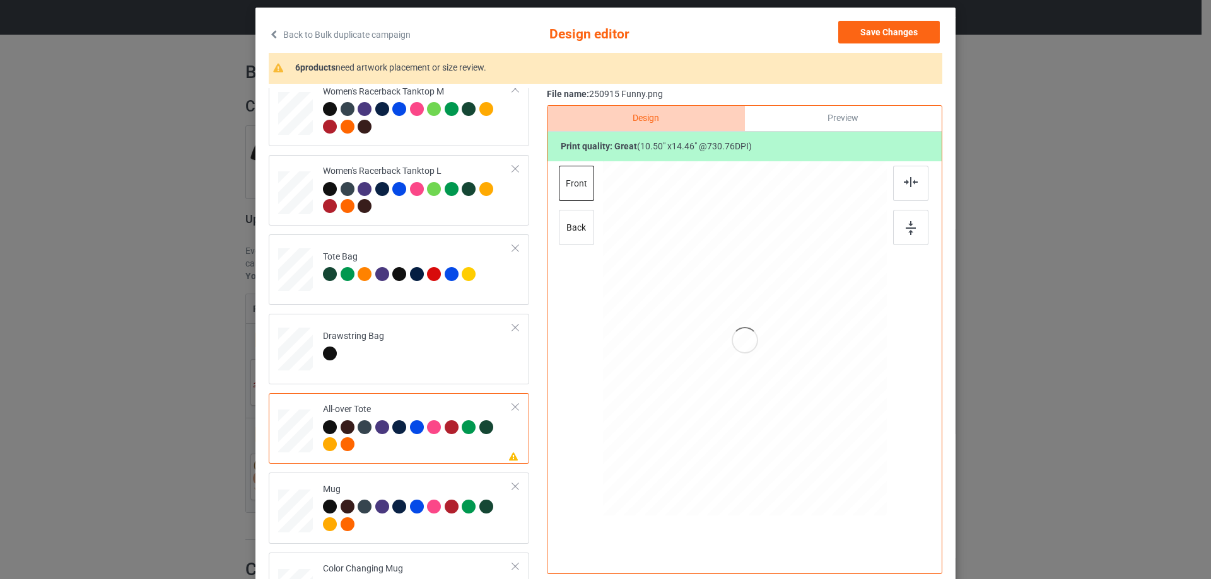
click at [753, 373] on div at bounding box center [745, 340] width 328 height 358
drag, startPoint x: 825, startPoint y: 457, endPoint x: 822, endPoint y: 451, distance: 6.5
click at [822, 451] on div at bounding box center [825, 450] width 11 height 11
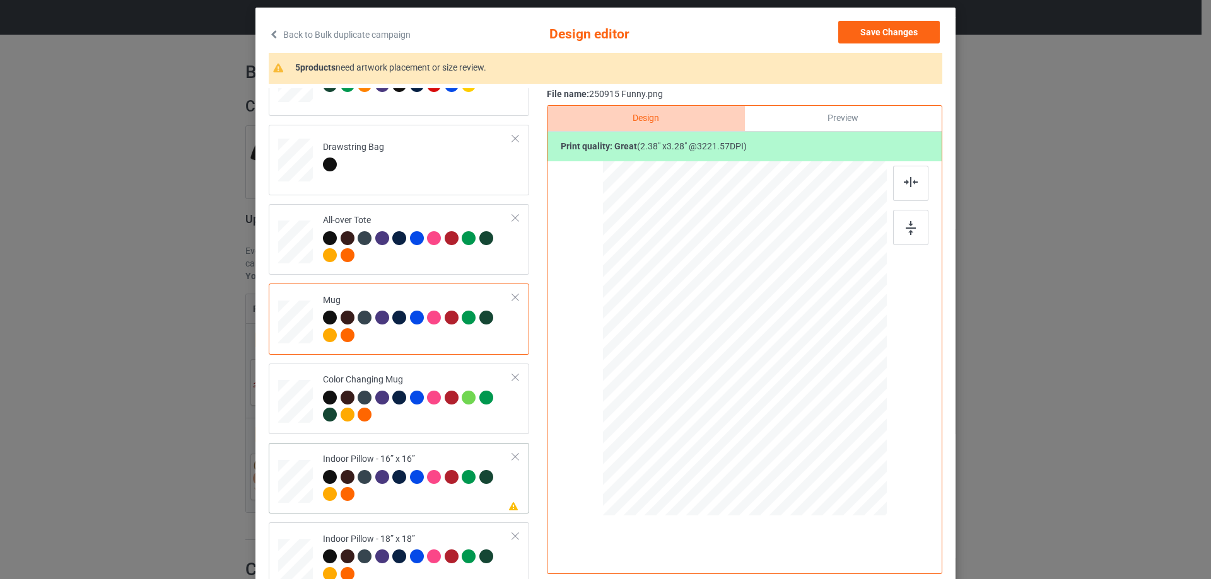
scroll to position [982, 0]
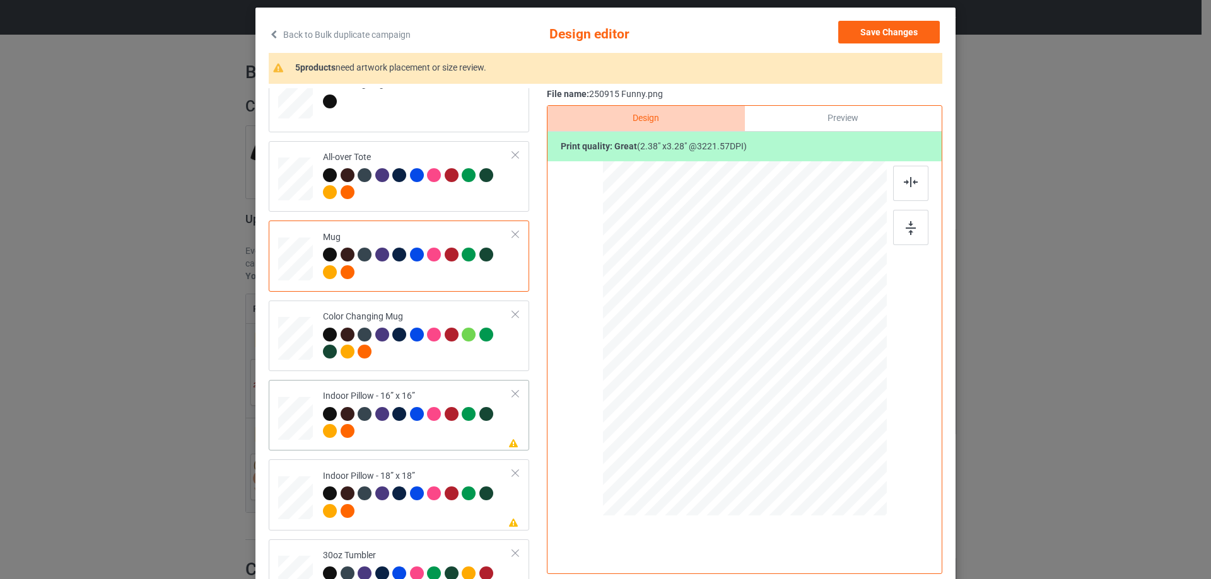
click at [293, 427] on div at bounding box center [295, 418] width 35 height 35
drag, startPoint x: 825, startPoint y: 456, endPoint x: 818, endPoint y: 441, distance: 16.6
click at [818, 441] on div at bounding box center [820, 443] width 11 height 11
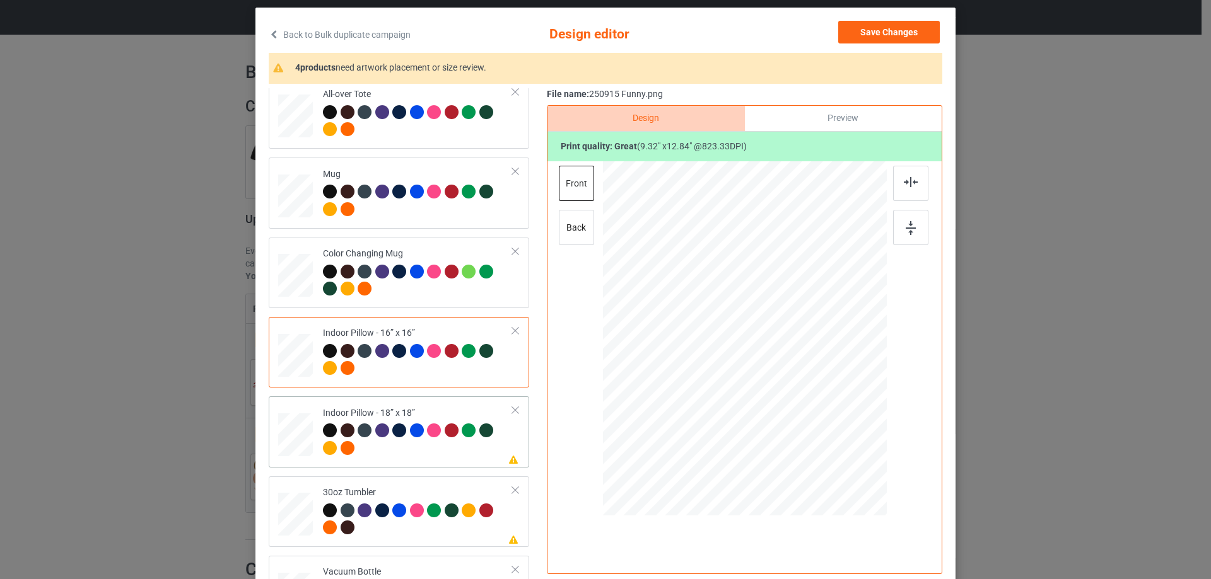
click at [286, 427] on div at bounding box center [295, 435] width 35 height 35
drag, startPoint x: 830, startPoint y: 456, endPoint x: 825, endPoint y: 444, distance: 13.0
click at [825, 444] on div at bounding box center [744, 338] width 283 height 282
drag, startPoint x: 825, startPoint y: 456, endPoint x: 820, endPoint y: 446, distance: 11.6
click at [820, 446] on div at bounding box center [822, 446] width 11 height 11
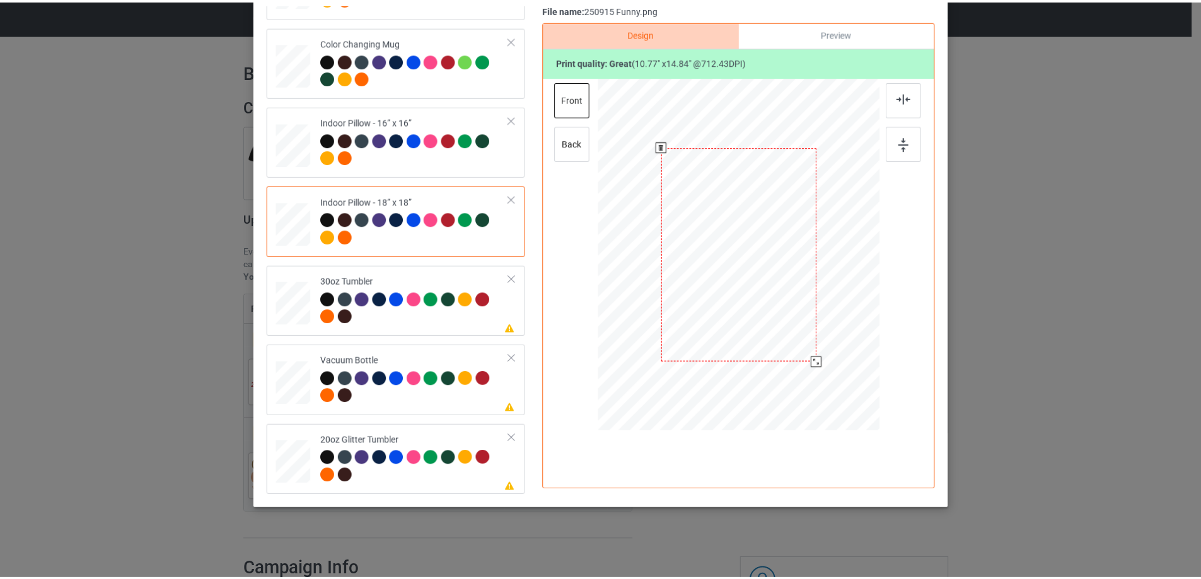
scroll to position [22, 0]
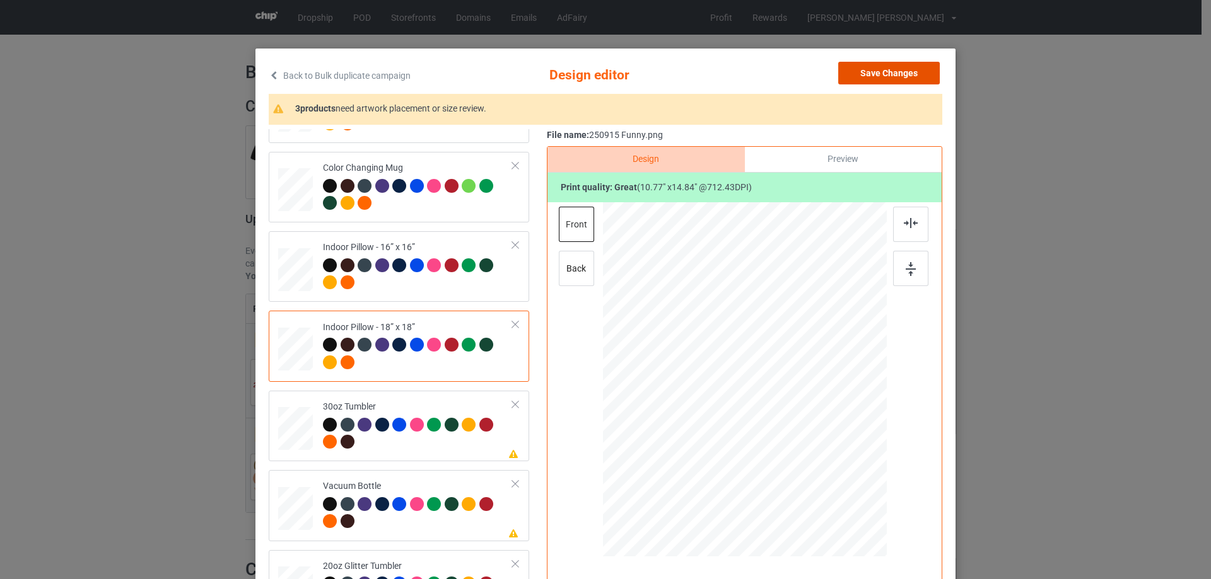
click at [878, 71] on button "Save Changes" at bounding box center [889, 73] width 102 height 23
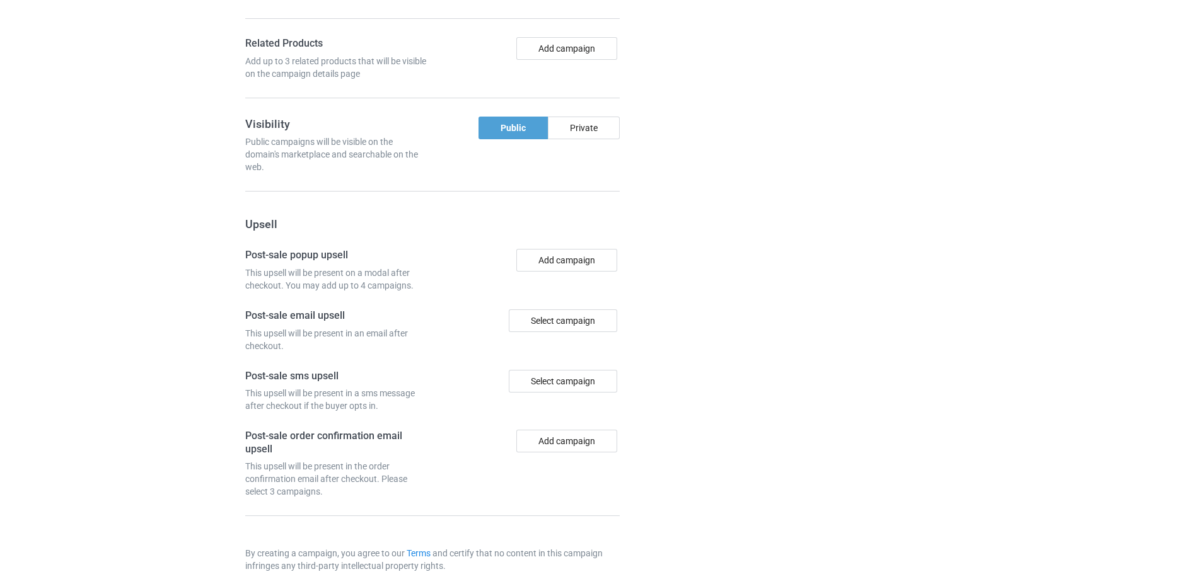
scroll to position [1145, 0]
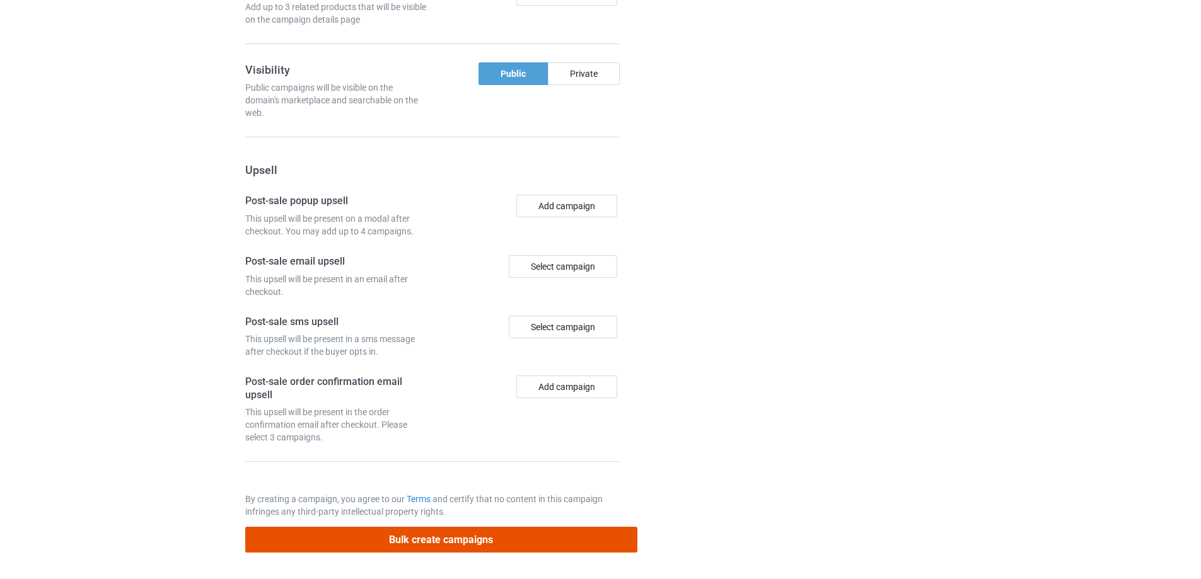
click at [479, 538] on button "Bulk create campaigns" at bounding box center [441, 540] width 392 height 26
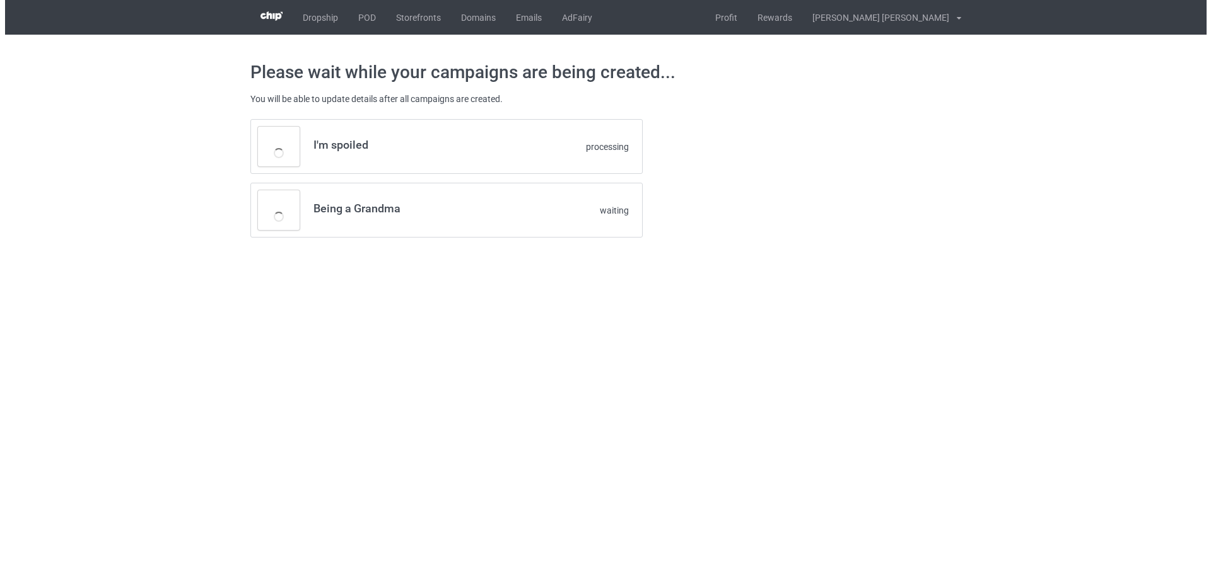
scroll to position [0, 0]
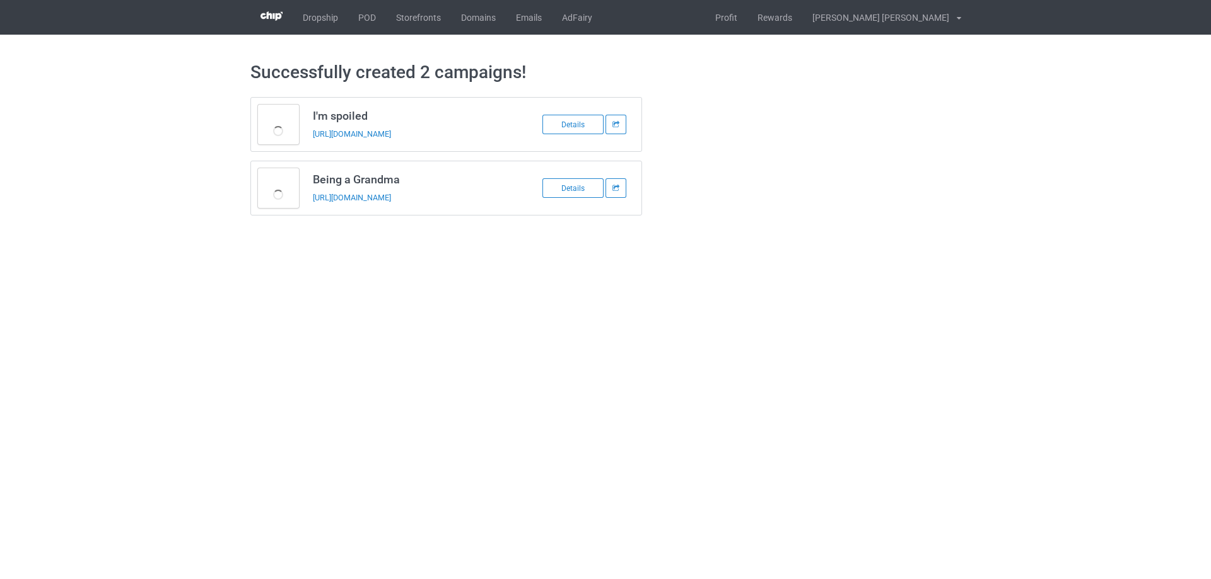
drag, startPoint x: 308, startPoint y: 112, endPoint x: 502, endPoint y: 192, distance: 210.9
click at [502, 192] on div "I'm spoiled [URL][DOMAIN_NAME] Details Being a Grandma [URL][DOMAIN_NAME] Detai…" at bounding box center [446, 156] width 392 height 119
copy div "I'm spoiled [URL][DOMAIN_NAME] Details Being a Grandma [URL][DOMAIN_NAME]"
